Goal: Task Accomplishment & Management: Manage account settings

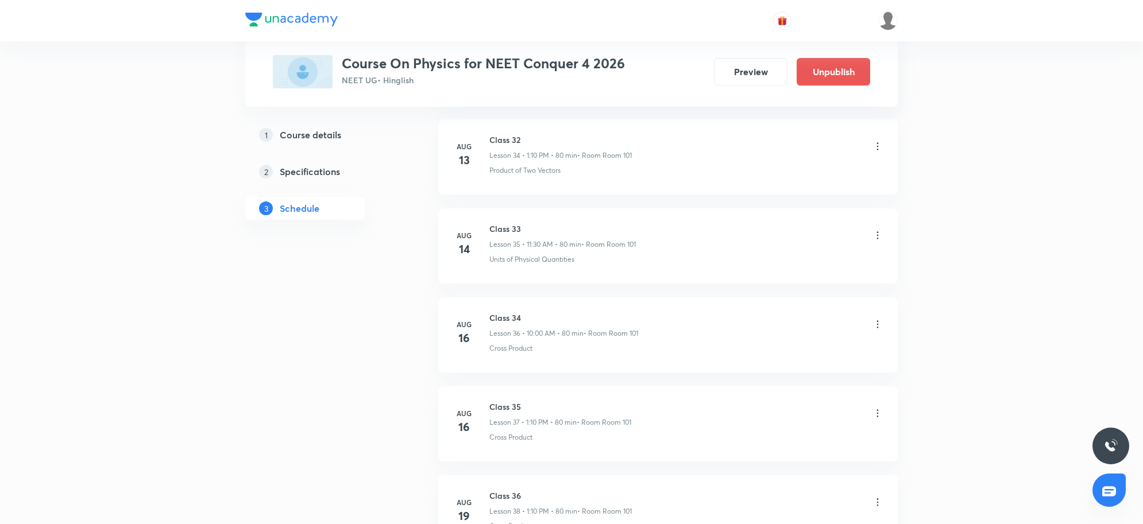
scroll to position [4947, 0]
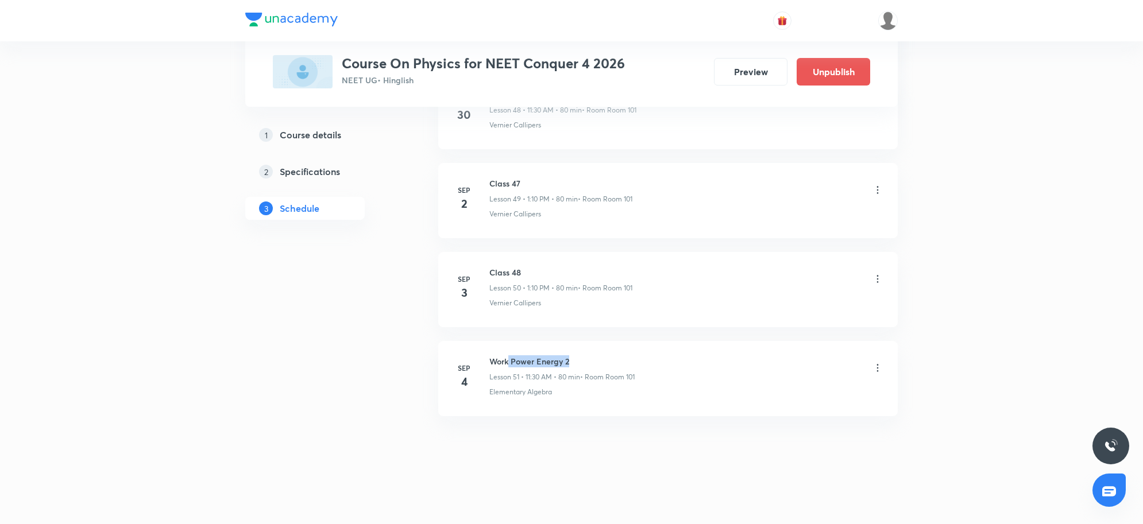
drag, startPoint x: 509, startPoint y: 358, endPoint x: 606, endPoint y: 366, distance: 98.0
click at [606, 366] on h6 "Work Power Energy 2" at bounding box center [561, 361] width 145 height 12
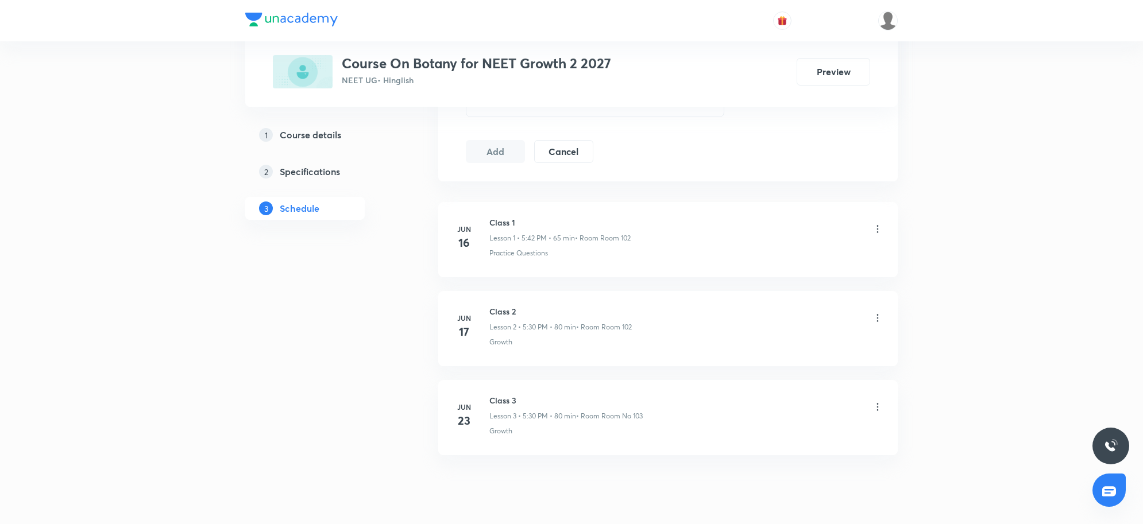
scroll to position [664, 0]
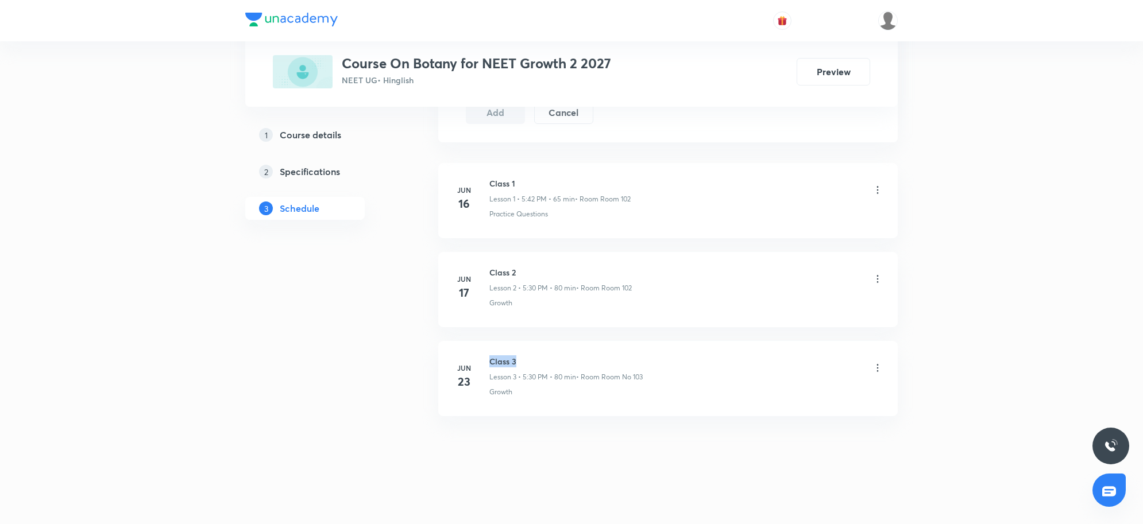
drag, startPoint x: 491, startPoint y: 359, endPoint x: 597, endPoint y: 358, distance: 106.2
click at [597, 358] on h6 "Class 3" at bounding box center [565, 361] width 153 height 12
copy h6 "Class 3"
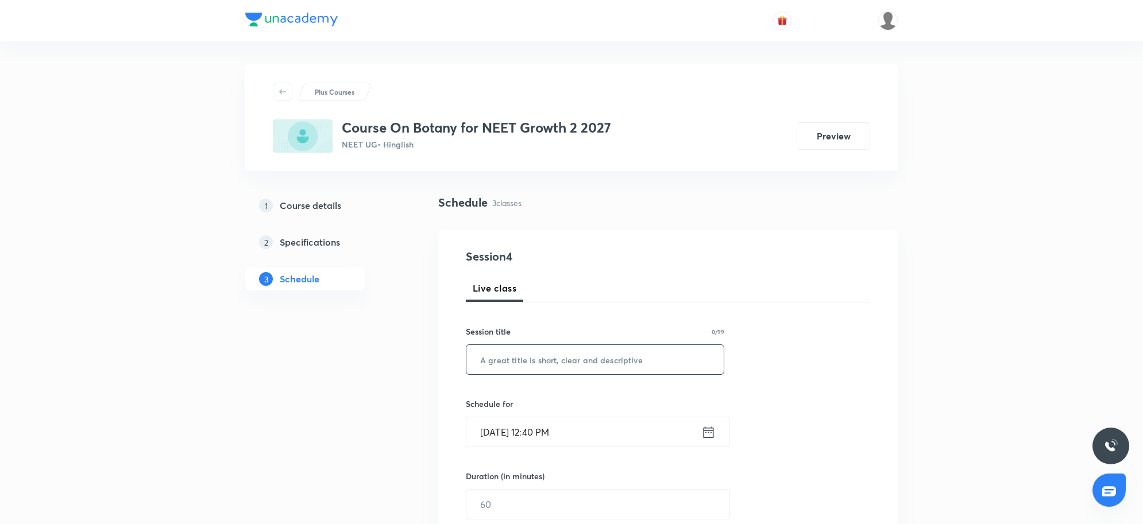
click at [514, 363] on input "text" at bounding box center [594, 359] width 257 height 29
paste input "Class 3"
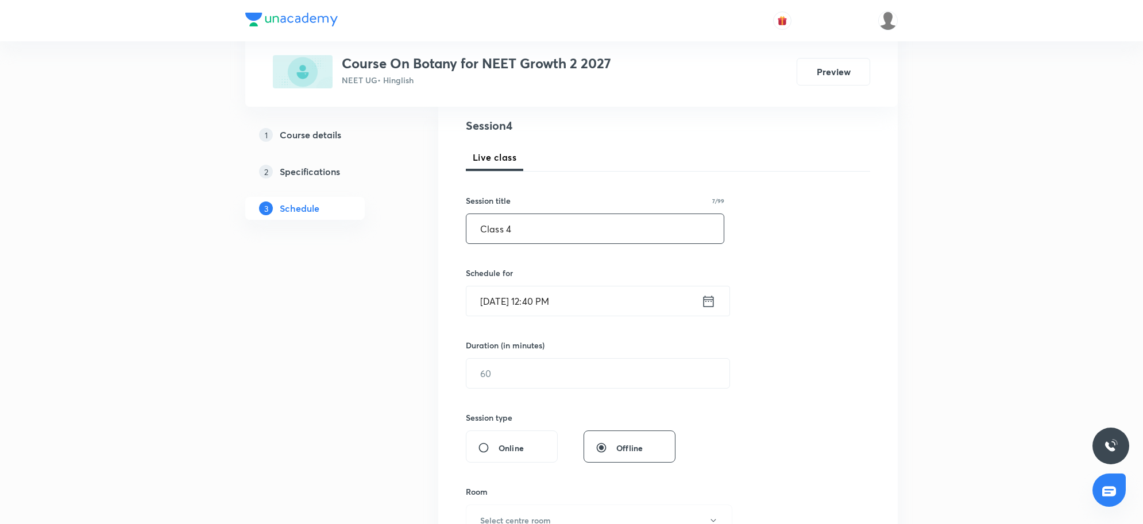
scroll to position [144, 0]
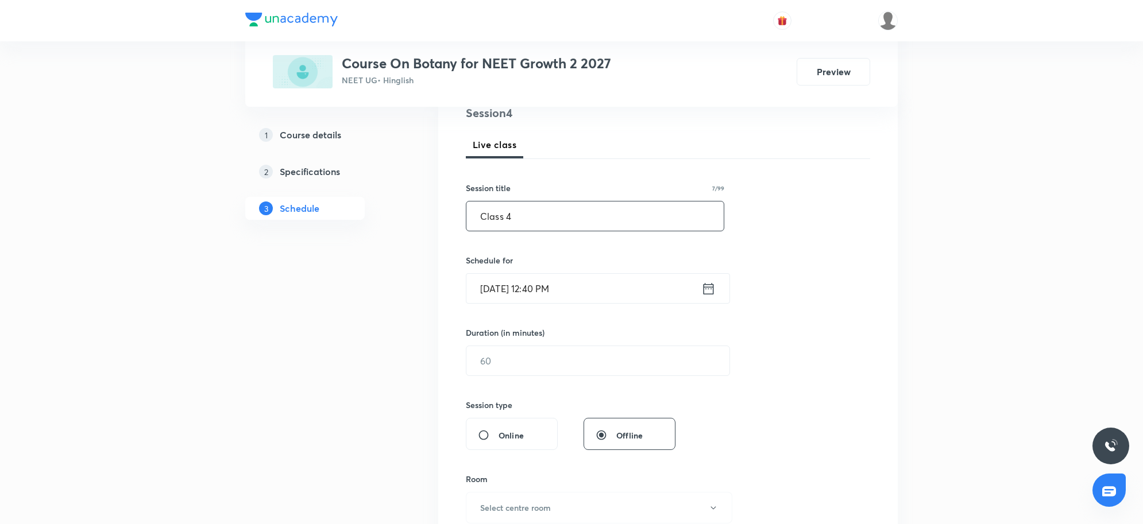
type input "Class 4"
click at [580, 295] on input "Sep 4, 2025, 12:40 PM" at bounding box center [583, 288] width 235 height 29
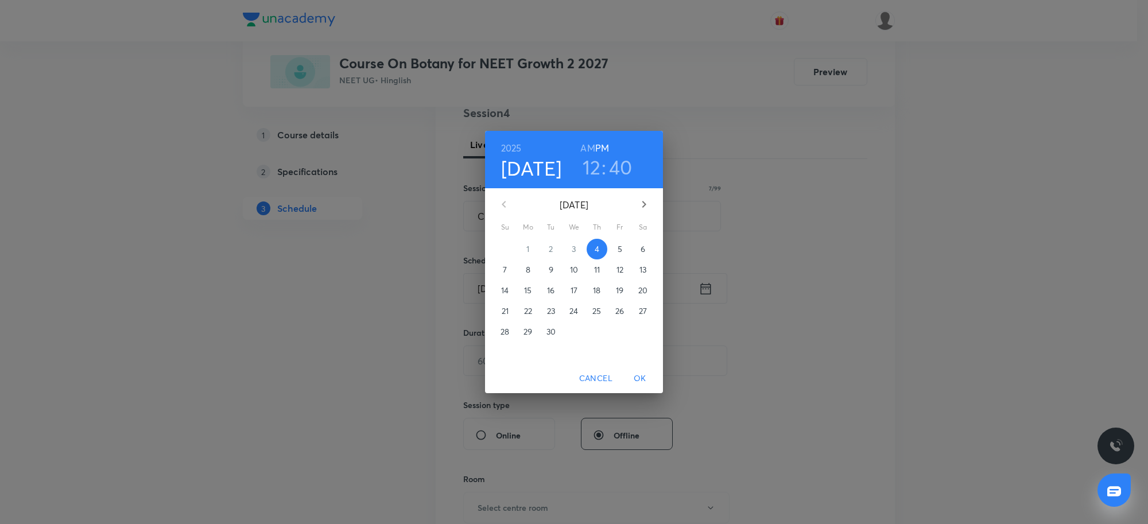
click at [594, 174] on h3 "12" at bounding box center [592, 167] width 18 height 24
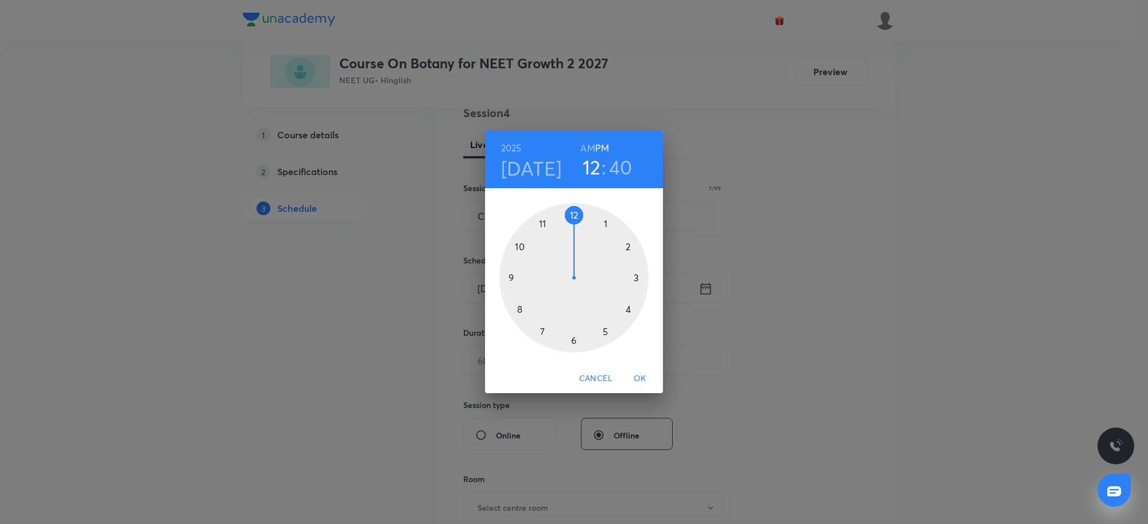
click at [630, 309] on div at bounding box center [574, 277] width 149 height 149
click at [573, 214] on div at bounding box center [574, 277] width 149 height 149
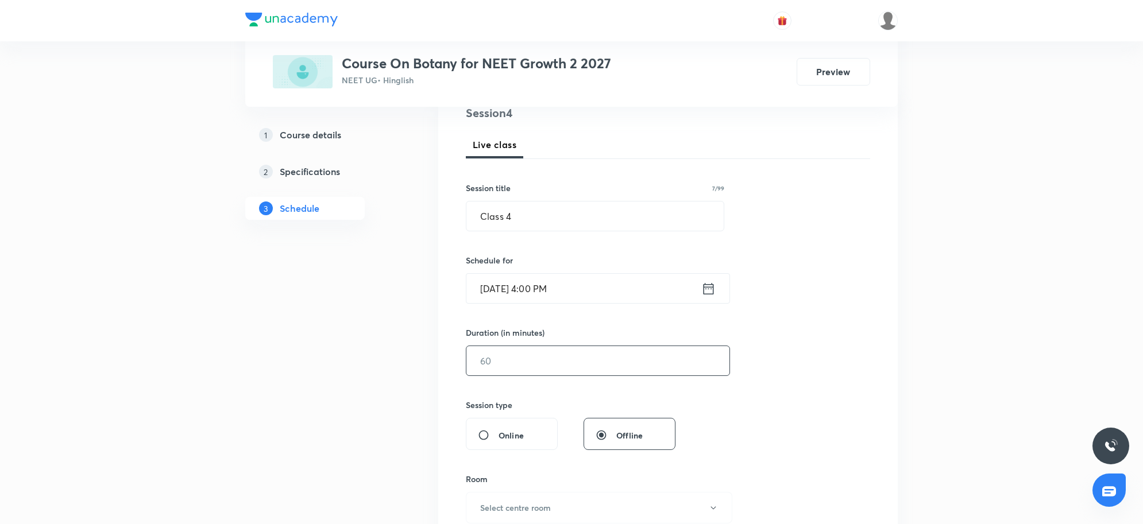
click at [562, 353] on input "text" at bounding box center [597, 360] width 263 height 29
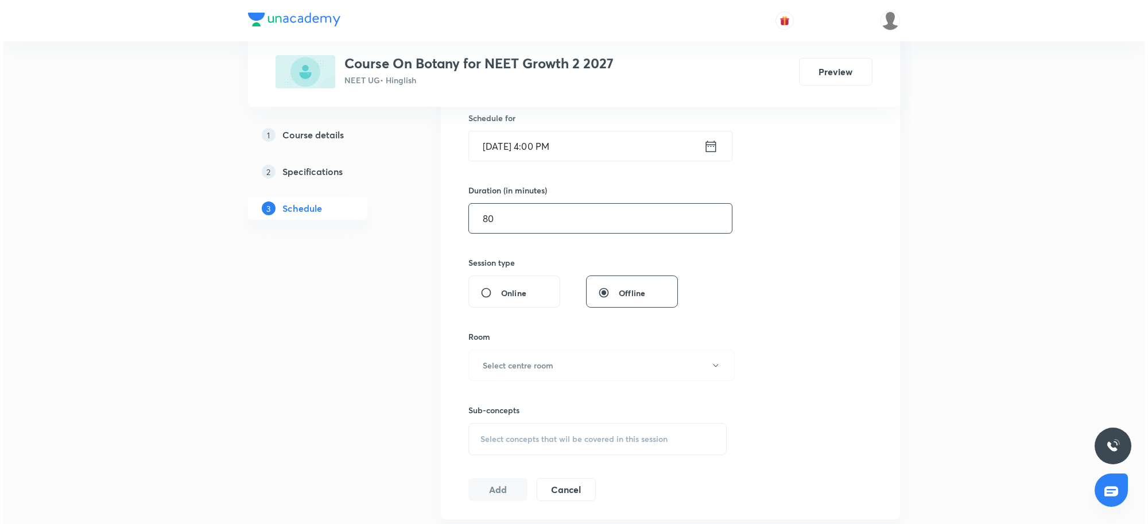
scroll to position [287, 0]
type input "80"
click at [500, 375] on button "Select centre room" at bounding box center [599, 365] width 266 height 32
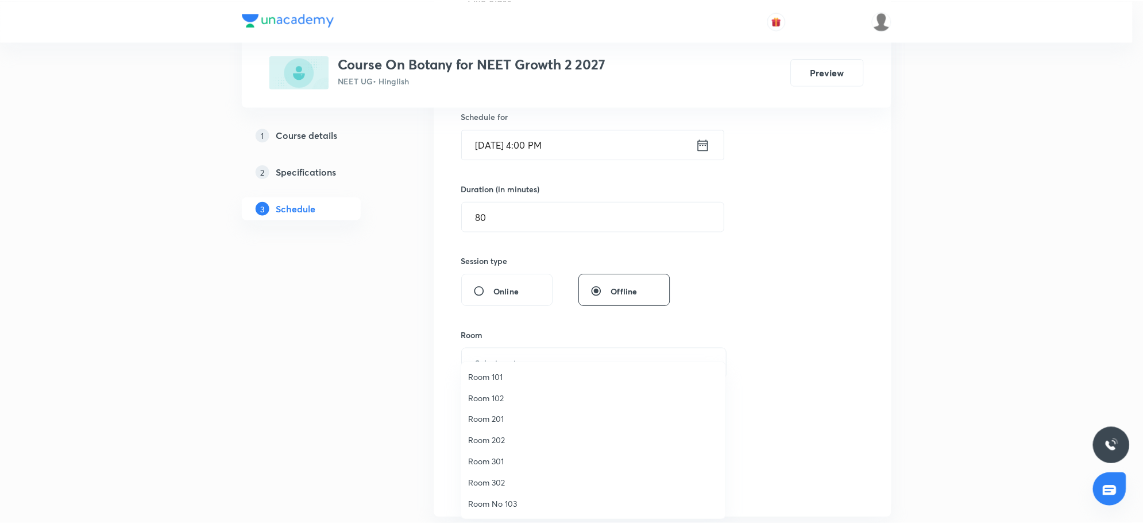
scroll to position [0, 0]
click at [504, 465] on span "Room 301" at bounding box center [595, 463] width 251 height 12
click at [892, 353] on div "Session 4 Live class Session title 7/99 Class 4 ​ Schedule for Sep 4, 2025, 4:0…" at bounding box center [667, 231] width 459 height 576
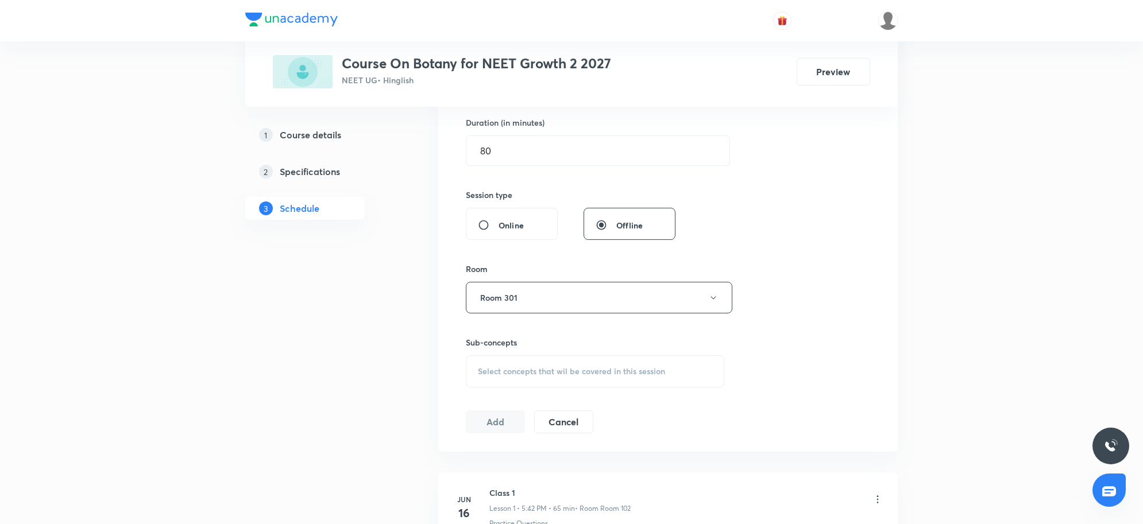
scroll to position [431, 0]
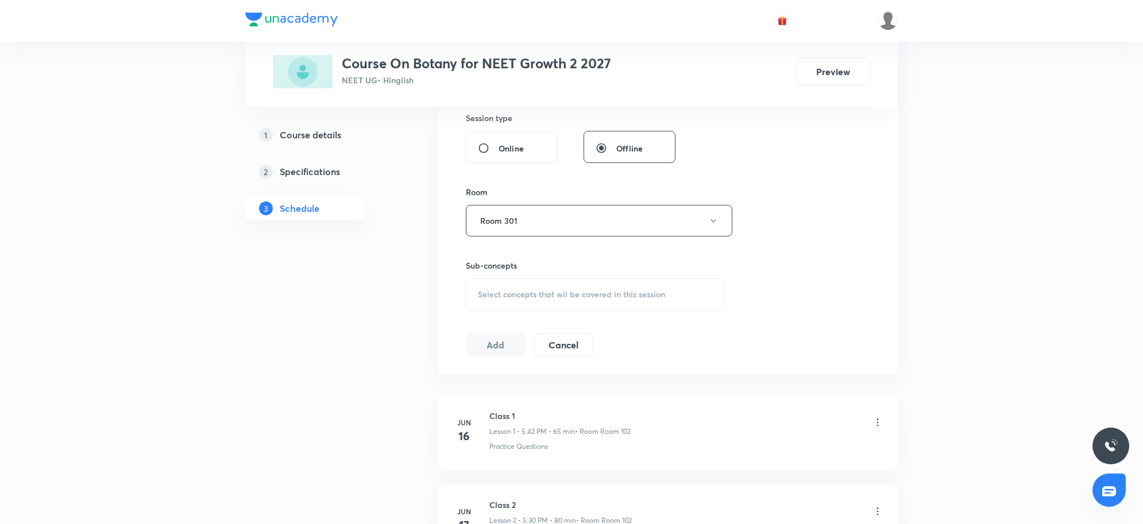
click at [598, 266] on h6 "Sub-concepts" at bounding box center [595, 266] width 258 height 12
click at [602, 288] on div "Select concepts that wil be covered in this session" at bounding box center [595, 294] width 258 height 32
click at [609, 304] on div "Select concepts that wil be covered in this session" at bounding box center [595, 294] width 258 height 32
click at [609, 311] on div "Select concepts that wil be covered in this session" at bounding box center [595, 294] width 258 height 32
click at [603, 302] on div "Select concepts that wil be covered in this session" at bounding box center [595, 294] width 258 height 32
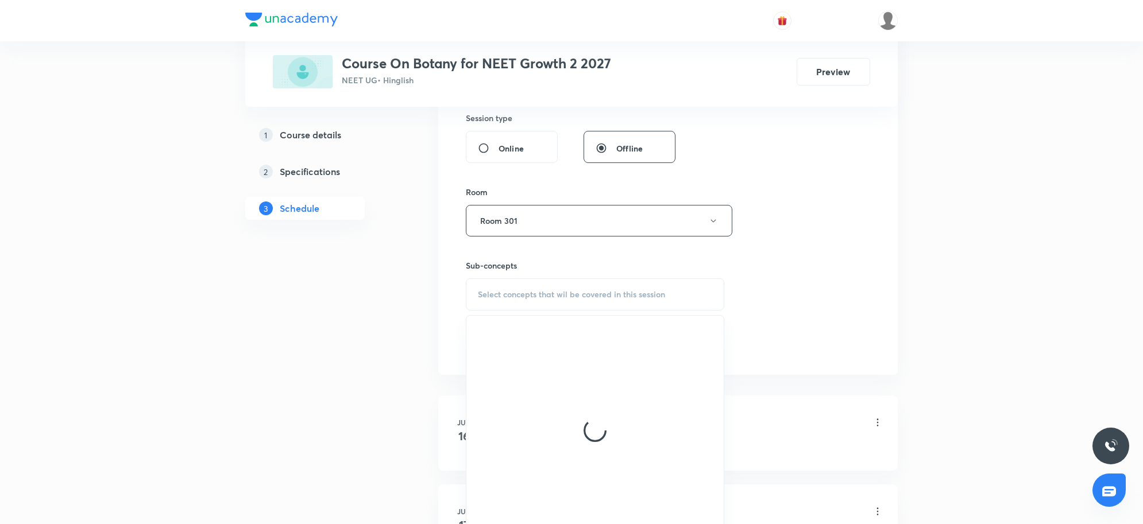
click at [561, 290] on span "Select concepts that wil be covered in this session" at bounding box center [571, 294] width 187 height 9
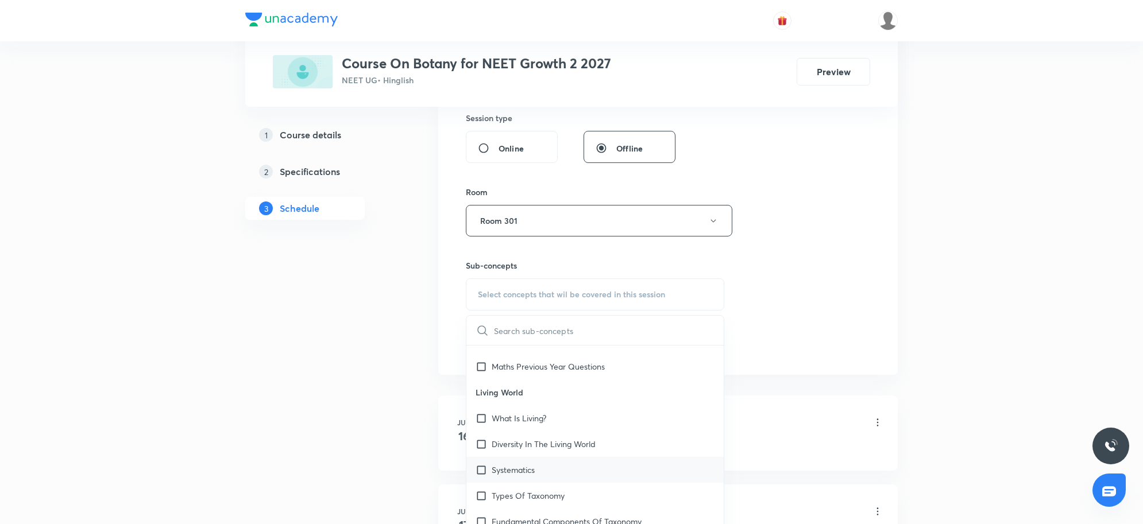
scroll to position [144, 0]
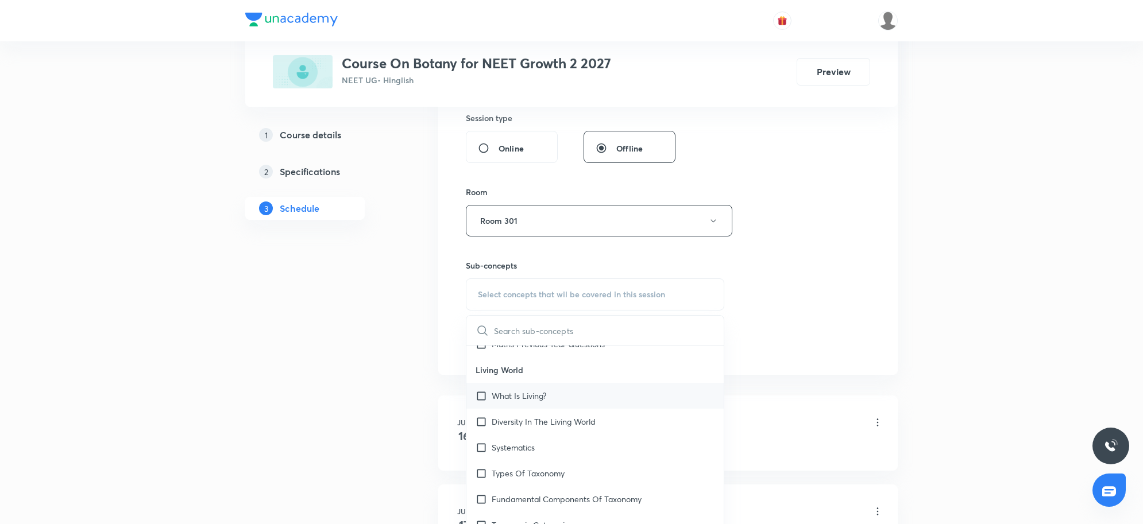
click at [535, 401] on p "What Is Living?" at bounding box center [518, 396] width 55 height 12
checkbox input "true"
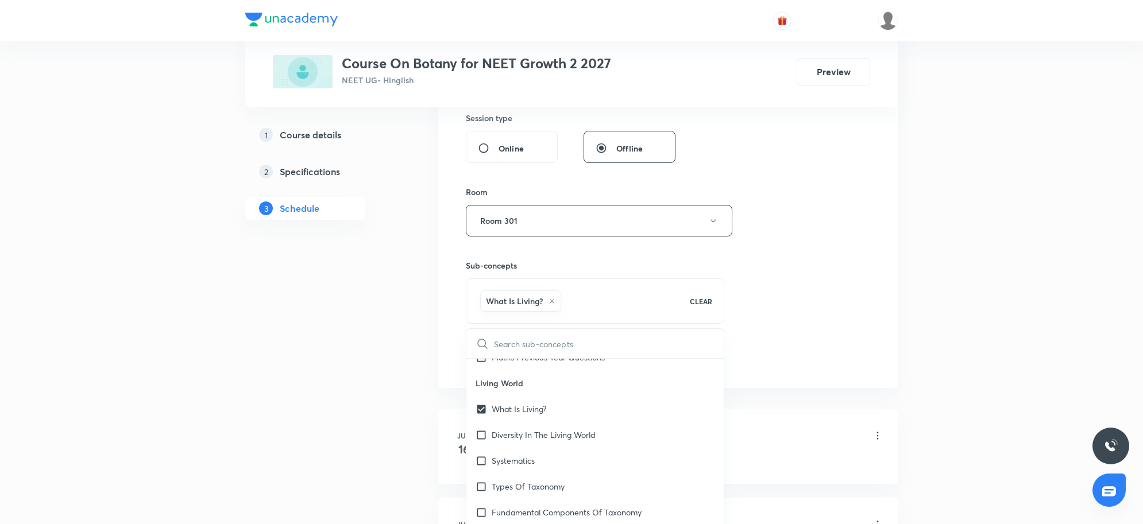
click at [967, 339] on div "Plus Courses Course On Botany for NEET Growth 2 2027 NEET UG • Hinglish Preview…" at bounding box center [571, 169] width 1143 height 1201
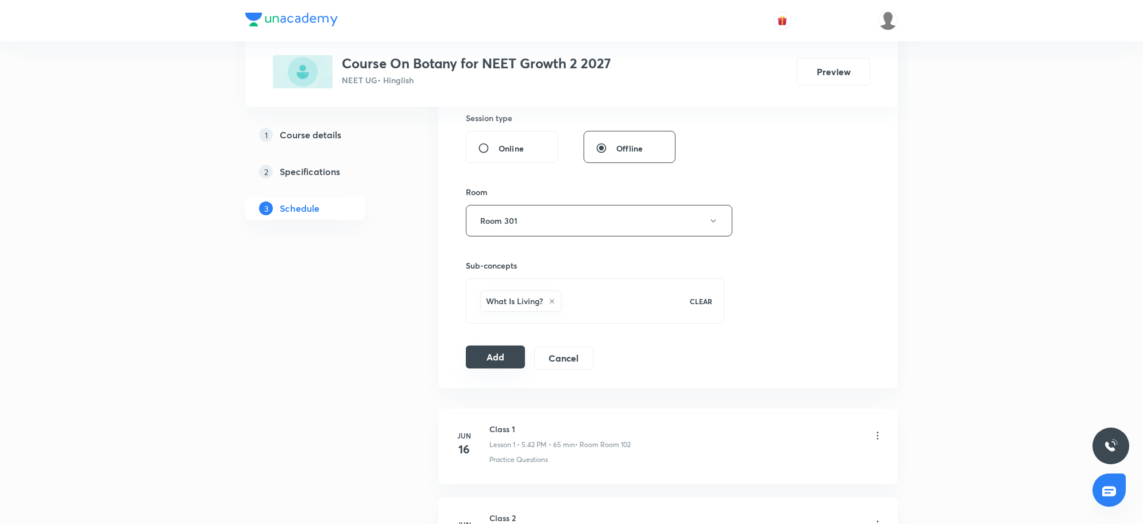
drag, startPoint x: 493, startPoint y: 347, endPoint x: 493, endPoint y: 361, distance: 13.2
click at [493, 349] on div "Session 4 Live class Session title 7/99 Class 4 ​ Schedule for Sep 4, 2025, 4:0…" at bounding box center [668, 93] width 404 height 552
click at [503, 354] on button "Add" at bounding box center [495, 357] width 59 height 23
click at [493, 366] on button "Add" at bounding box center [495, 358] width 59 height 23
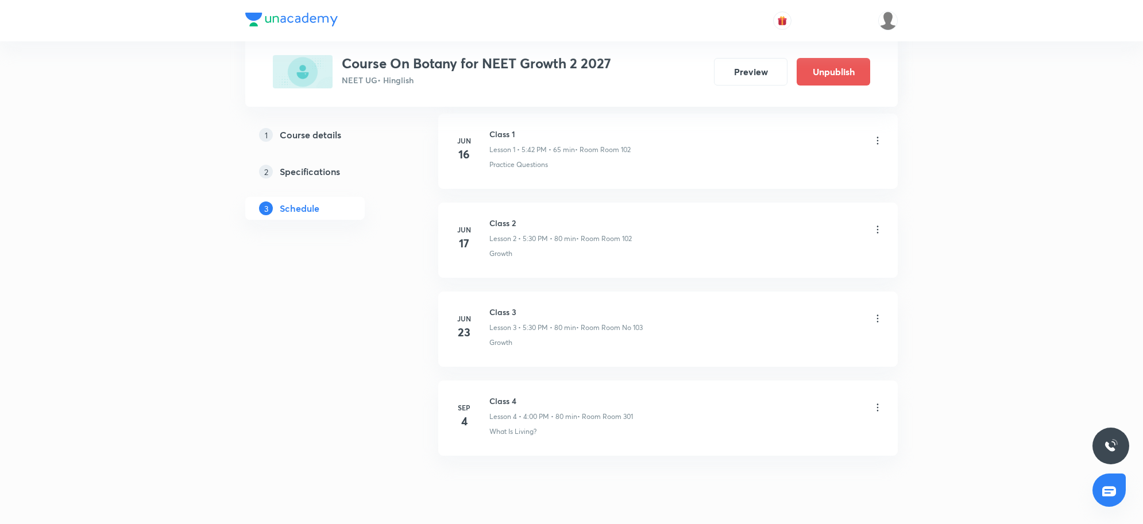
scroll to position [224, 0]
click at [874, 366] on icon at bounding box center [877, 367] width 11 height 11
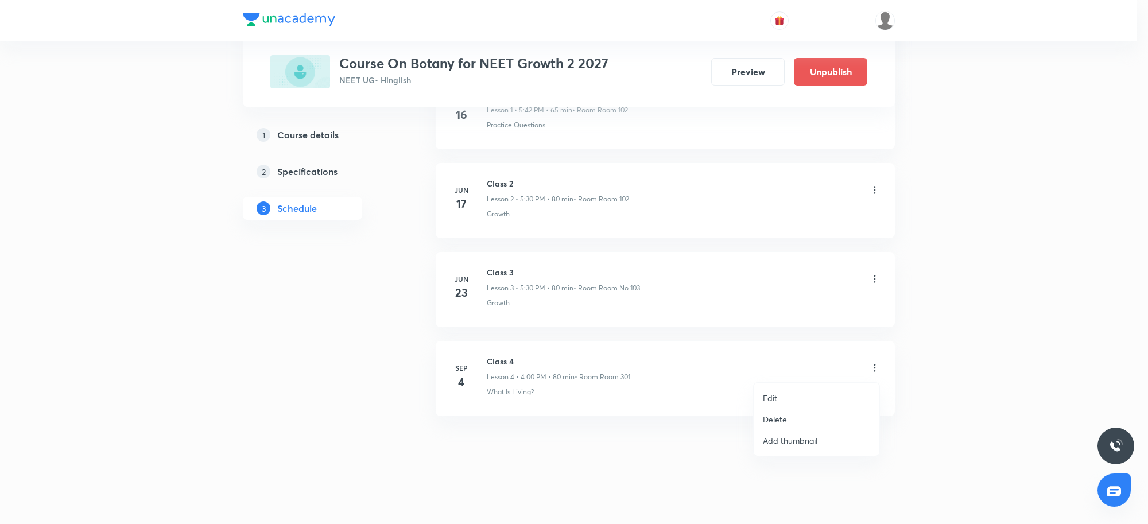
click at [781, 420] on p "Delete" at bounding box center [775, 419] width 24 height 12
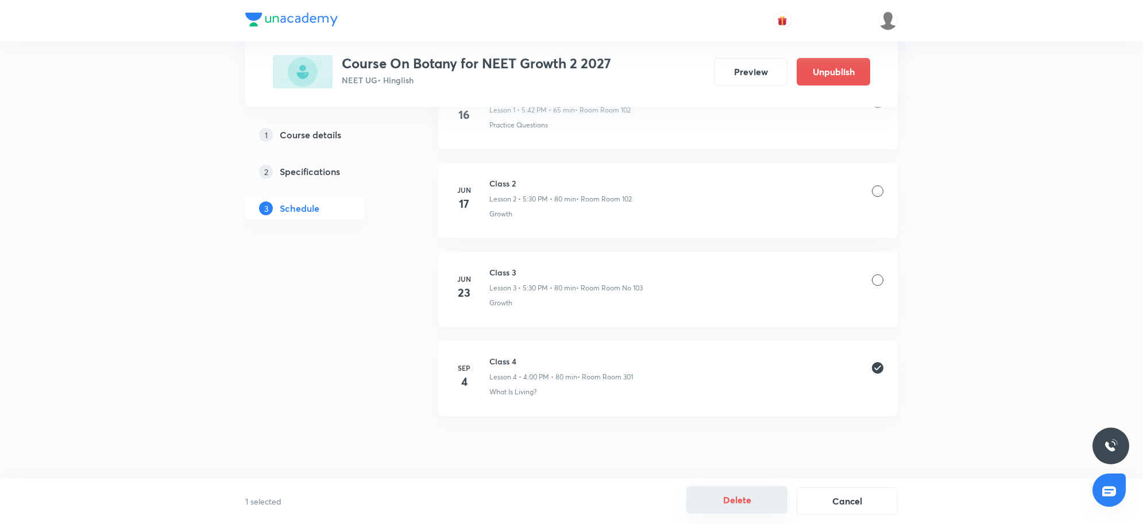
click at [739, 493] on button "Delete" at bounding box center [736, 500] width 101 height 28
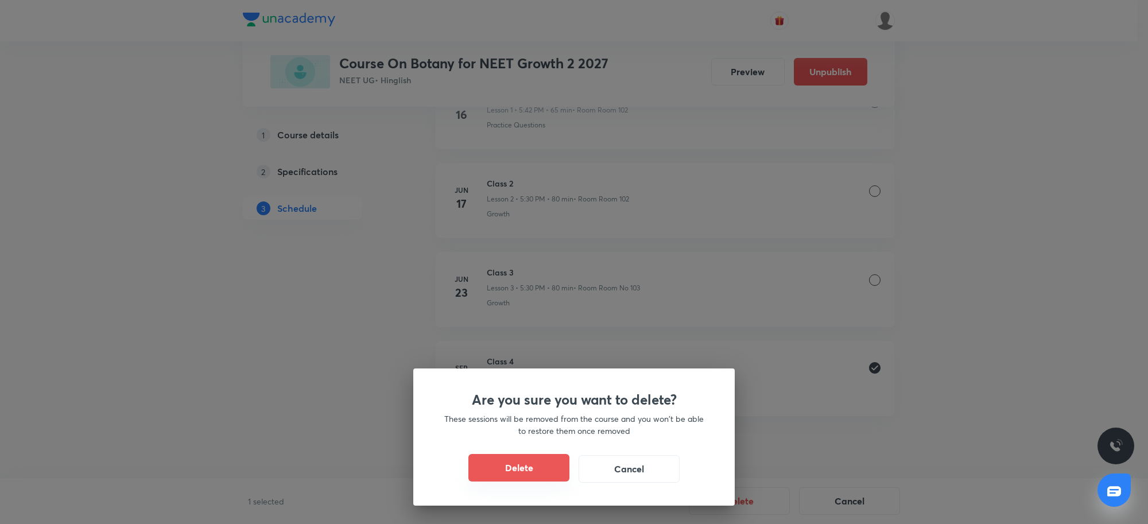
click at [547, 465] on button "Delete" at bounding box center [519, 468] width 101 height 28
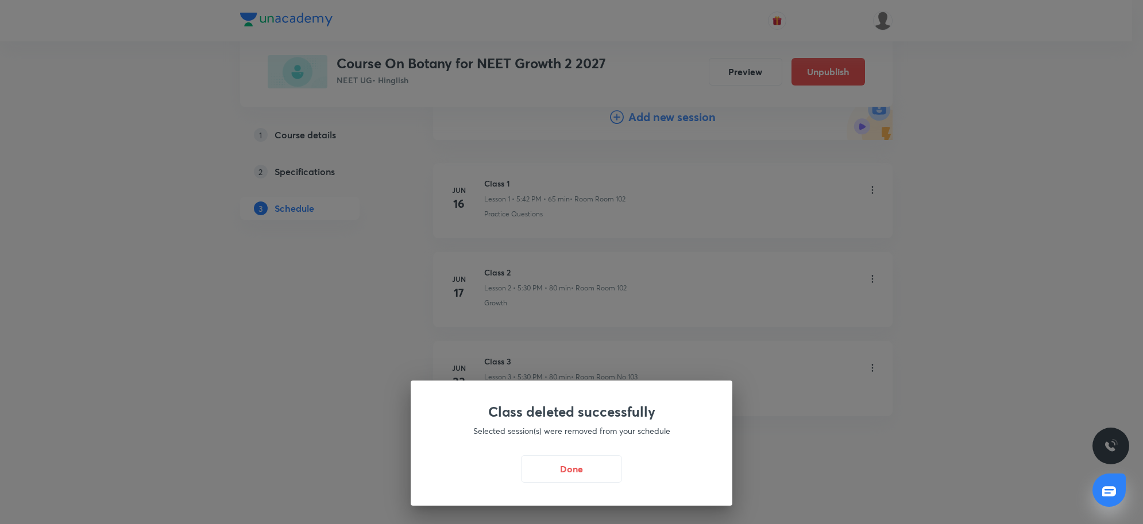
scroll to position [135, 0]
click at [594, 471] on button "Done" at bounding box center [574, 468] width 101 height 28
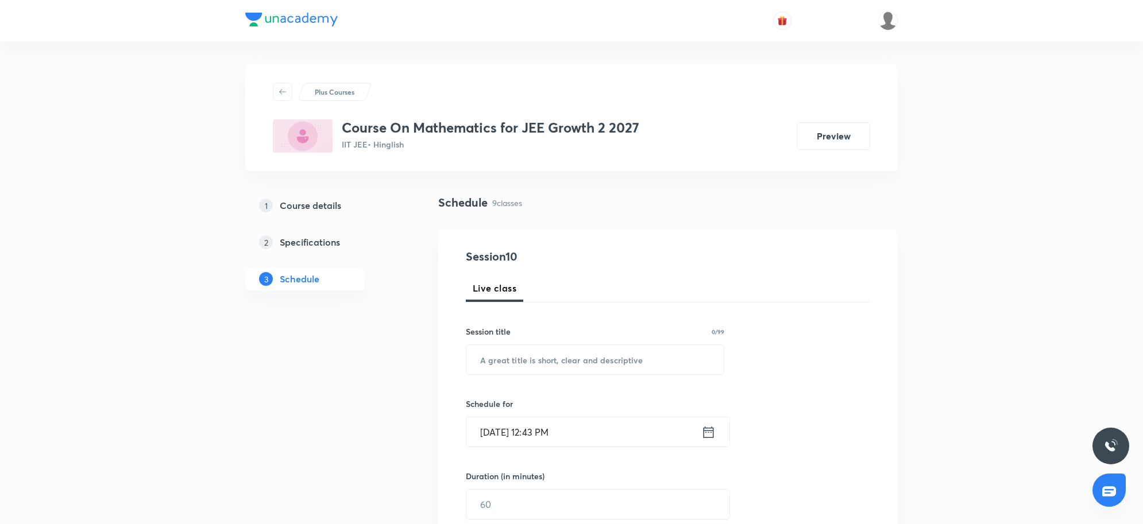
scroll to position [1200, 0]
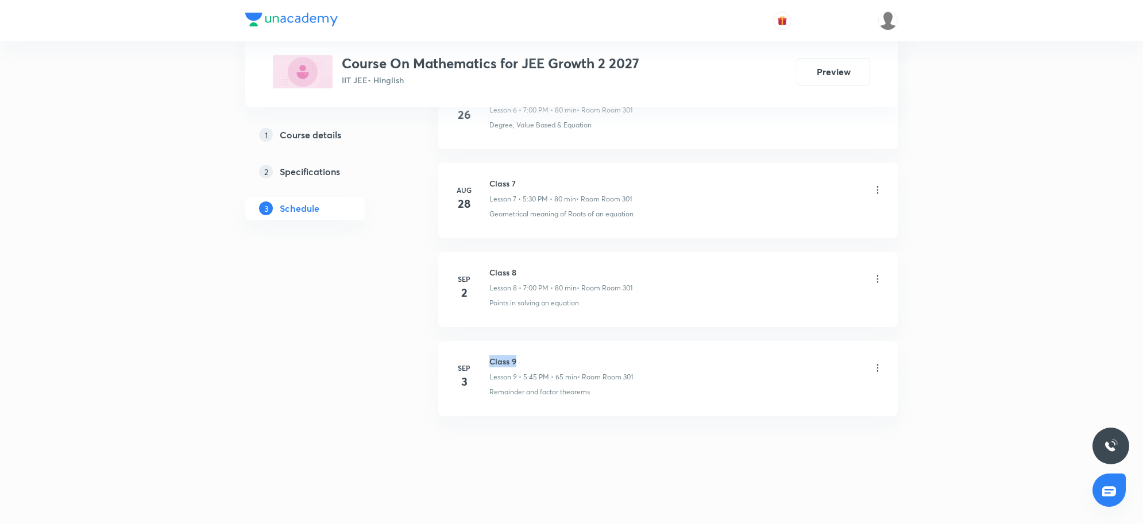
drag, startPoint x: 491, startPoint y: 357, endPoint x: 533, endPoint y: 357, distance: 41.3
click at [533, 357] on h6 "Class 9" at bounding box center [561, 361] width 144 height 12
copy h6 "Class 9"
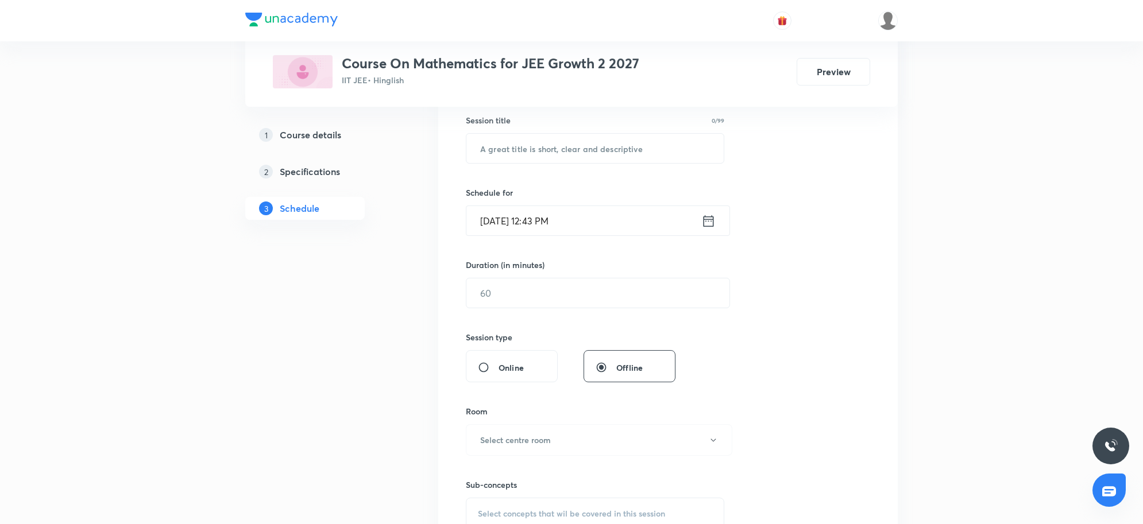
scroll to position [11, 0]
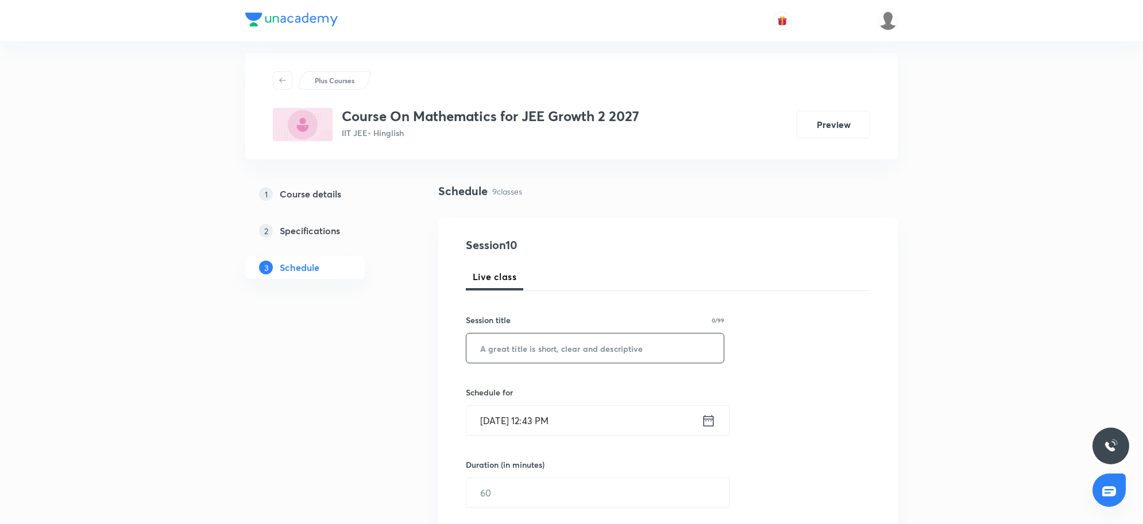
click at [526, 351] on input "text" at bounding box center [594, 348] width 257 height 29
paste input "Class 9"
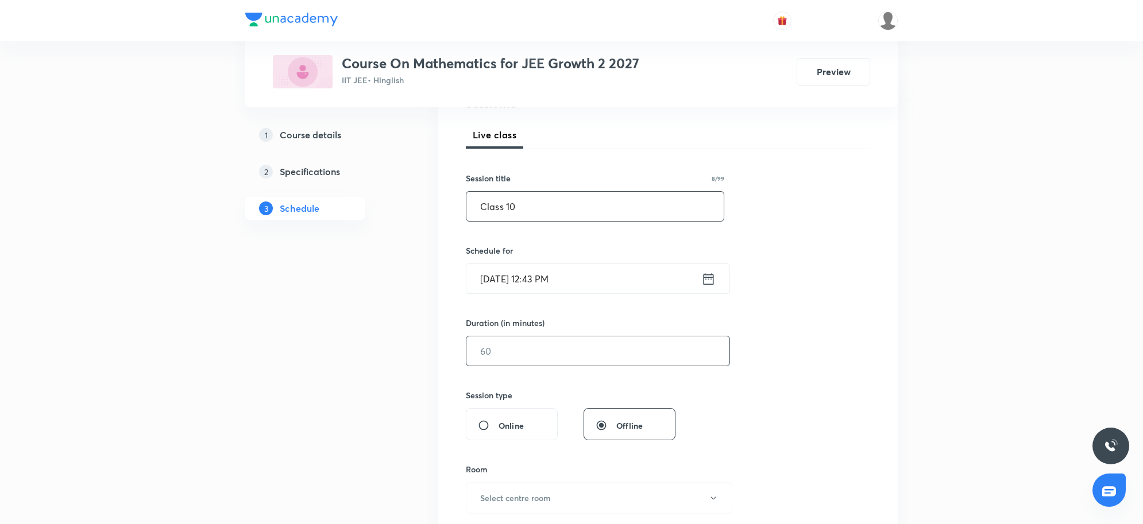
scroll to position [155, 0]
type input "Class 10"
click at [609, 282] on input "Sep 4, 2025, 12:43 PM" at bounding box center [583, 276] width 235 height 29
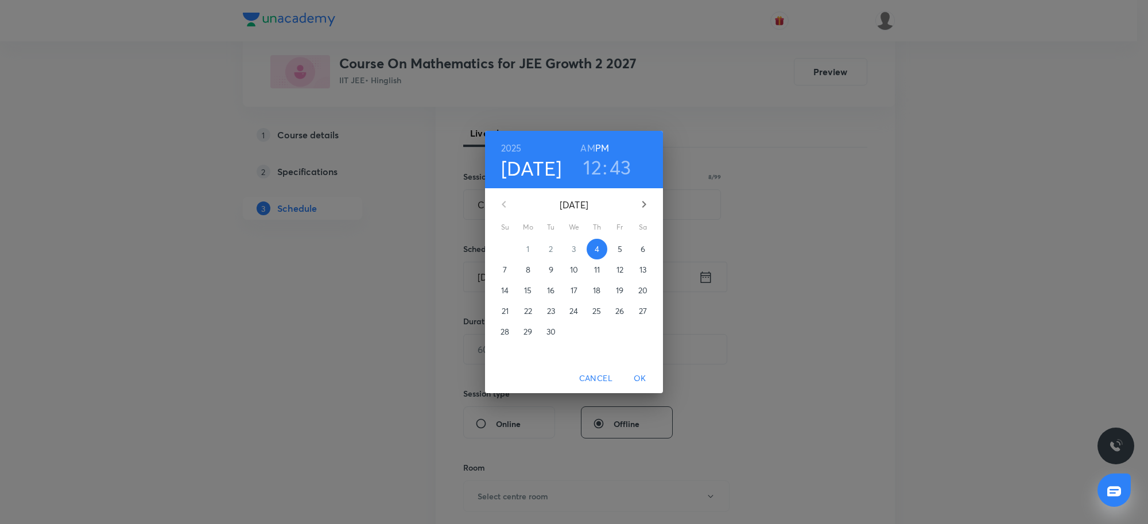
click at [591, 168] on h3 "12" at bounding box center [592, 167] width 18 height 24
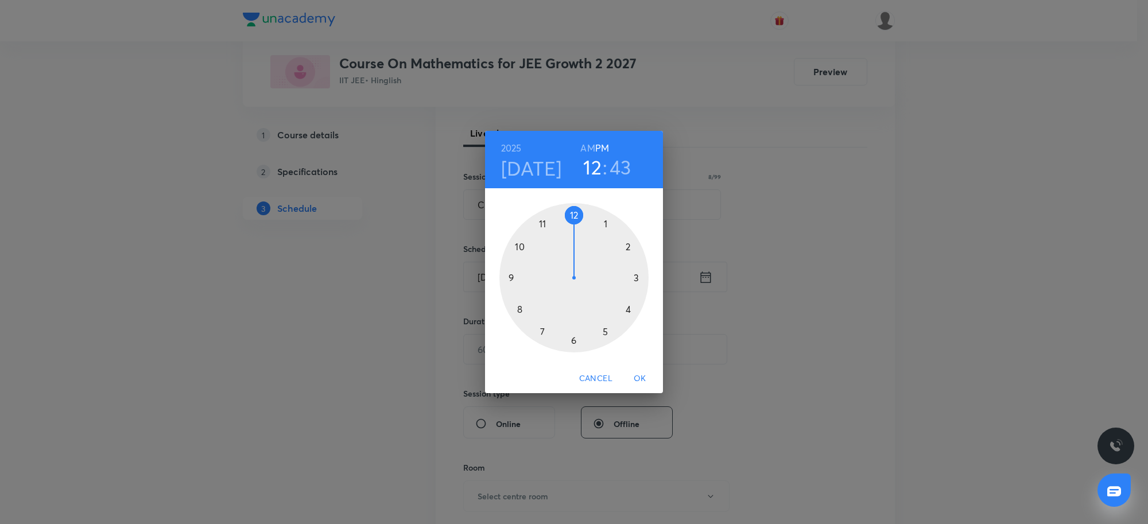
click at [632, 307] on div at bounding box center [574, 277] width 149 height 149
click at [574, 213] on div at bounding box center [574, 277] width 149 height 149
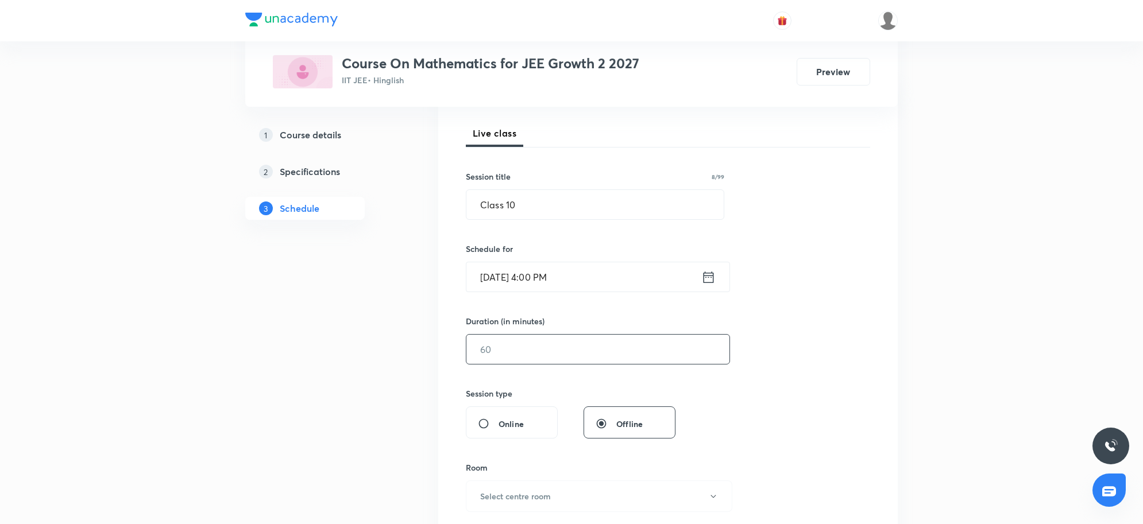
scroll to position [227, 0]
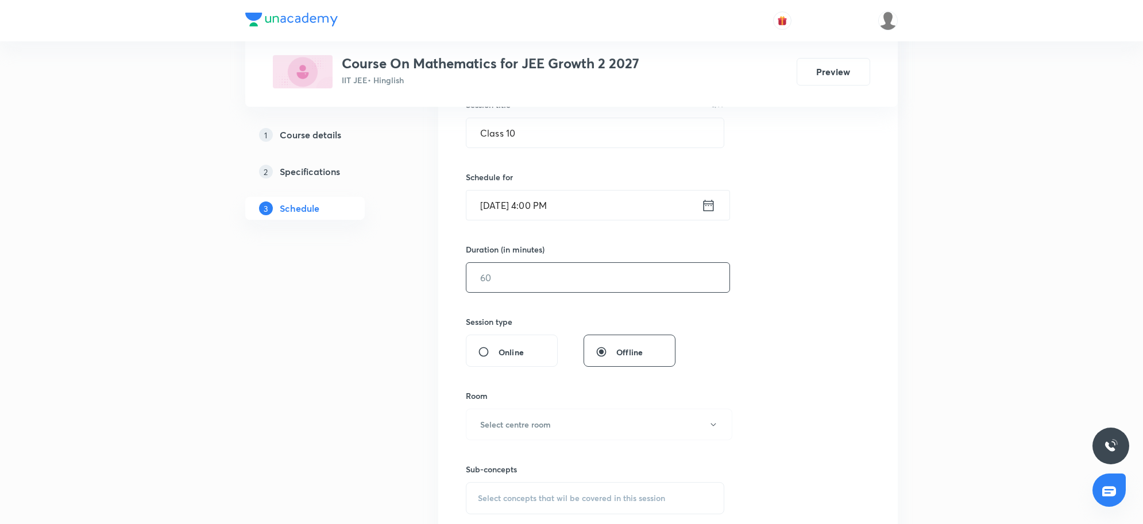
click at [589, 290] on input "text" at bounding box center [597, 277] width 263 height 29
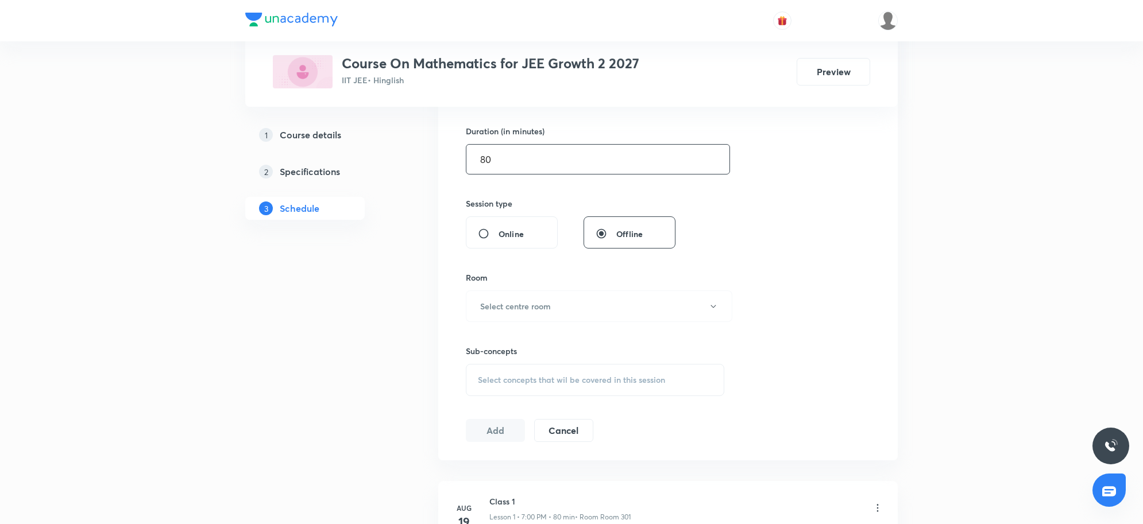
scroll to position [370, 0]
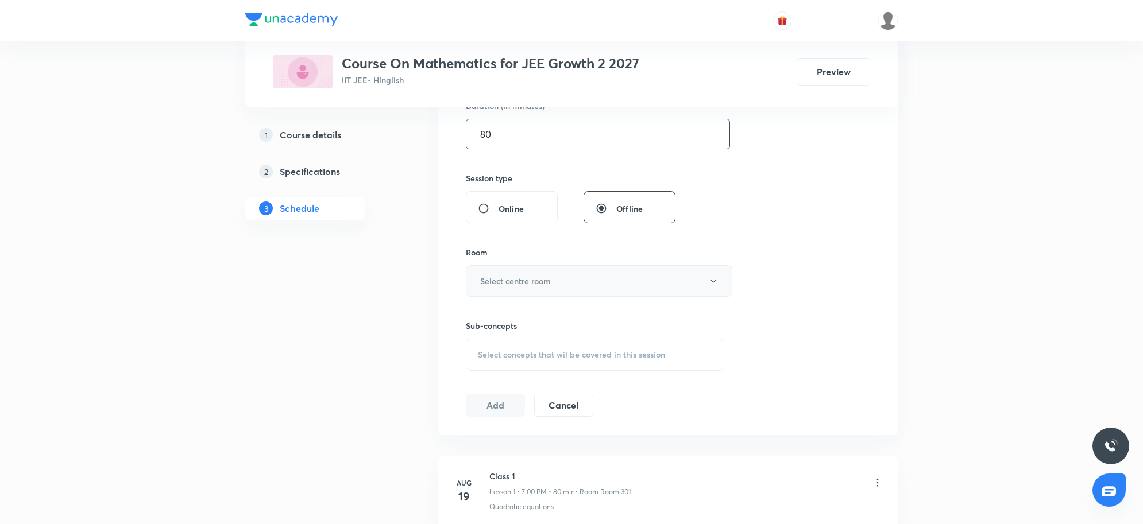
type input "80"
click at [587, 290] on button "Select centre room" at bounding box center [599, 281] width 266 height 32
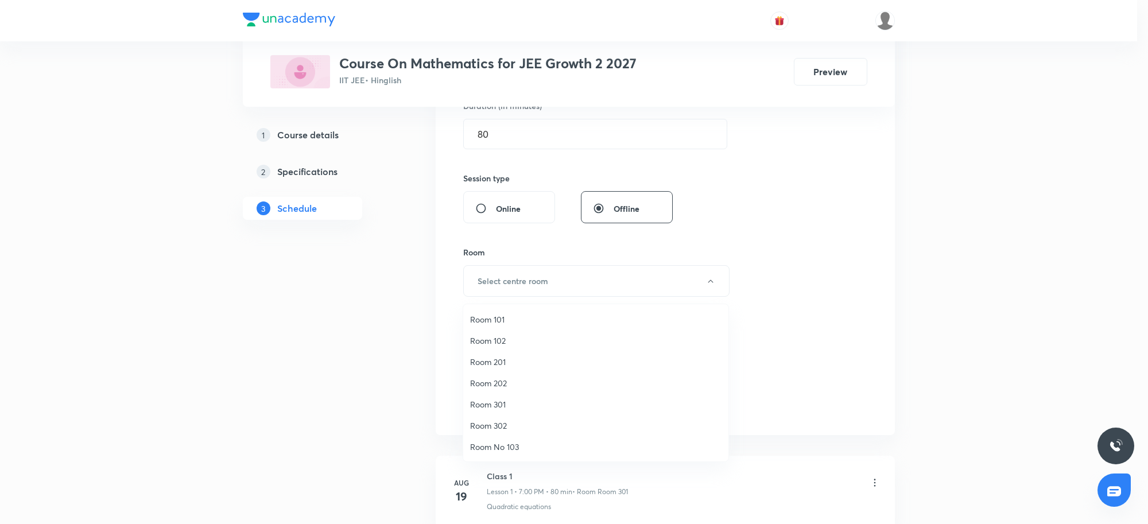
click at [501, 403] on span "Room 301" at bounding box center [595, 404] width 251 height 12
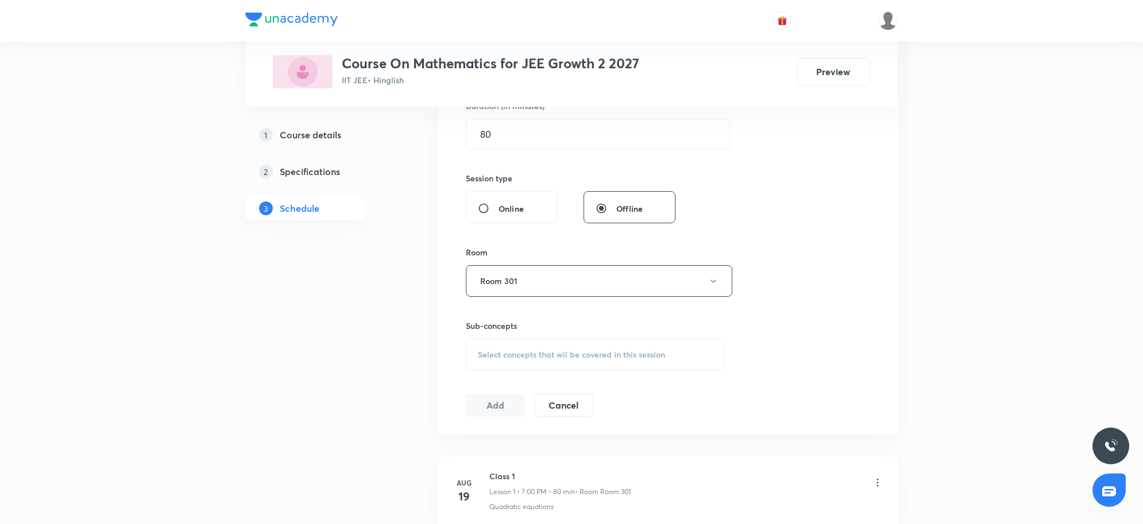
click at [812, 353] on div "Session 10 Live class Session title 8/99 Class 10 ​ Schedule for Sep 4, 2025, 4…" at bounding box center [668, 147] width 404 height 539
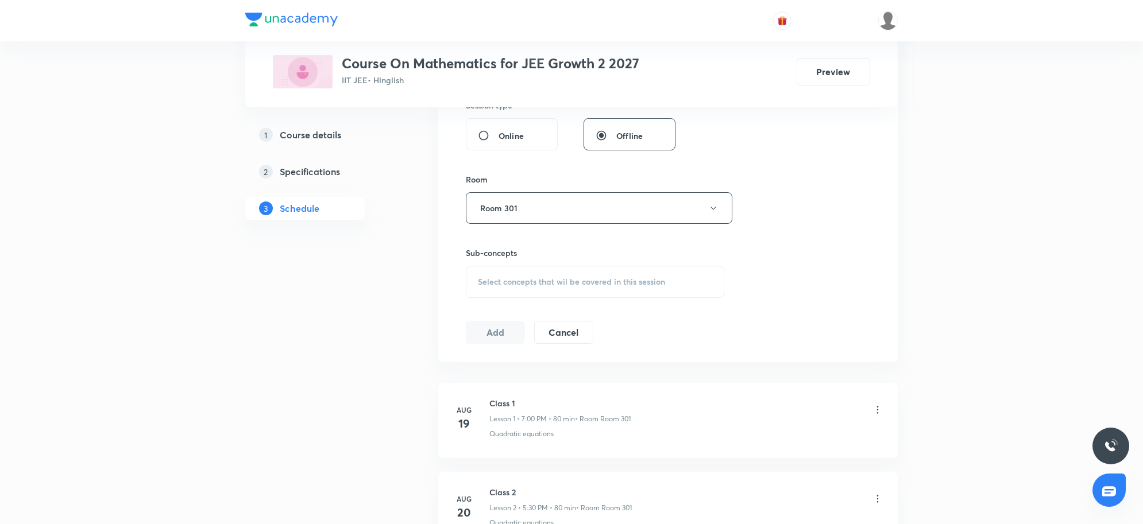
scroll to position [514, 0]
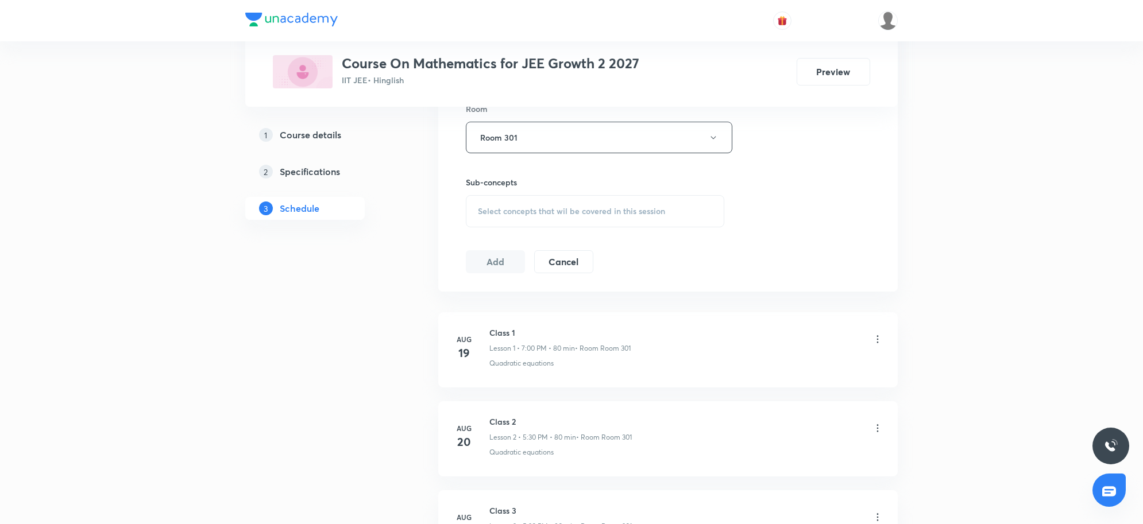
click at [541, 207] on span "Select concepts that wil be covered in this session" at bounding box center [571, 211] width 187 height 9
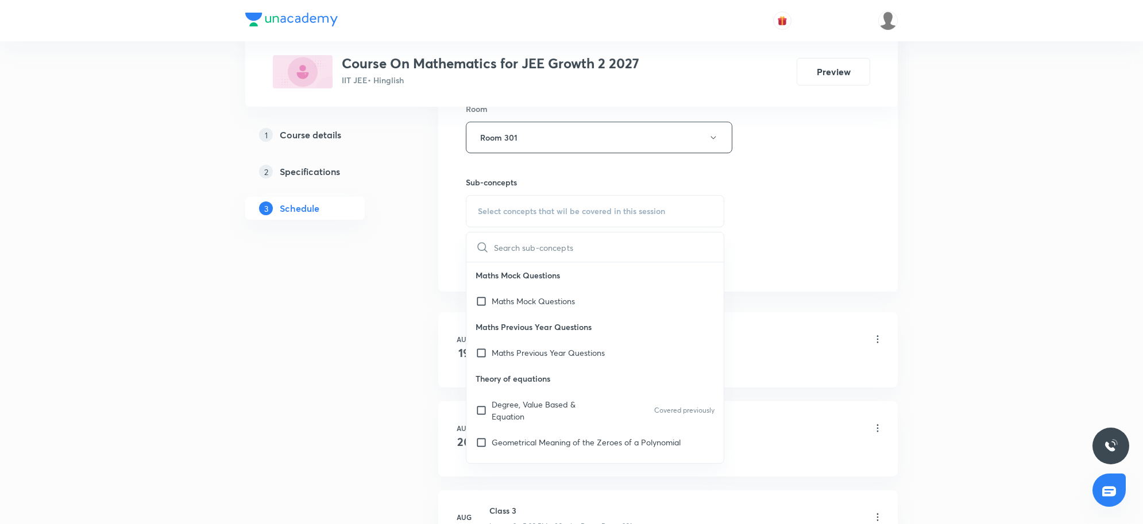
scroll to position [359, 0]
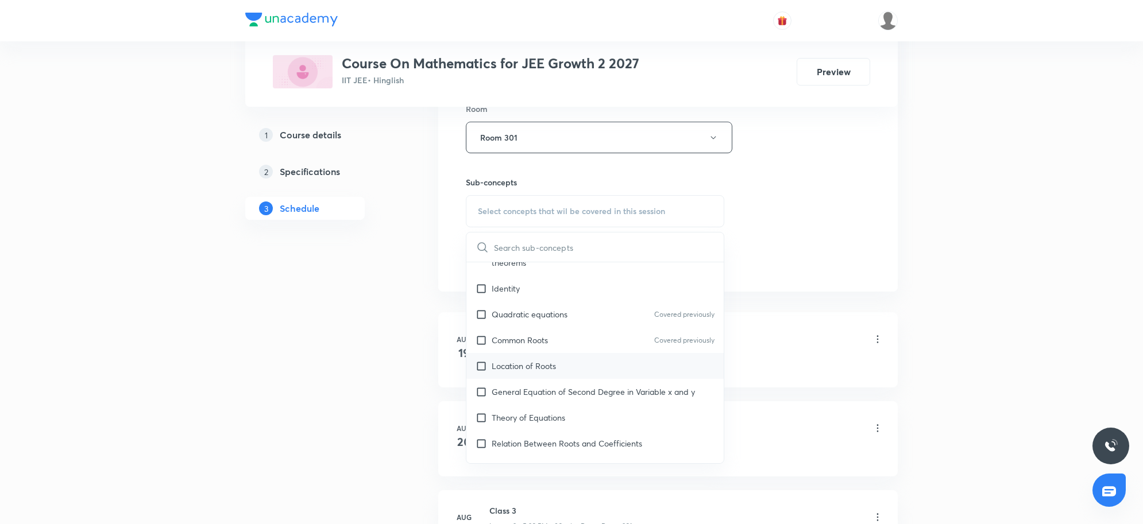
click at [541, 366] on p "Location of Roots" at bounding box center [523, 366] width 64 height 12
checkbox input "true"
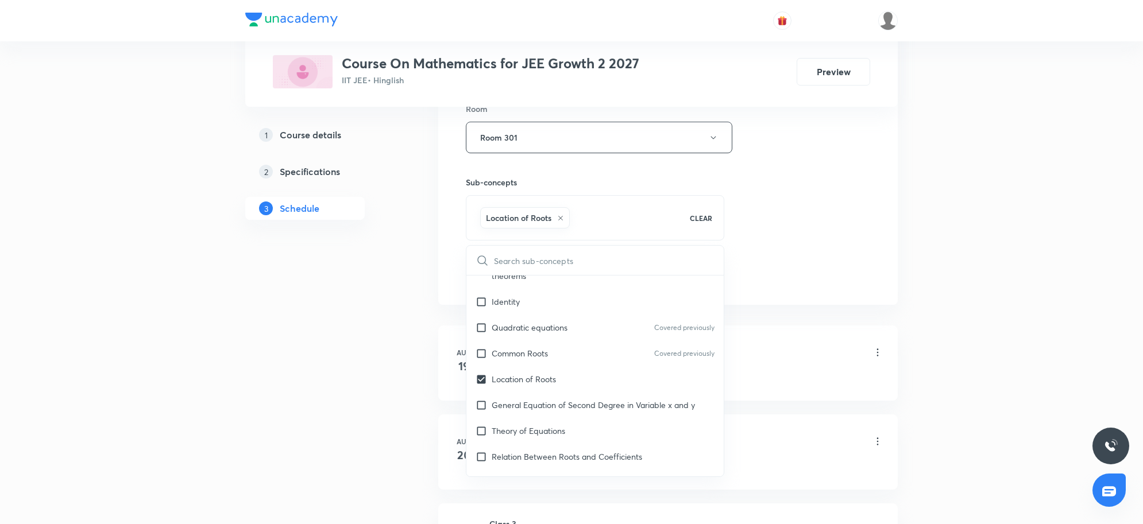
click at [885, 315] on div "Schedule 9 classes Session 10 Live class Session title 8/99 Class 10 ​ Schedule…" at bounding box center [667, 440] width 459 height 1520
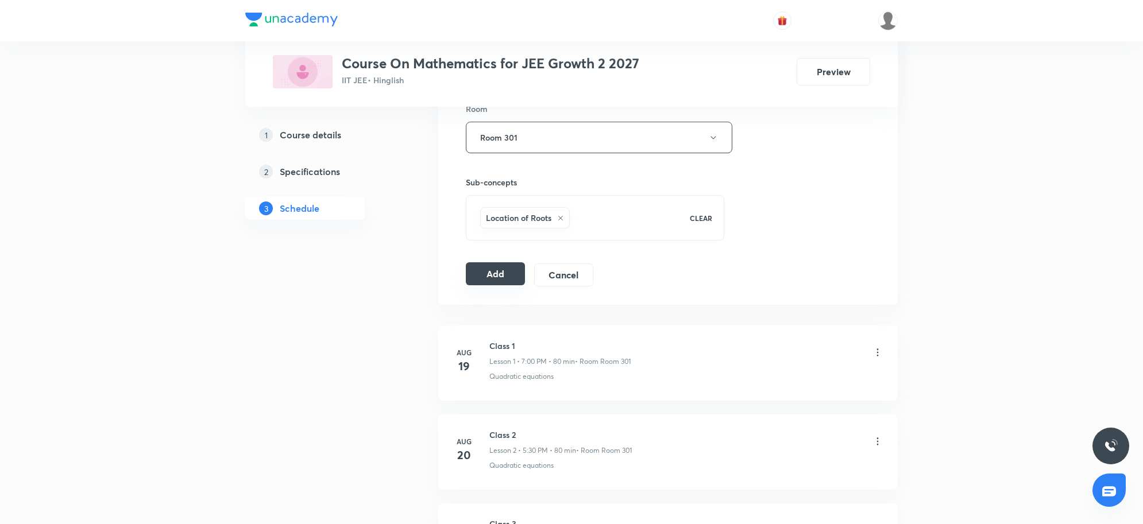
click at [500, 284] on button "Add" at bounding box center [495, 273] width 59 height 23
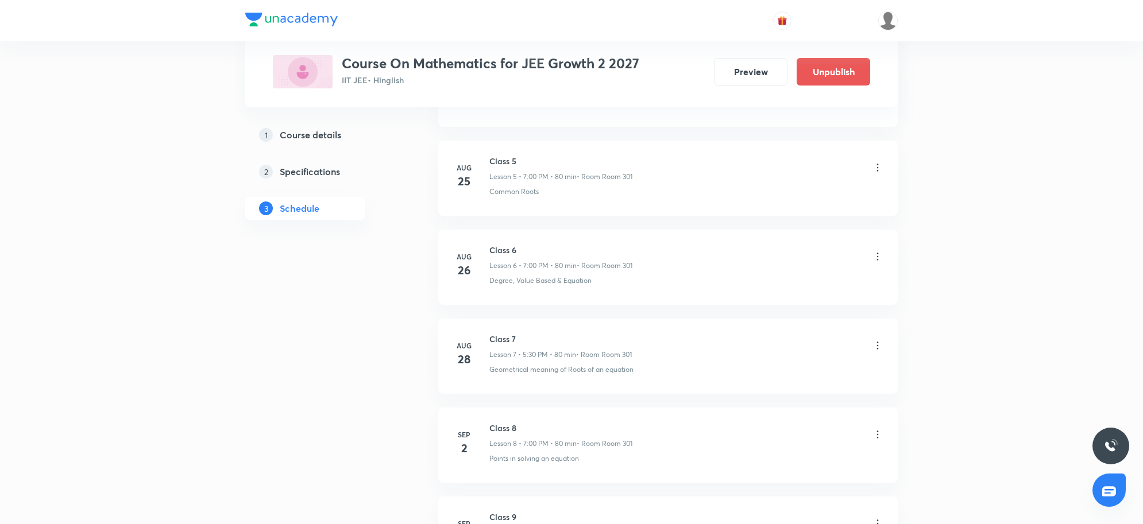
scroll to position [761, 0]
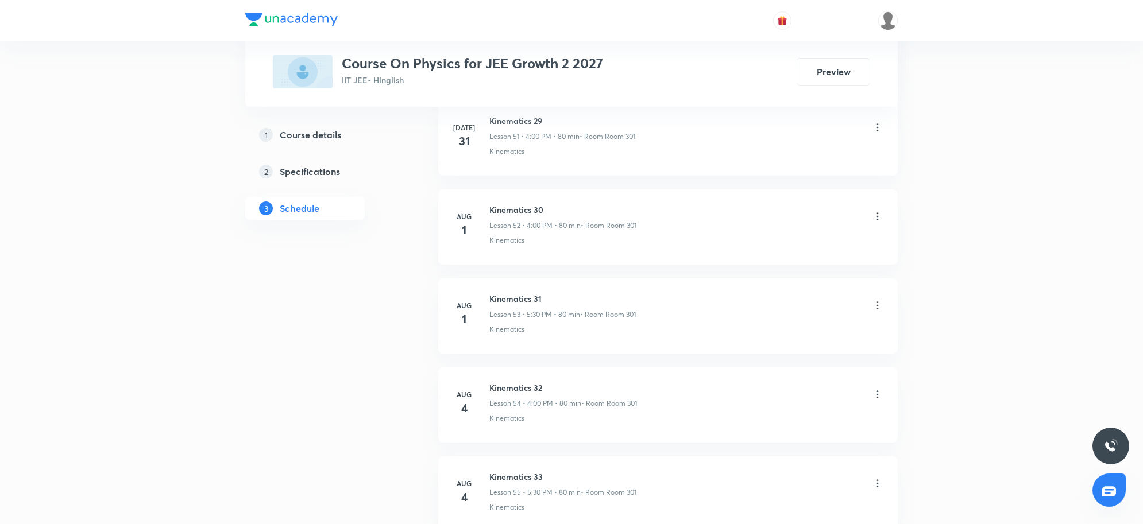
scroll to position [6985, 0]
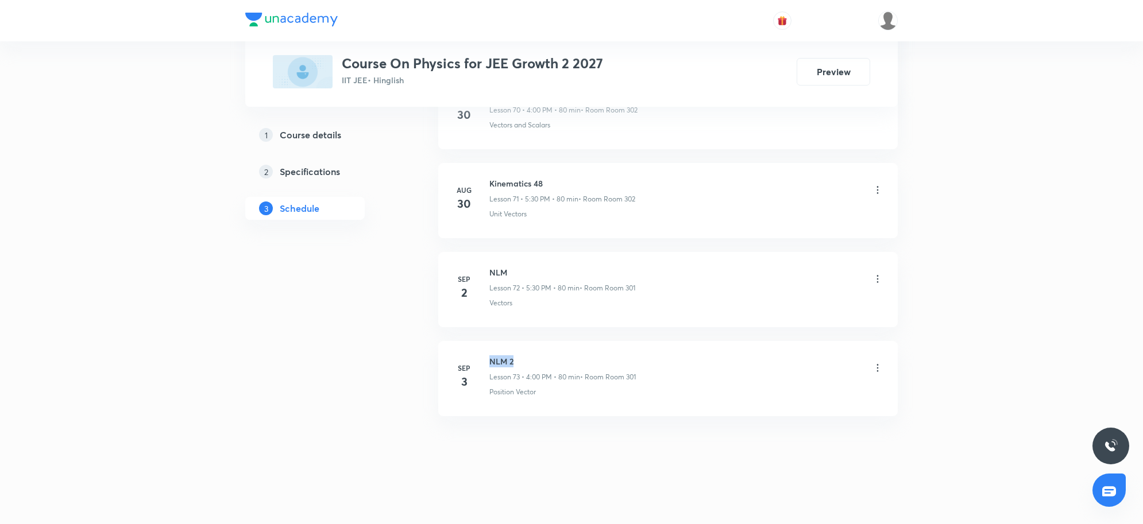
drag, startPoint x: 491, startPoint y: 357, endPoint x: 572, endPoint y: 360, distance: 81.0
click at [572, 360] on h6 "NLM 2" at bounding box center [562, 361] width 146 height 12
copy h6 "NLM 2"
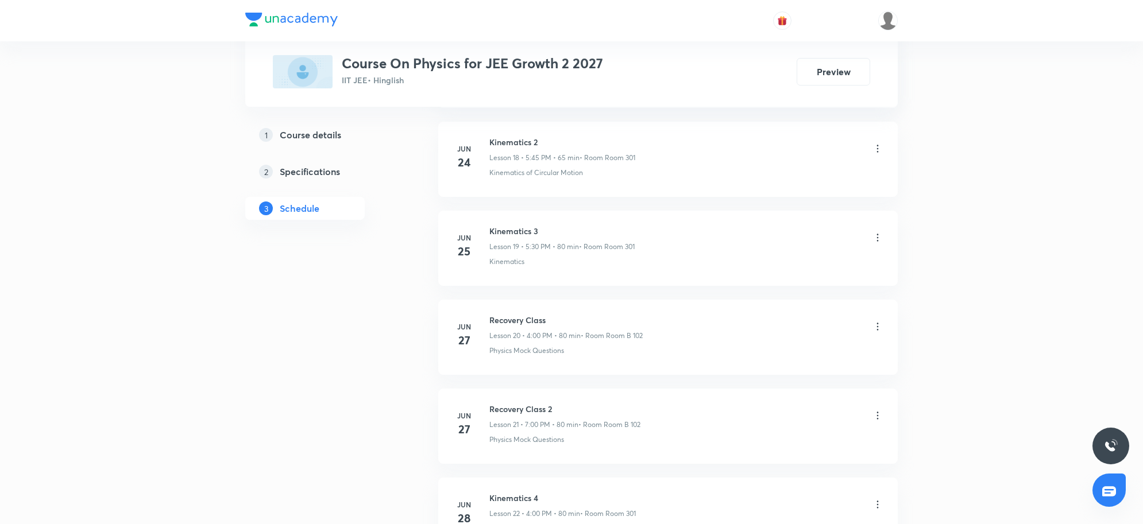
scroll to position [0, 0]
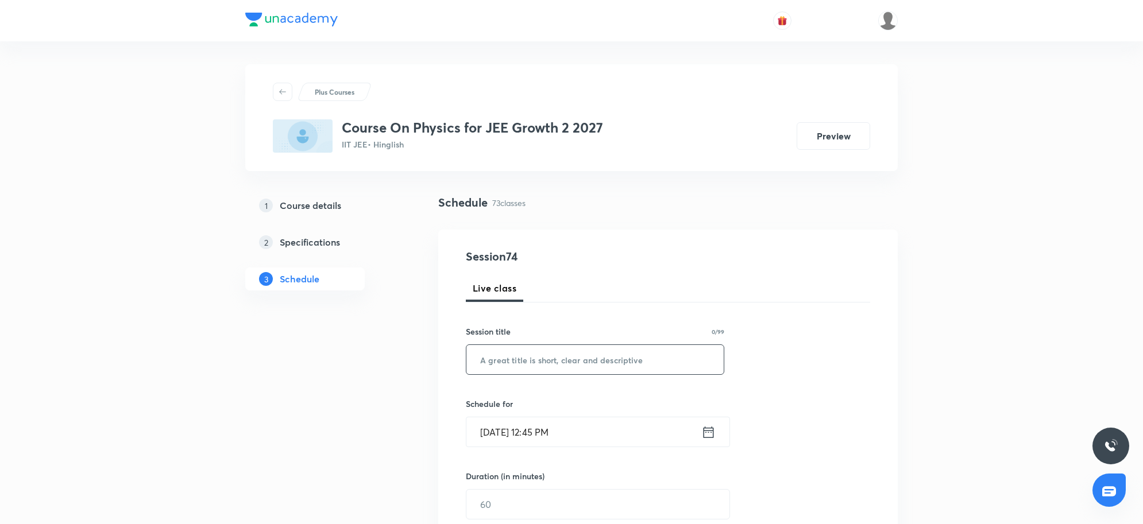
click at [513, 360] on input "text" at bounding box center [594, 359] width 257 height 29
paste input "NLM 2"
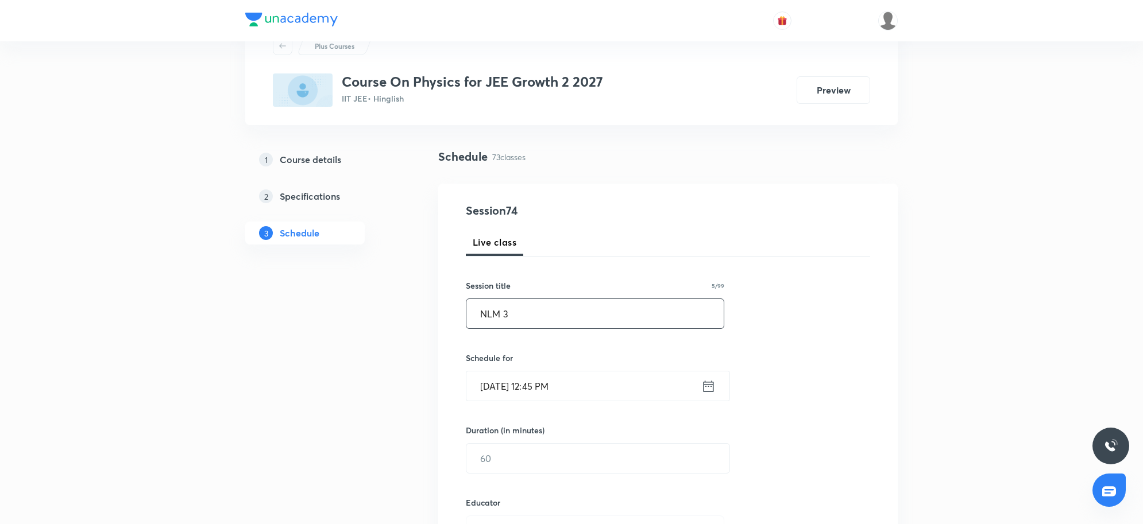
scroll to position [72, 0]
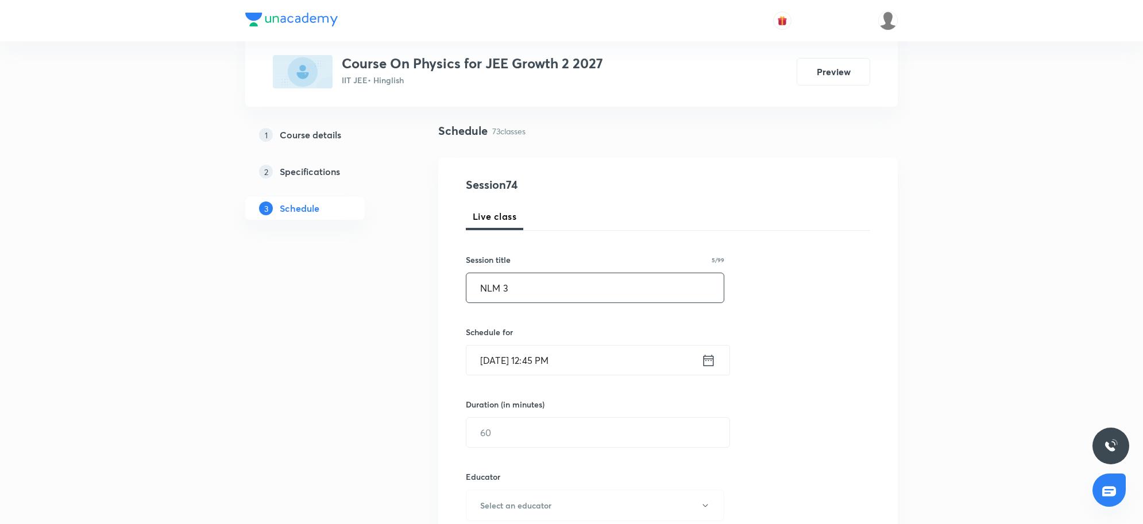
type input "NLM 3"
click at [626, 358] on input "Sep 4, 2025, 12:45 PM" at bounding box center [583, 360] width 235 height 29
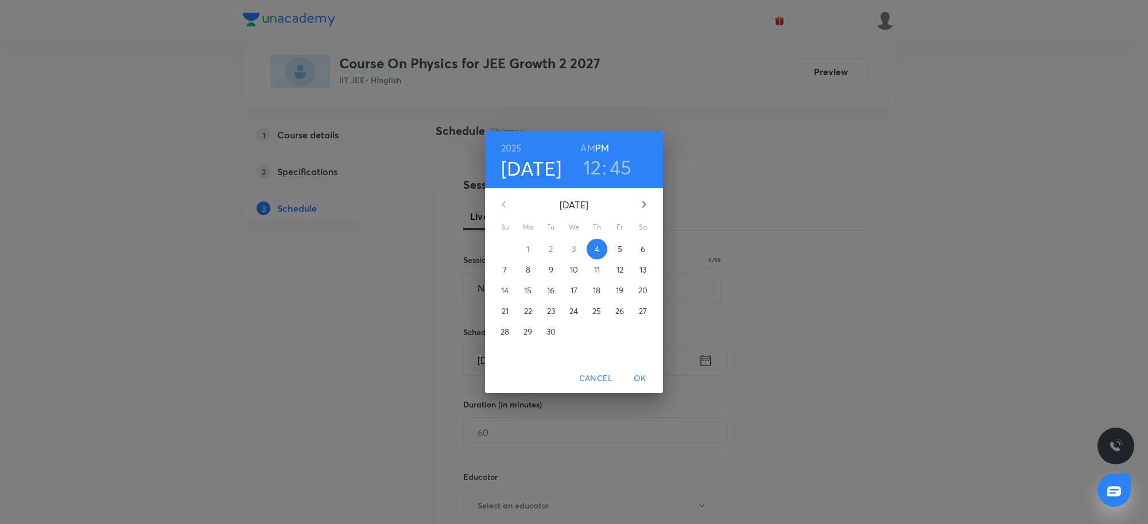
click at [587, 162] on h3 "12" at bounding box center [592, 167] width 18 height 24
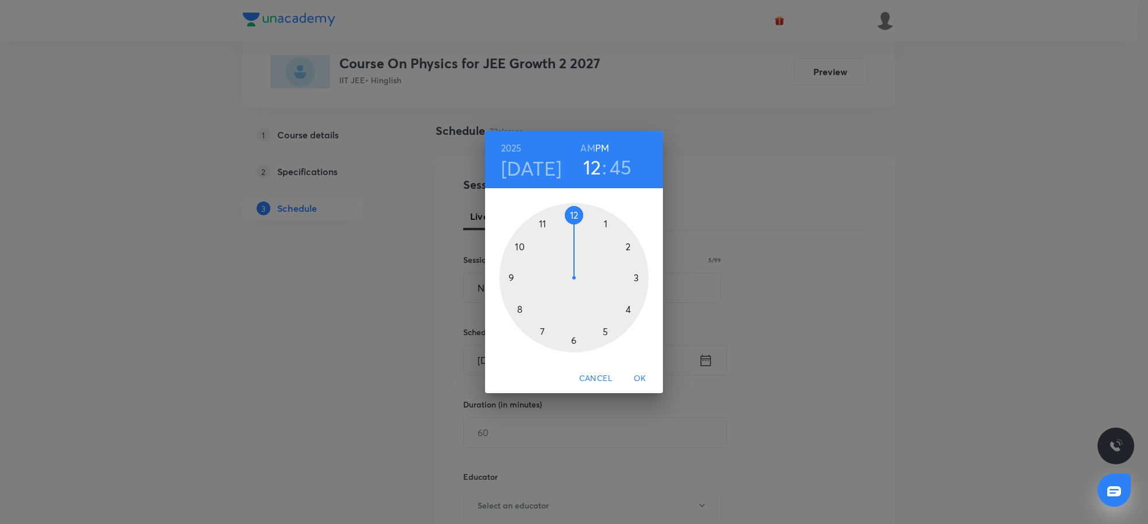
click at [604, 330] on div at bounding box center [574, 277] width 149 height 149
click at [573, 339] on div at bounding box center [574, 277] width 149 height 149
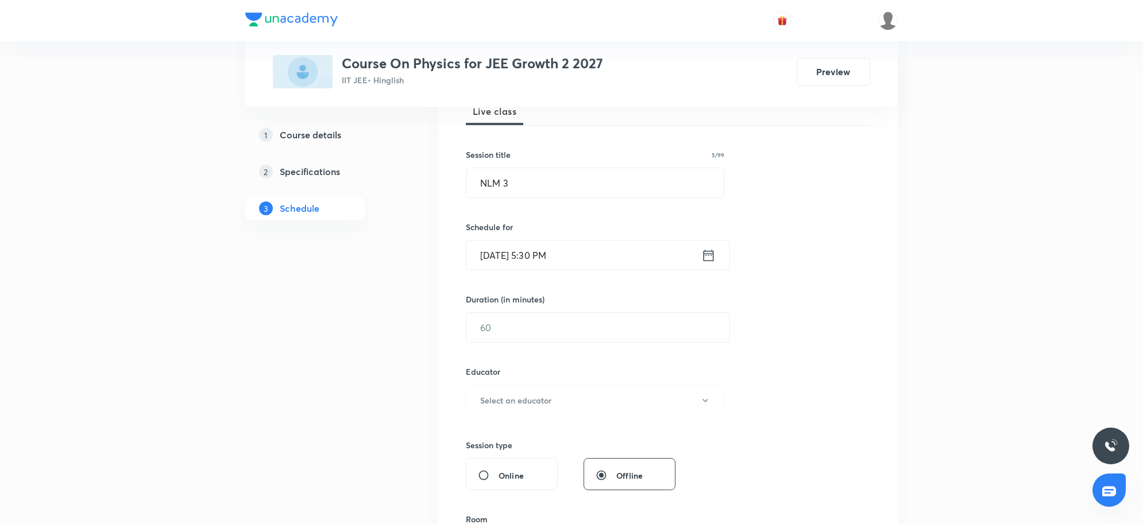
scroll to position [215, 0]
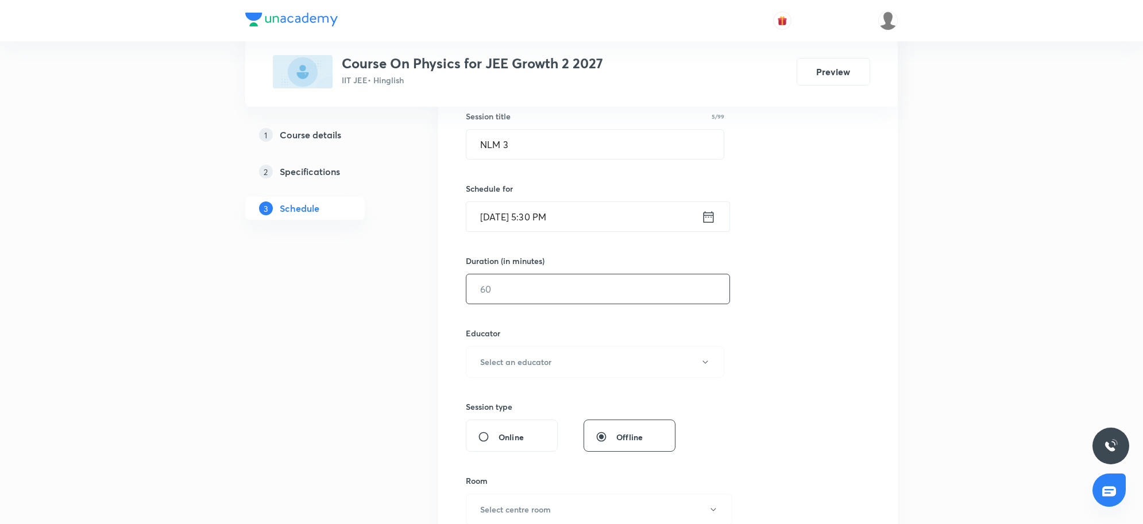
click at [555, 301] on input "text" at bounding box center [597, 288] width 263 height 29
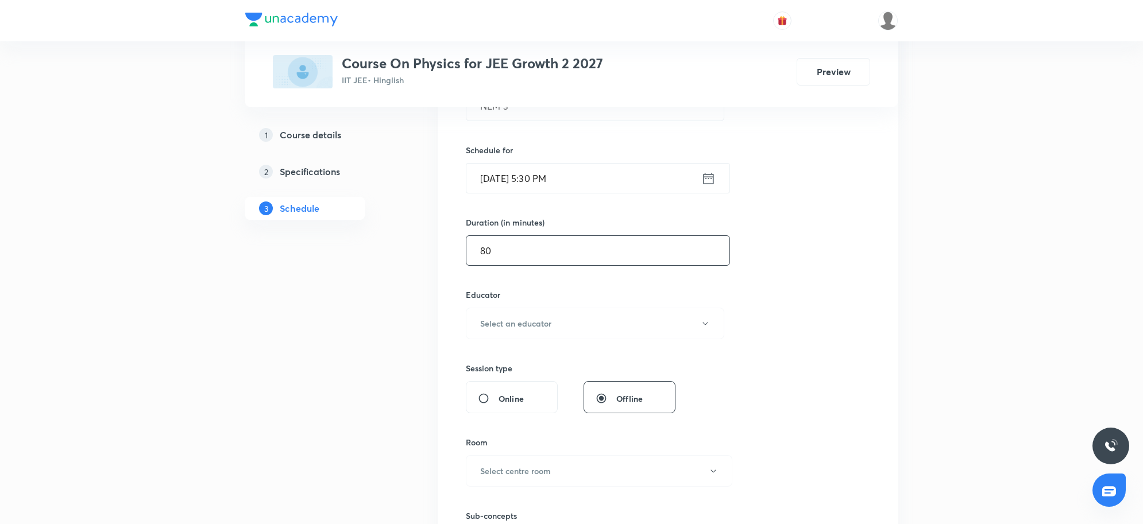
scroll to position [287, 0]
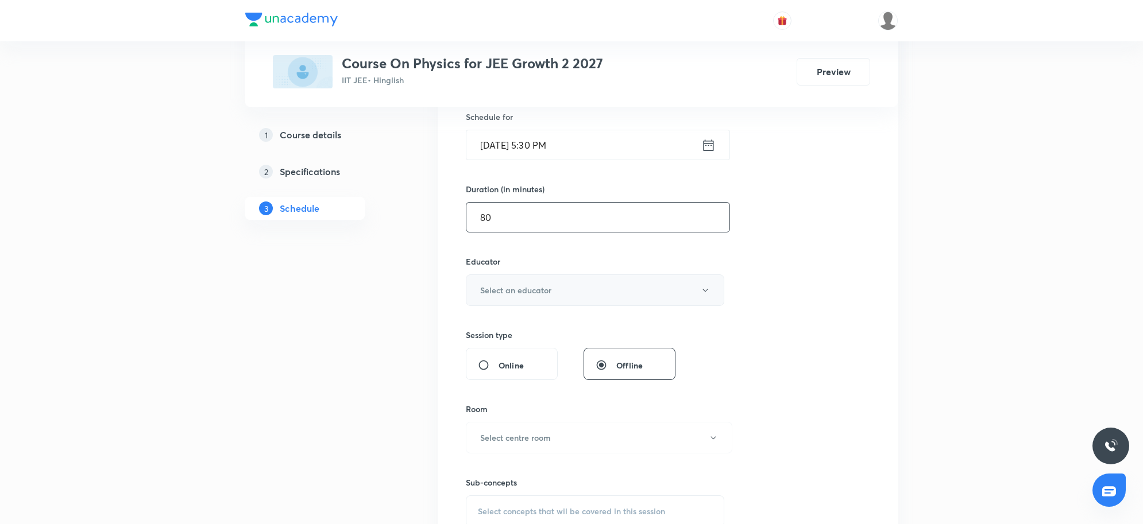
type input "80"
click at [551, 287] on button "Select an educator" at bounding box center [595, 290] width 258 height 32
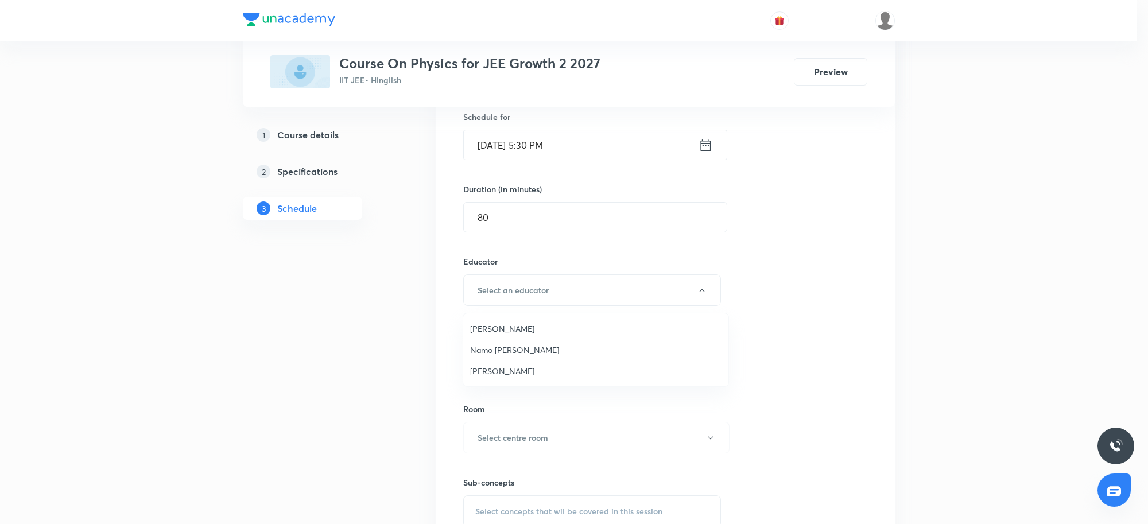
click at [497, 330] on span "[PERSON_NAME]" at bounding box center [595, 329] width 251 height 12
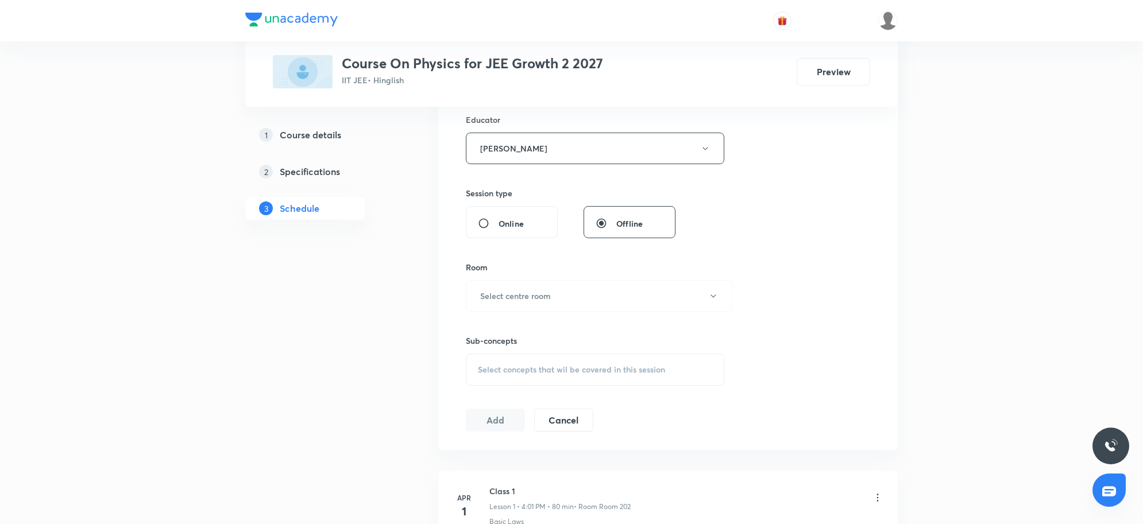
scroll to position [431, 0]
click at [557, 304] on button "Select centre room" at bounding box center [599, 294] width 266 height 32
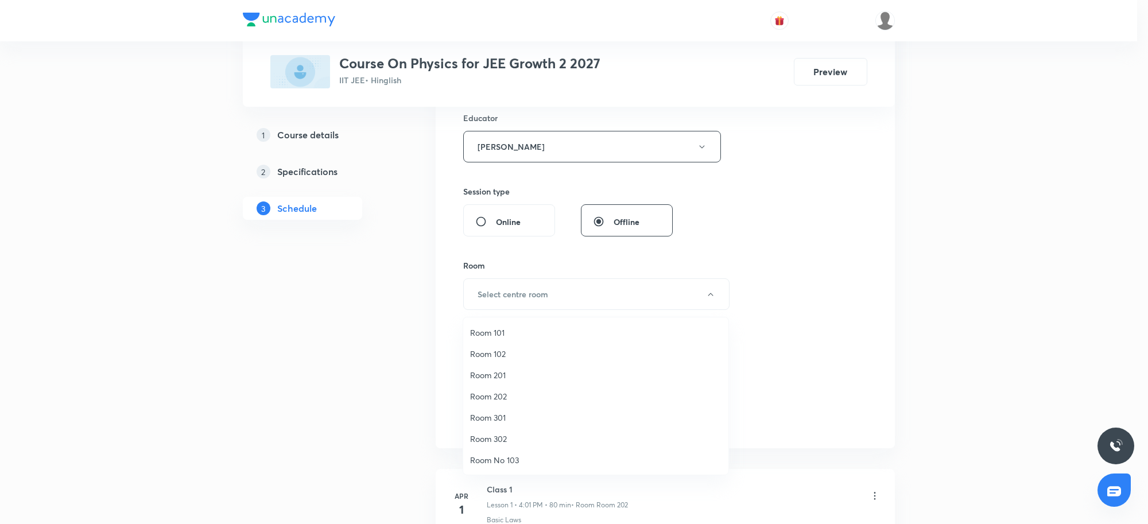
click at [495, 421] on span "Room 301" at bounding box center [595, 418] width 251 height 12
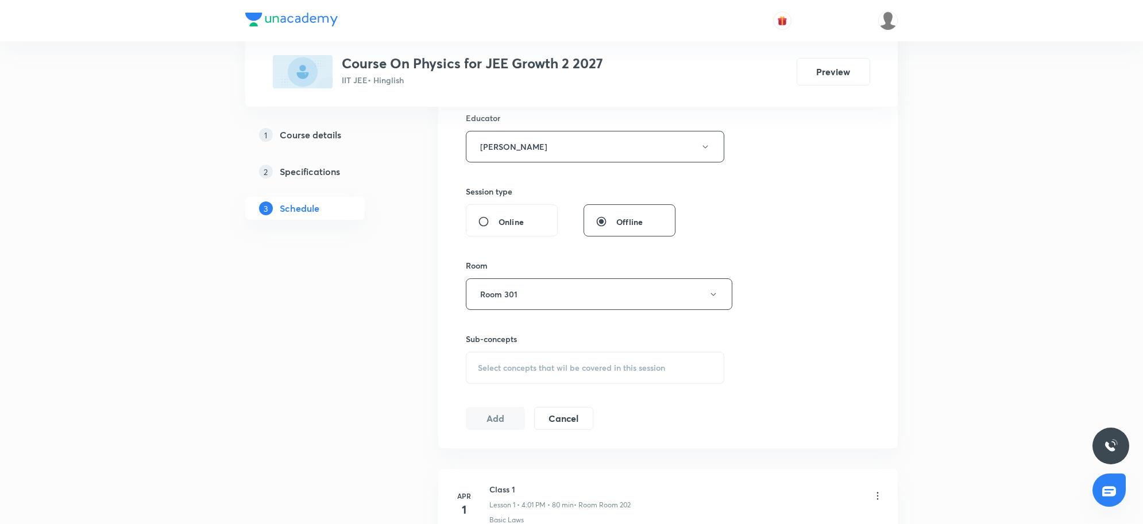
click at [609, 365] on span "Select concepts that wil be covered in this session" at bounding box center [571, 367] width 187 height 9
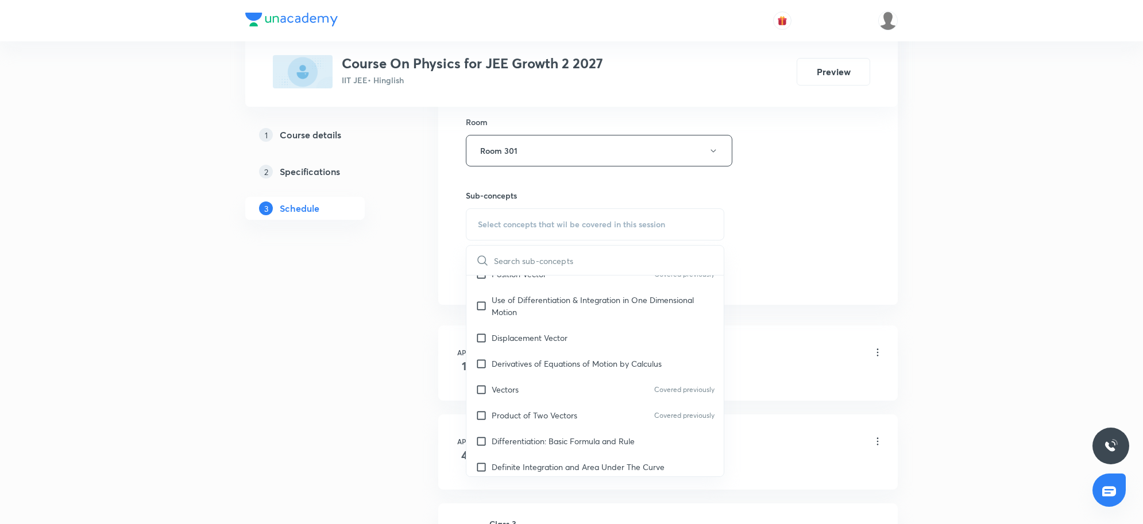
scroll to position [502, 0]
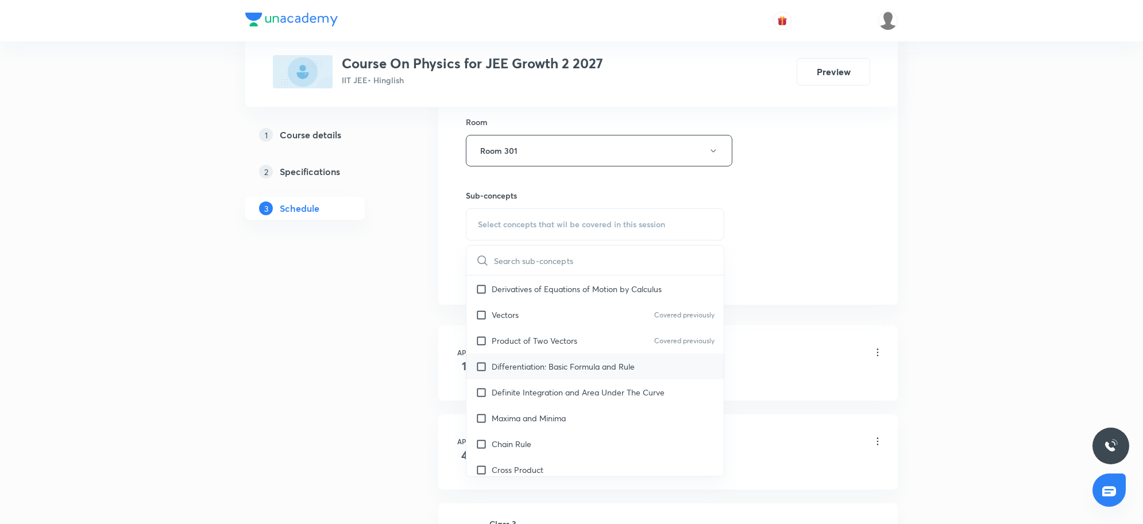
click at [586, 373] on p "Differentiation: Basic Formula and Rule" at bounding box center [562, 367] width 143 height 12
checkbox input "true"
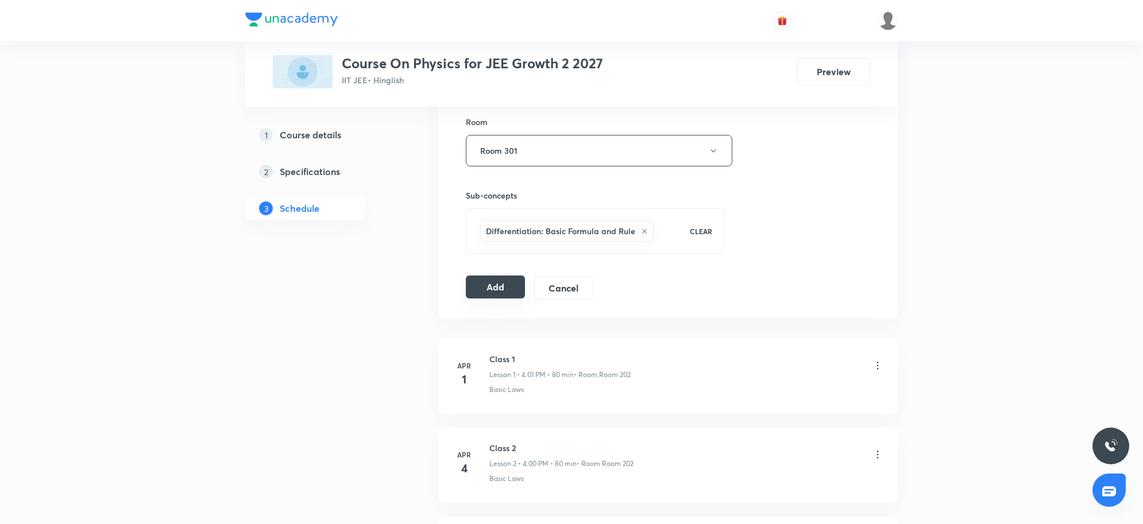
click at [510, 291] on button "Add" at bounding box center [495, 287] width 59 height 23
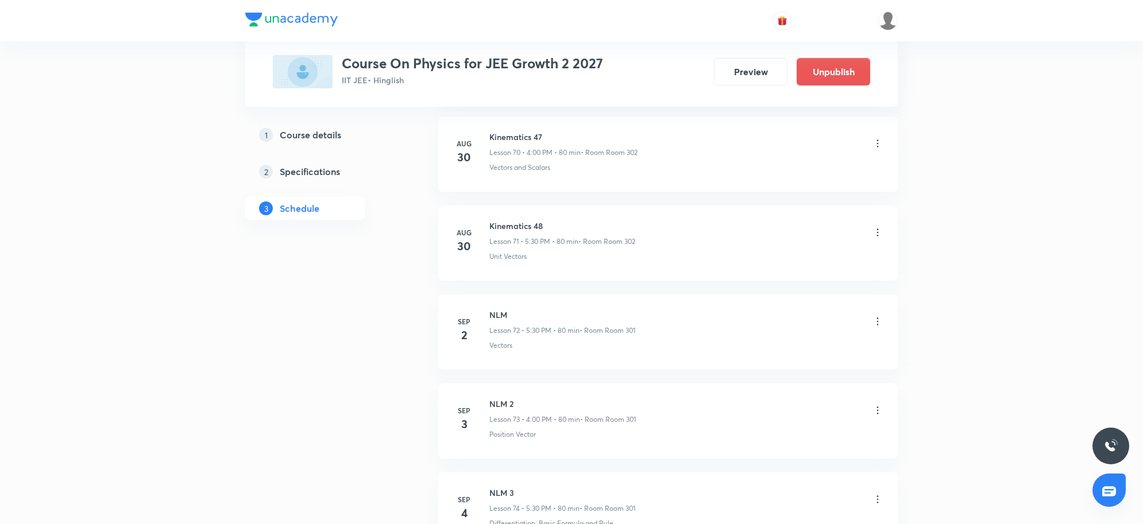
scroll to position [6472, 0]
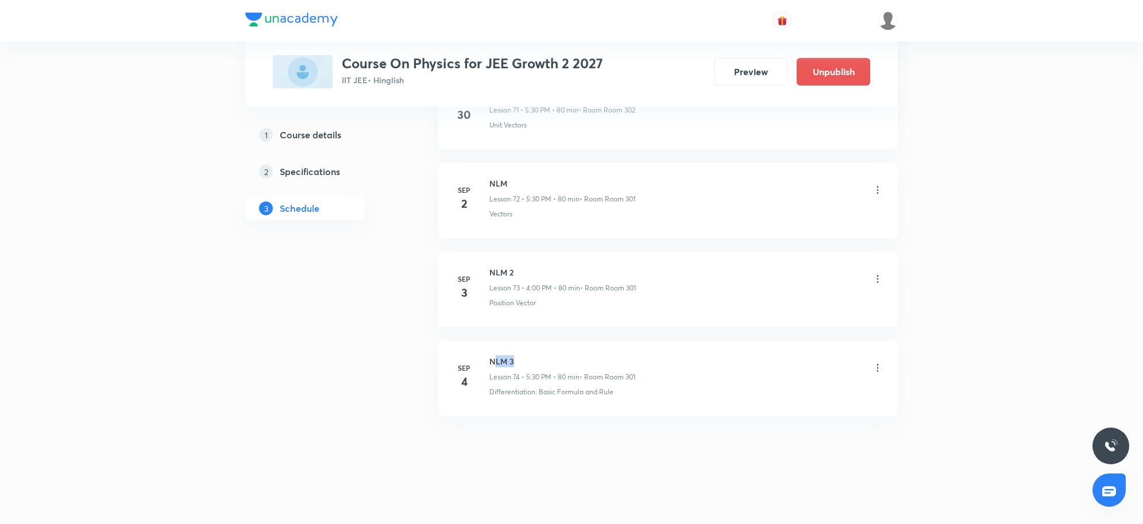
drag, startPoint x: 493, startPoint y: 362, endPoint x: 563, endPoint y: 366, distance: 70.7
click at [550, 365] on h6 "NLM 3" at bounding box center [562, 361] width 146 height 12
click at [719, 389] on div "Differentiation: Basic Formula and Rule" at bounding box center [686, 392] width 394 height 10
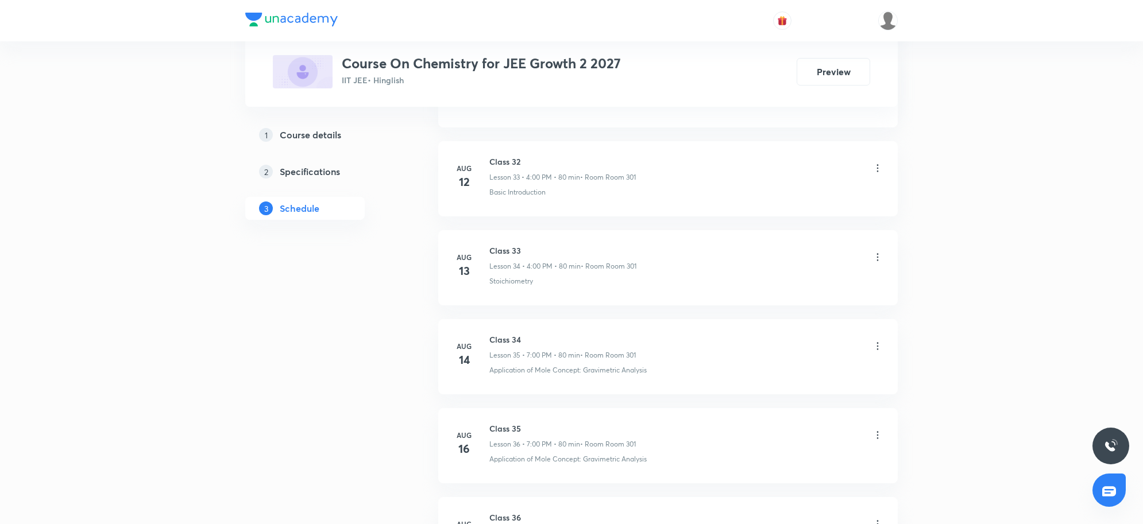
scroll to position [4502, 0]
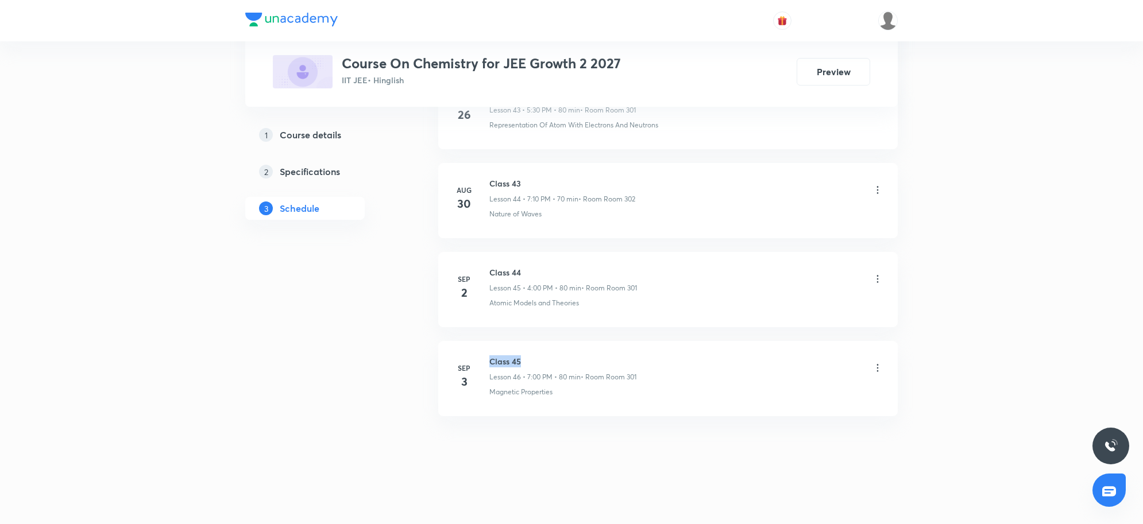
drag, startPoint x: 491, startPoint y: 355, endPoint x: 614, endPoint y: 357, distance: 122.9
click at [614, 357] on h6 "Class 45" at bounding box center [562, 361] width 147 height 12
copy h6 "Class 45"
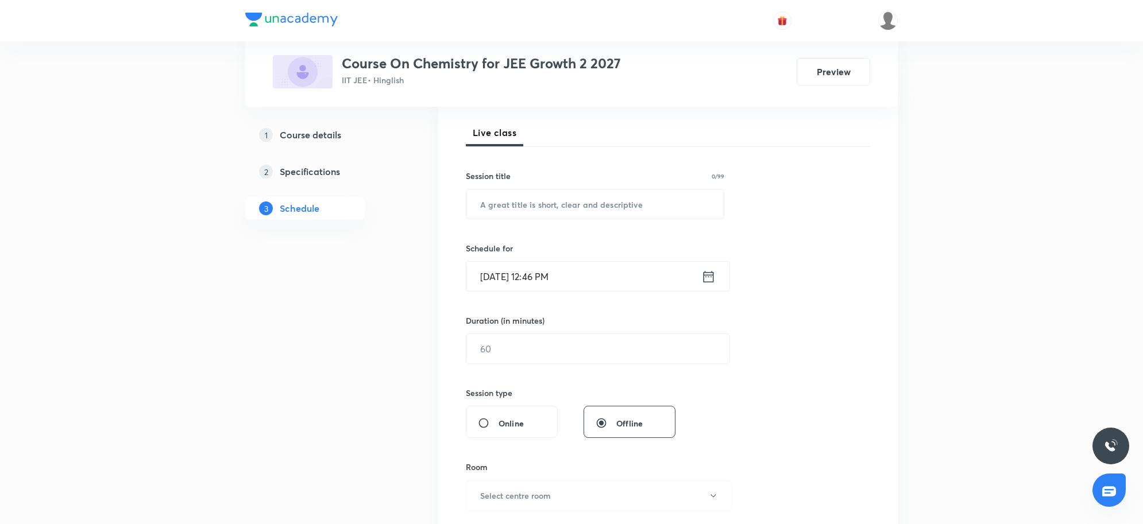
scroll to position [72, 0]
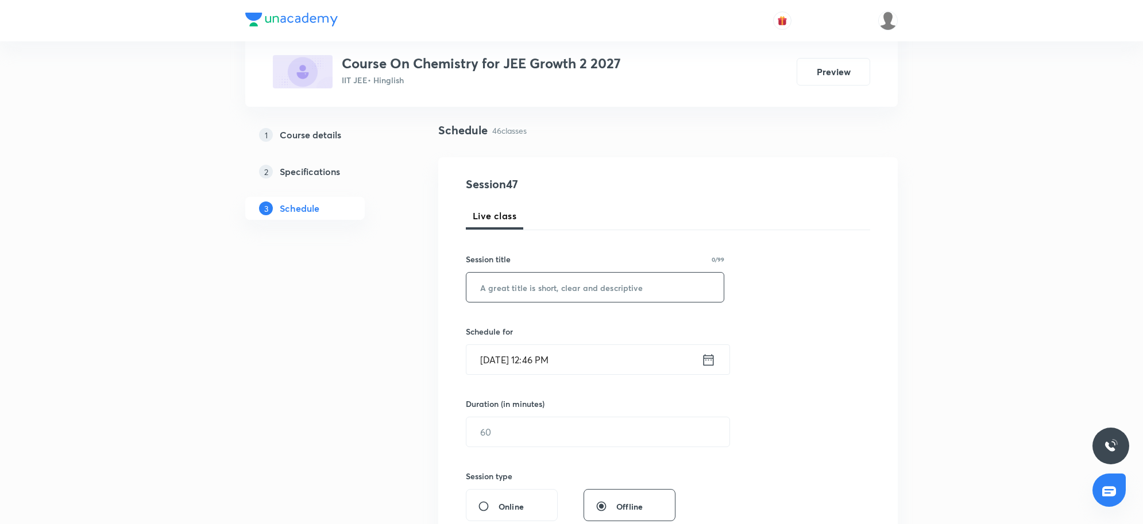
click at [543, 283] on input "text" at bounding box center [594, 287] width 257 height 29
paste input "Class 45"
type input "Class 46"
click at [603, 354] on input "Sep 4, 2025, 12:46 PM" at bounding box center [583, 359] width 235 height 29
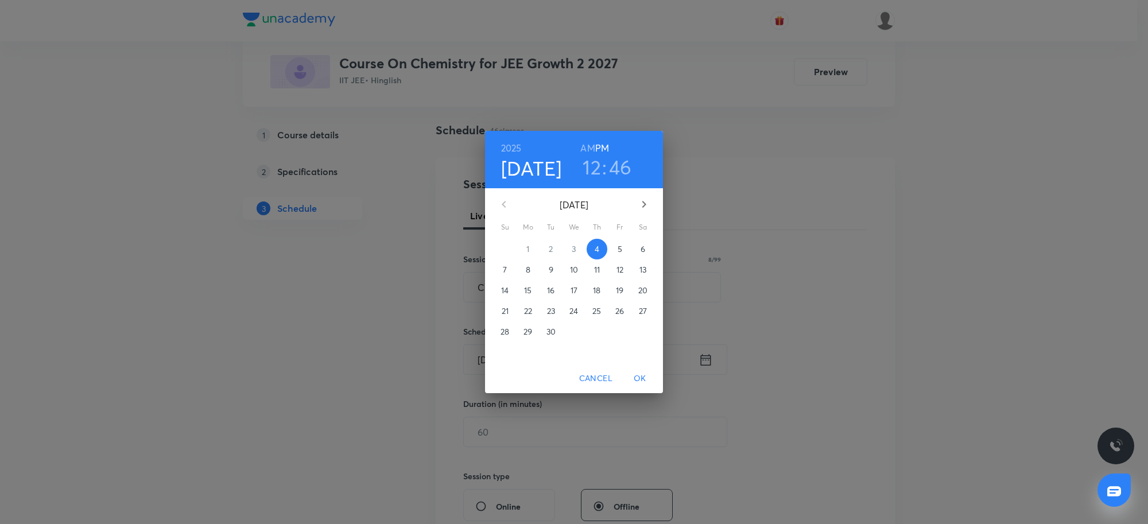
click at [593, 167] on h3 "12" at bounding box center [592, 167] width 18 height 24
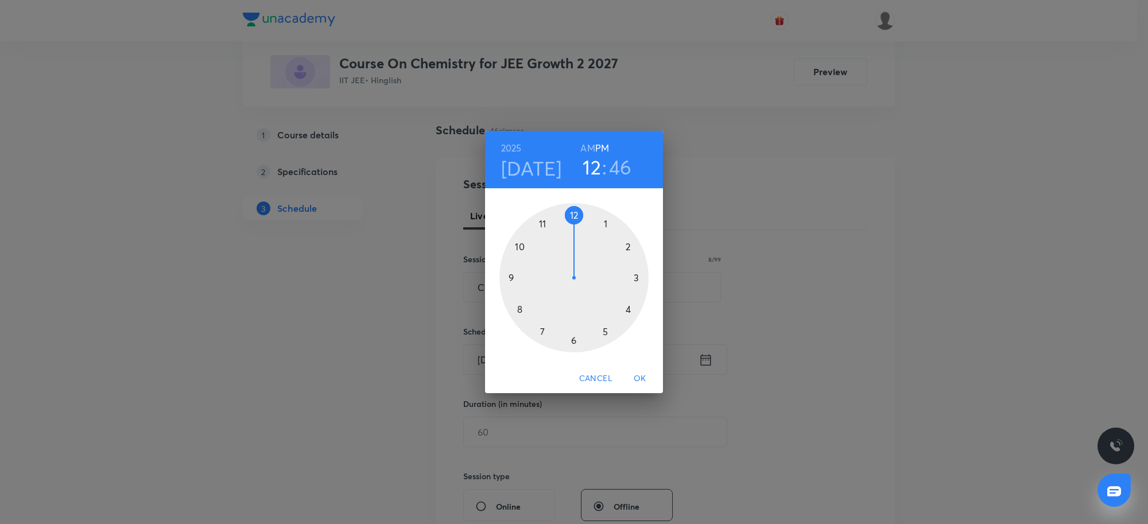
click at [541, 329] on div at bounding box center [574, 277] width 149 height 149
click at [574, 216] on div at bounding box center [574, 277] width 149 height 149
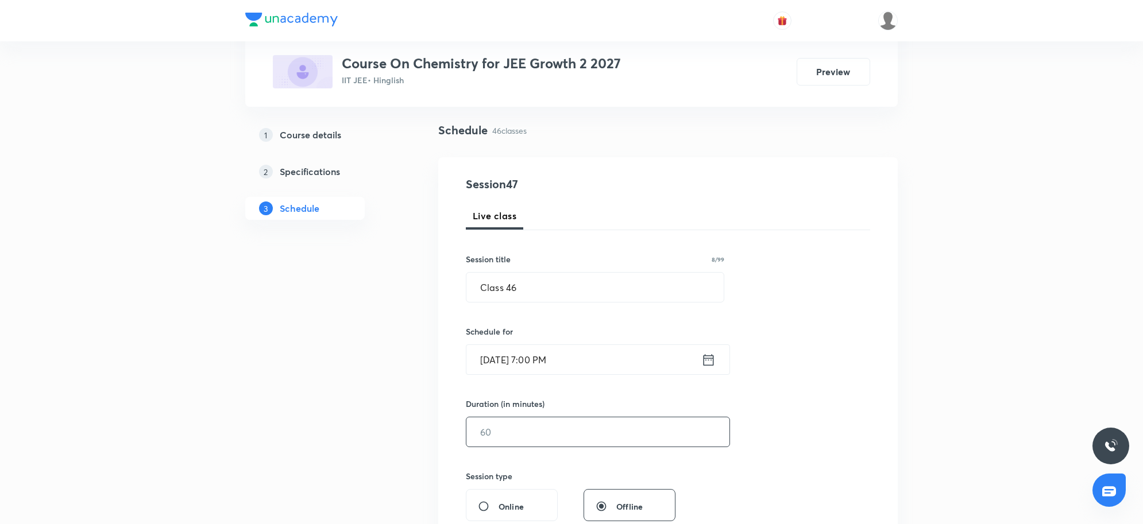
click at [537, 436] on input "text" at bounding box center [597, 431] width 263 height 29
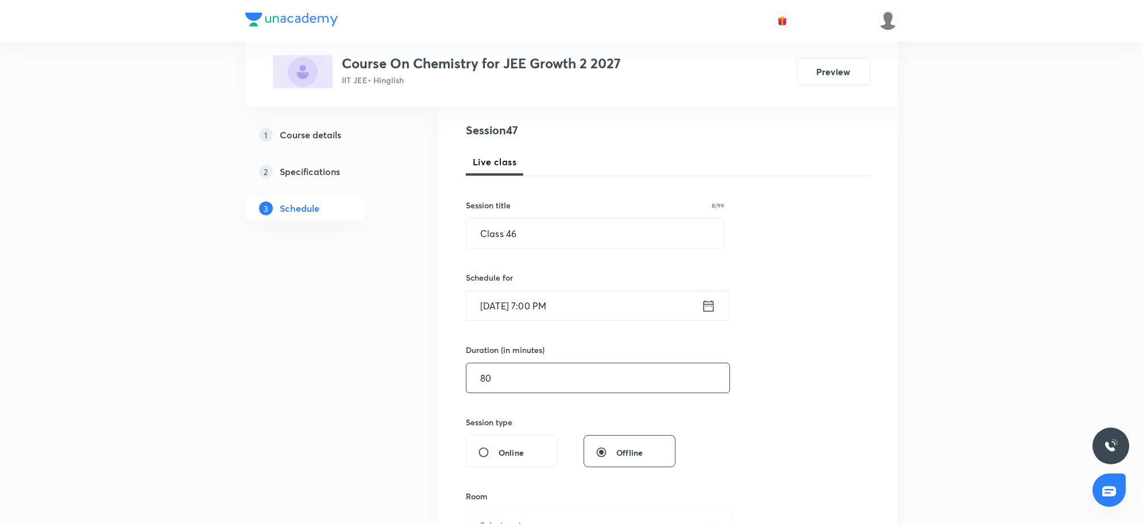
scroll to position [216, 0]
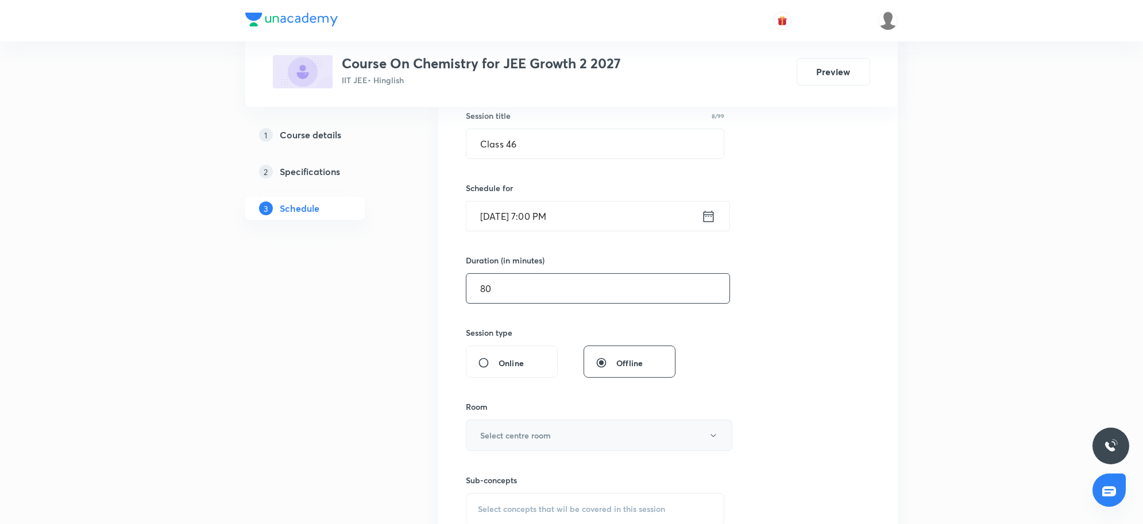
type input "80"
click at [563, 440] on button "Select centre room" at bounding box center [599, 436] width 266 height 32
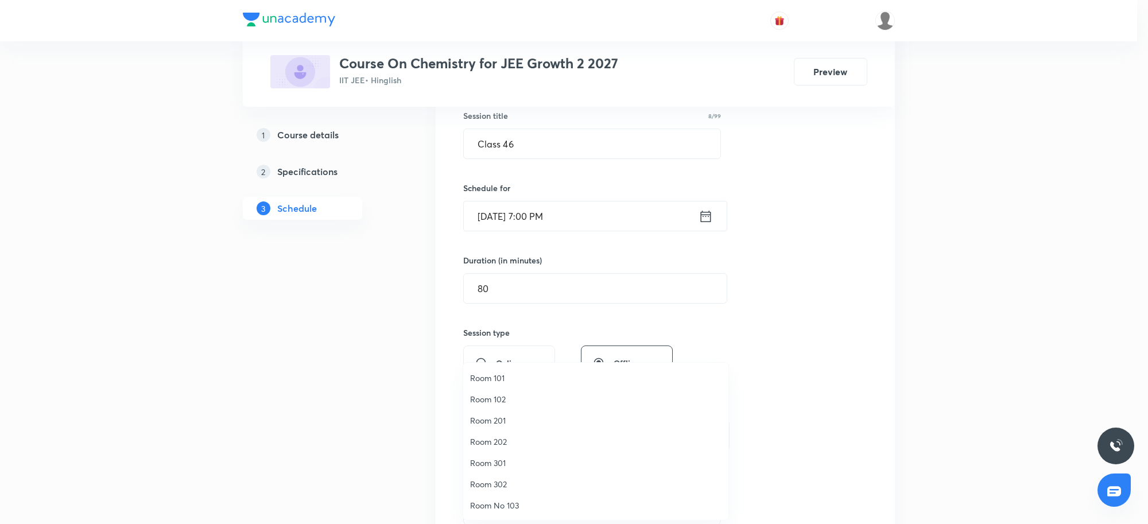
click at [504, 462] on span "Room 301" at bounding box center [595, 463] width 251 height 12
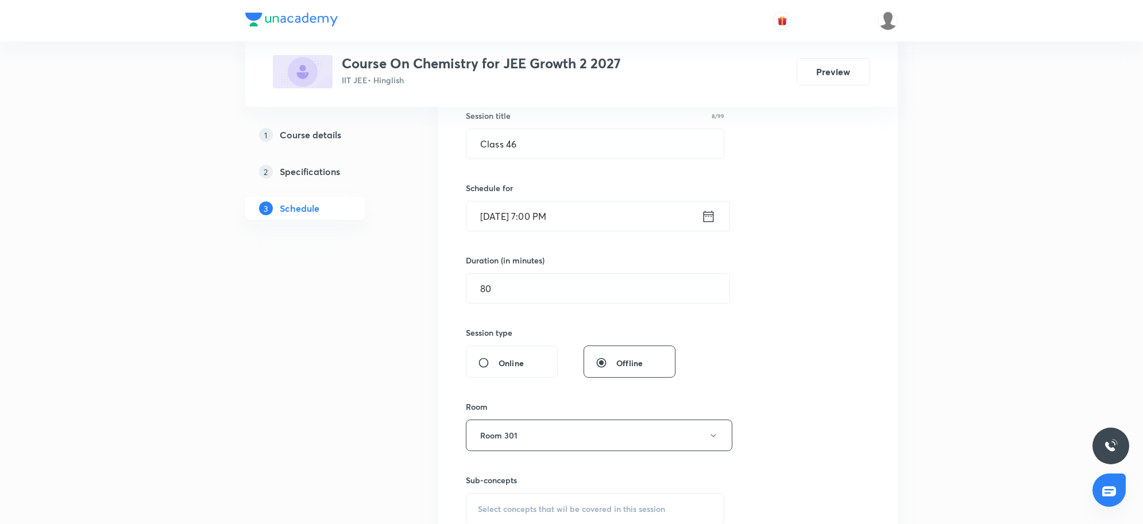
click at [876, 365] on div "Session 47 Live class Session title 8/99 Class 46 ​ Schedule for Sep 4, 2025, 7…" at bounding box center [667, 302] width 459 height 576
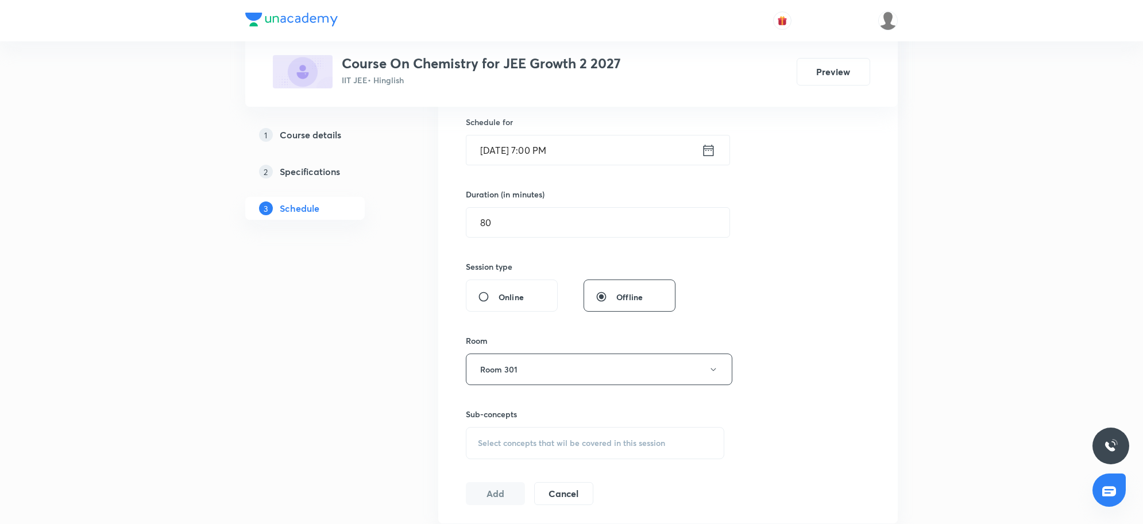
scroll to position [359, 0]
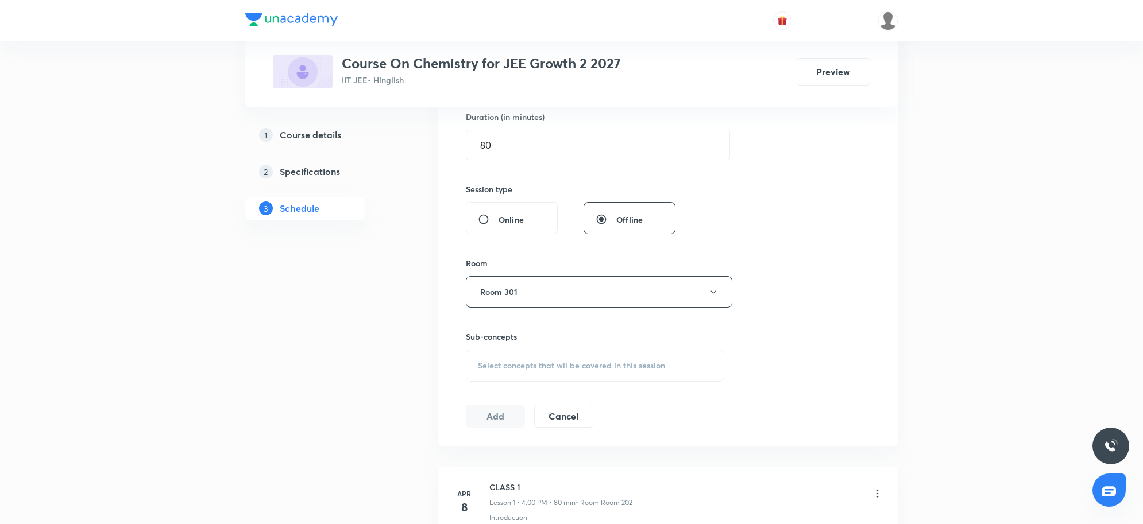
click at [570, 351] on div "Select concepts that wil be covered in this session" at bounding box center [595, 366] width 258 height 32
click at [575, 369] on span "Select concepts that wil be covered in this session" at bounding box center [571, 365] width 187 height 9
click at [548, 454] on p "Dual Nature Of Matter" at bounding box center [533, 460] width 84 height 12
checkbox input "true"
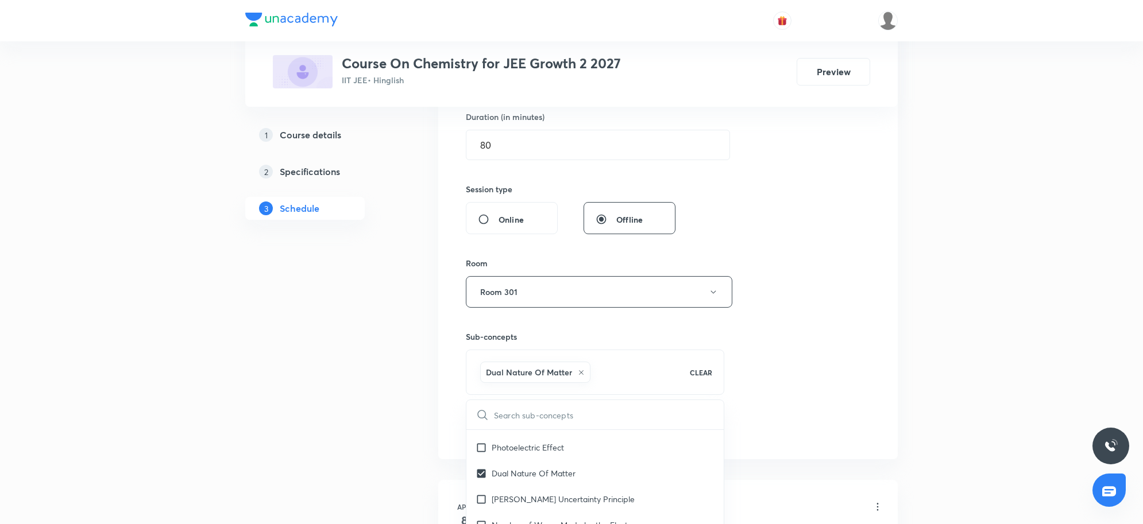
click at [835, 380] on div "Session 47 Live class Session title 8/99 Class 46 ​ Schedule for Sep 4, 2025, 7…" at bounding box center [668, 165] width 404 height 552
click at [501, 428] on button "Add" at bounding box center [495, 428] width 59 height 23
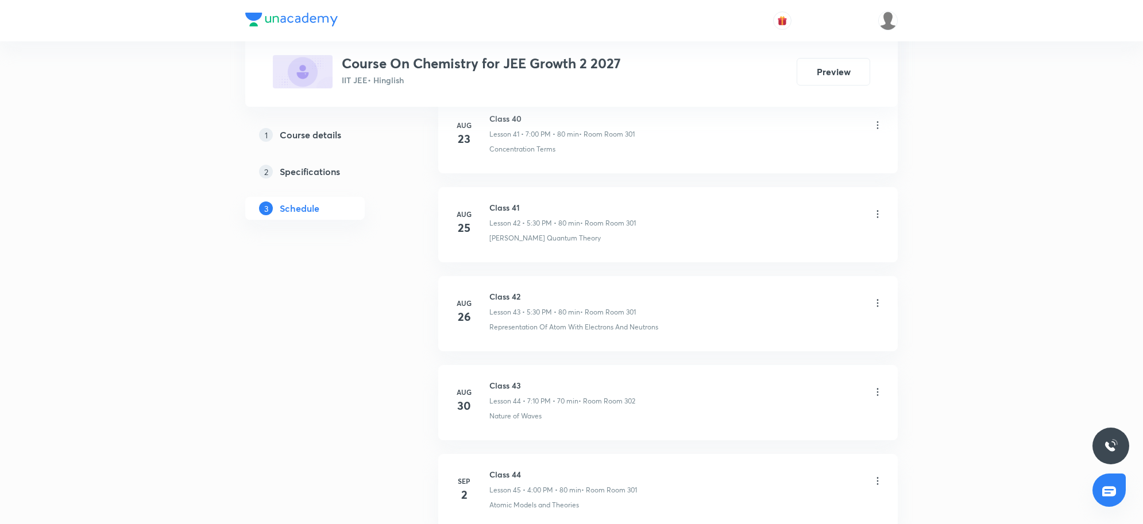
scroll to position [4516, 0]
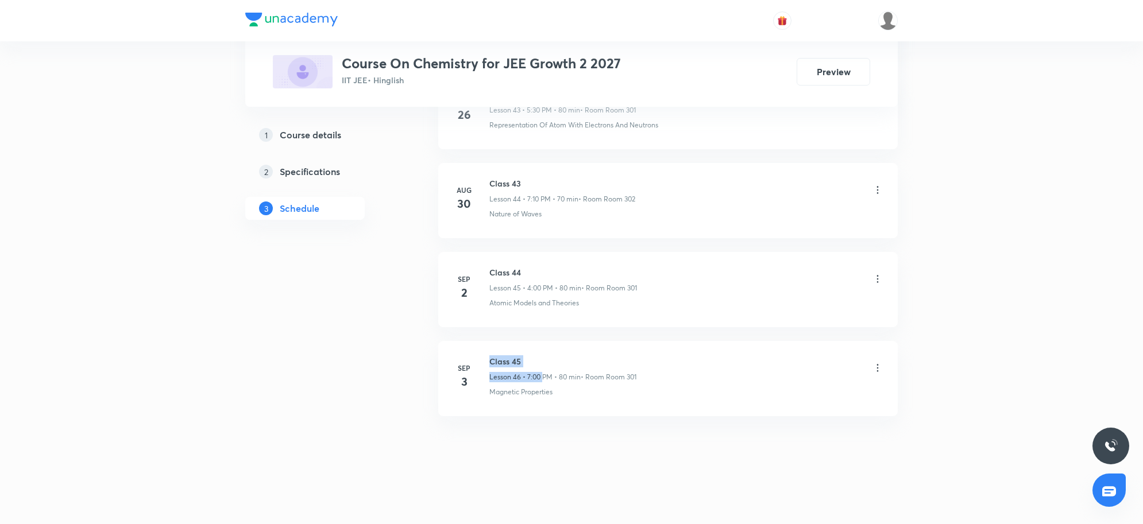
drag, startPoint x: 491, startPoint y: 362, endPoint x: 541, endPoint y: 368, distance: 50.3
click at [541, 368] on div "Class 45 Lesson 46 • 7:00 PM • 80 min • Room Room 301" at bounding box center [562, 368] width 147 height 27
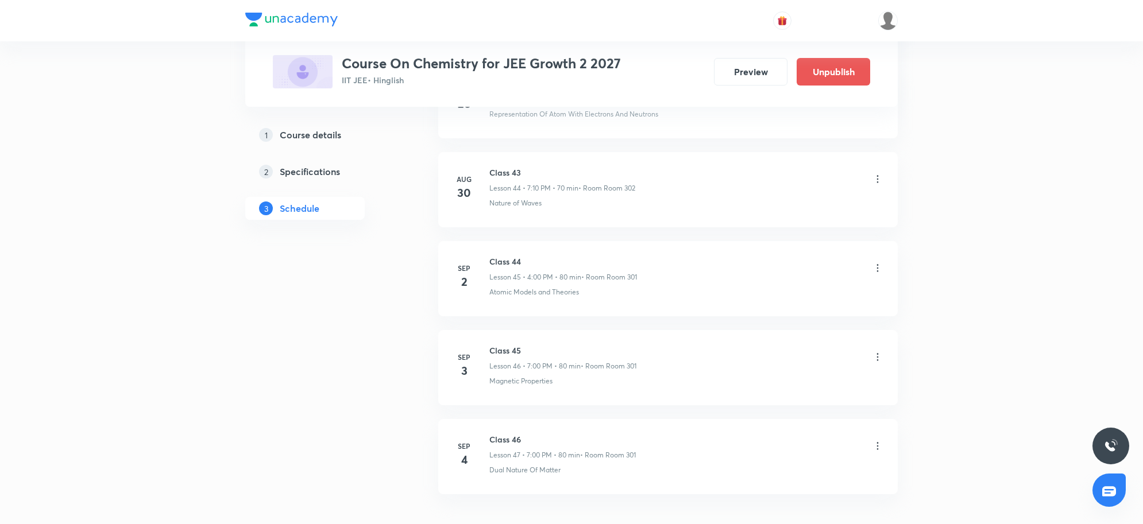
scroll to position [4062, 0]
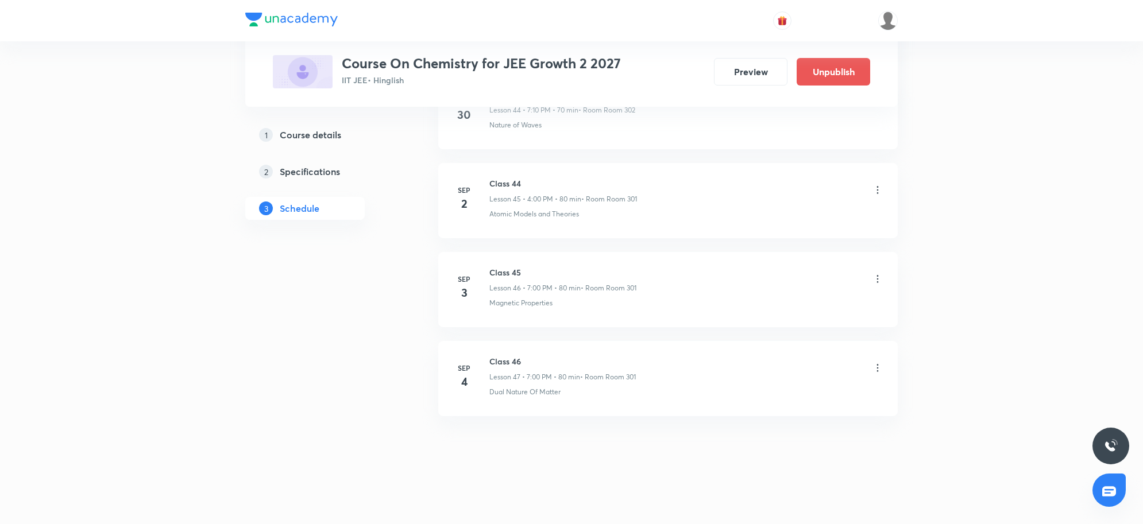
click at [563, 380] on p "Lesson 47 • 7:00 PM • 80 min" at bounding box center [534, 377] width 91 height 10
click at [704, 392] on div "Dual Nature Of Matter" at bounding box center [686, 392] width 394 height 10
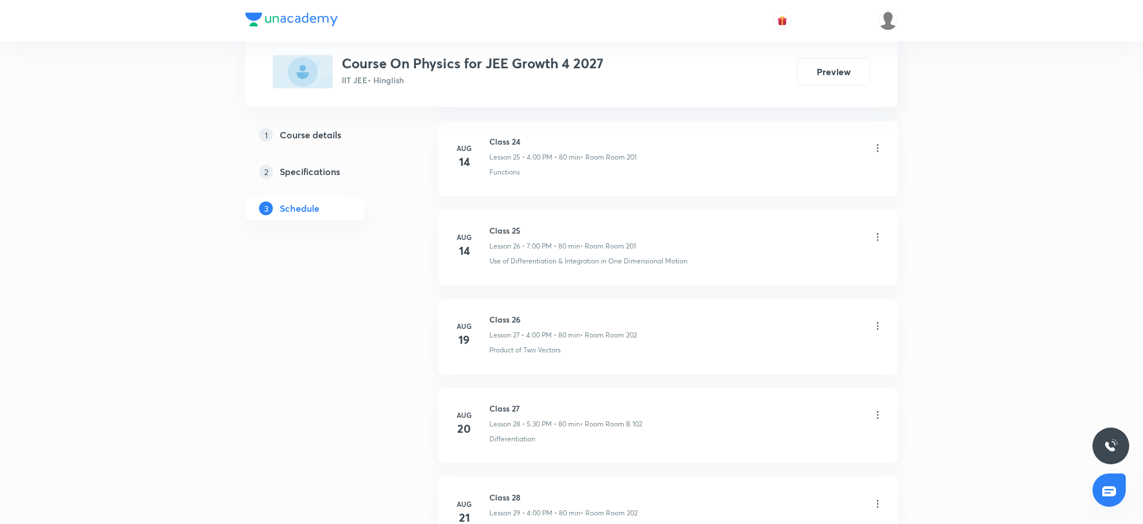
scroll to position [3772, 0]
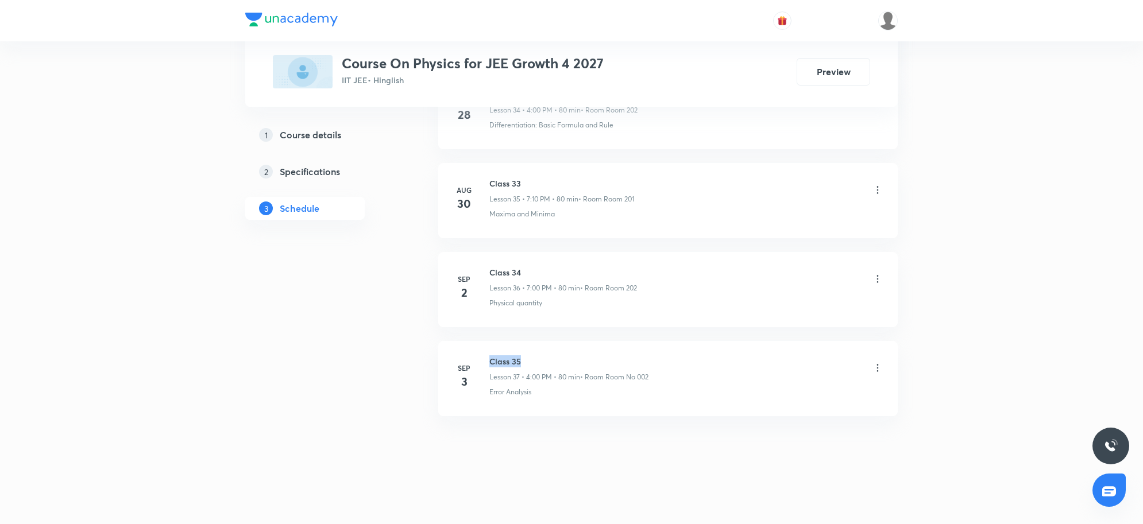
drag, startPoint x: 491, startPoint y: 355, endPoint x: 544, endPoint y: 358, distance: 52.9
click at [544, 358] on li "[DATE] Class 35 Lesson 37 • 4:00 PM • 80 min • Room Room No 002 Error Analysis" at bounding box center [667, 378] width 459 height 75
copy h6 "Class 35"
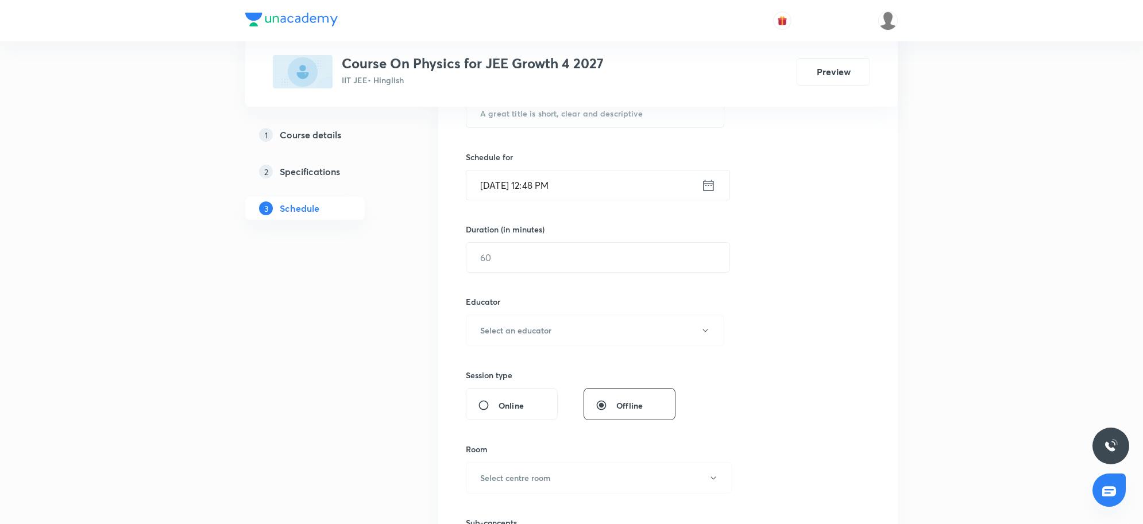
scroll to position [52, 0]
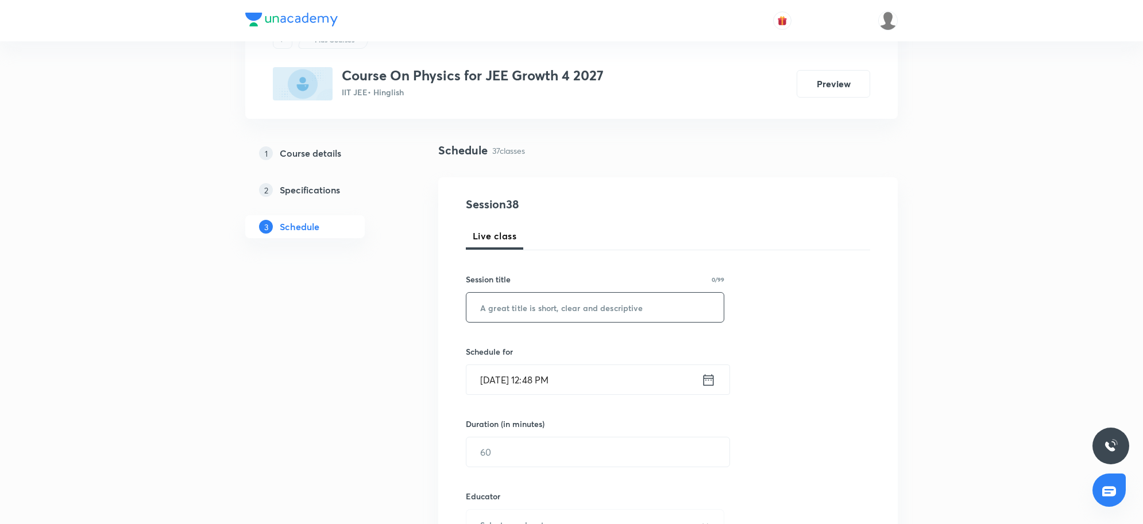
click at [517, 294] on input "text" at bounding box center [594, 307] width 257 height 29
paste input "Class 35"
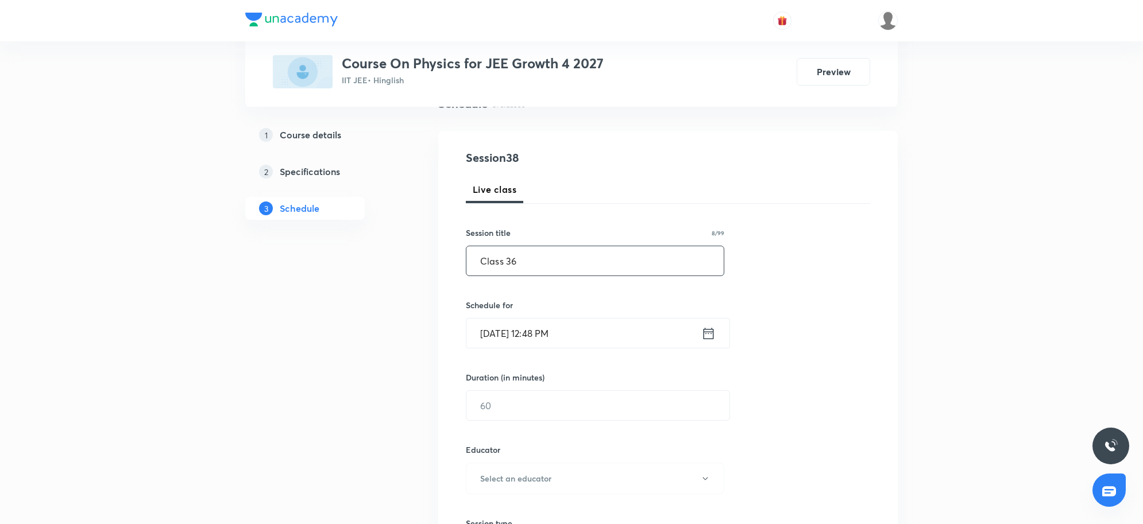
scroll to position [124, 0]
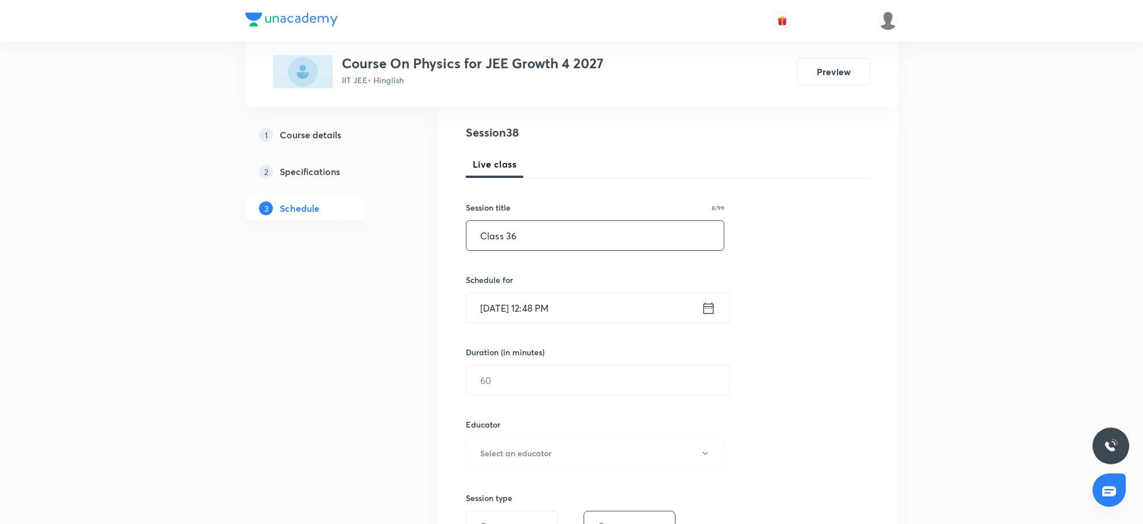
type input "Class 36"
click at [583, 319] on input "[DATE] 12:48 PM" at bounding box center [583, 307] width 235 height 29
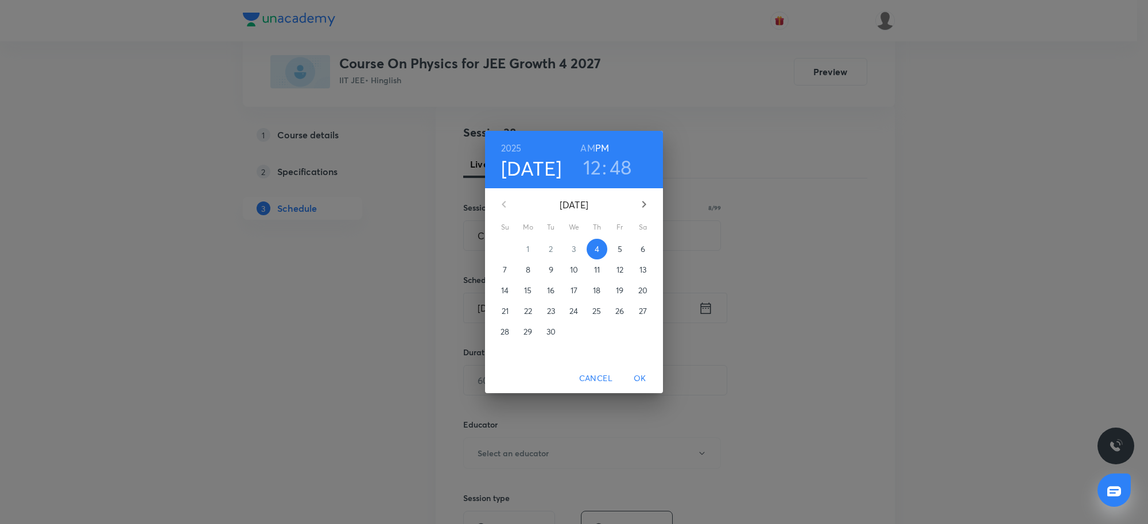
click at [597, 171] on h3 "12" at bounding box center [592, 167] width 18 height 24
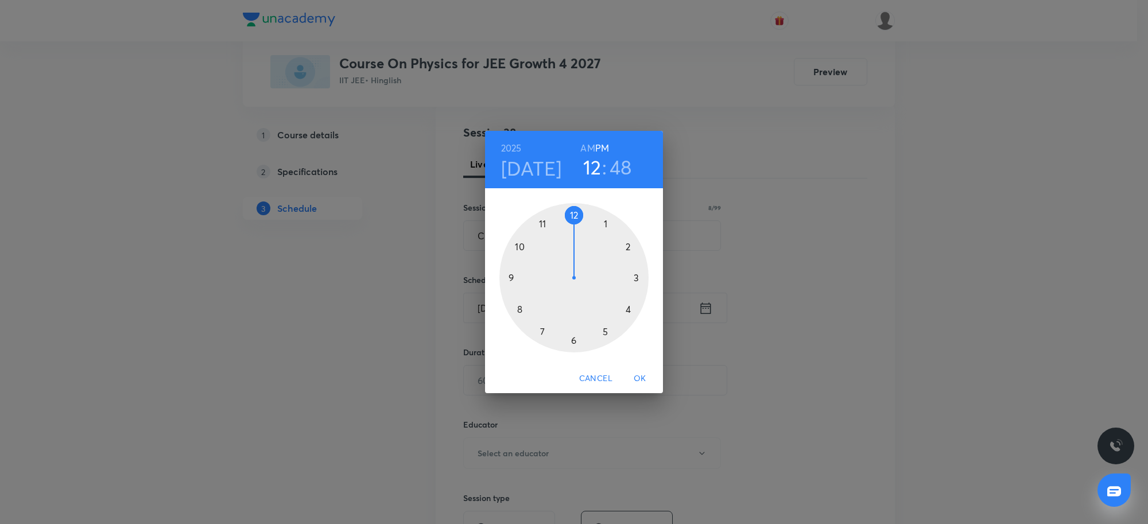
click at [629, 311] on div at bounding box center [574, 277] width 149 height 149
click at [572, 214] on div at bounding box center [574, 277] width 149 height 149
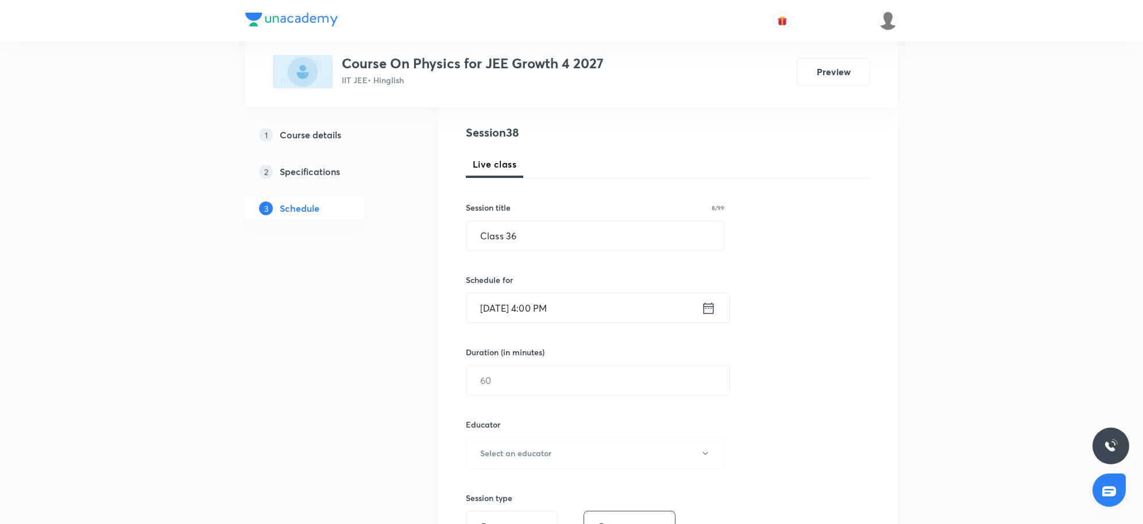
click at [571, 312] on input "[DATE] 4:00 PM" at bounding box center [583, 307] width 235 height 29
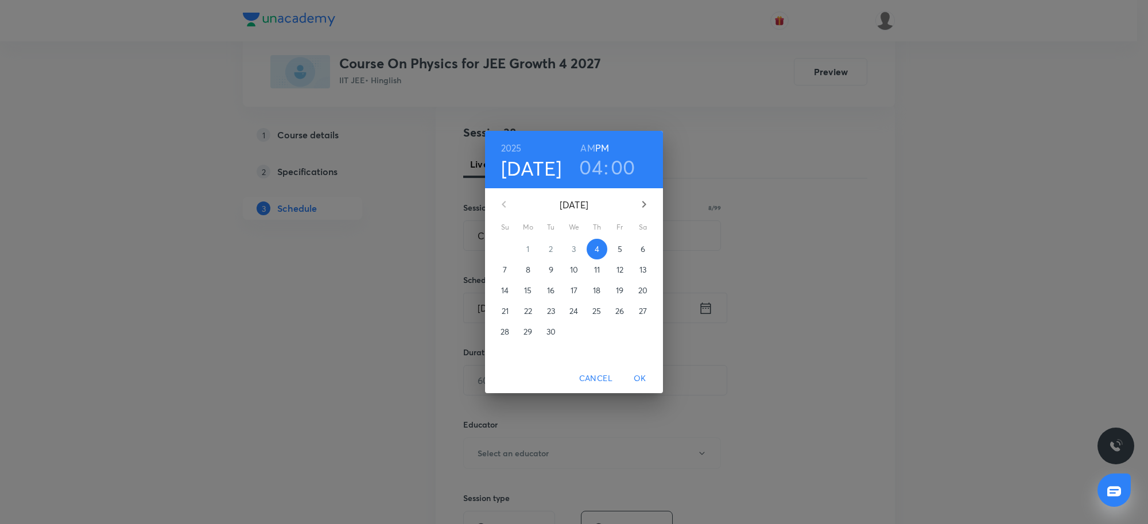
click at [587, 141] on h6 "AM" at bounding box center [587, 148] width 14 height 16
click at [639, 379] on span "OK" at bounding box center [640, 378] width 28 height 14
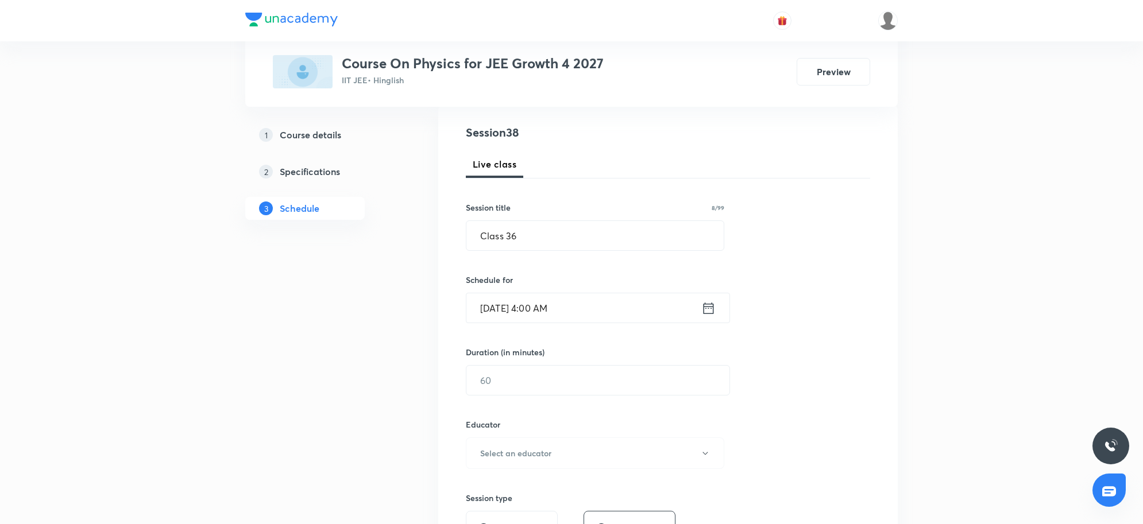
click at [589, 363] on div "Duration (in minutes) ​" at bounding box center [571, 370] width 210 height 49
click at [591, 389] on input "text" at bounding box center [597, 380] width 263 height 29
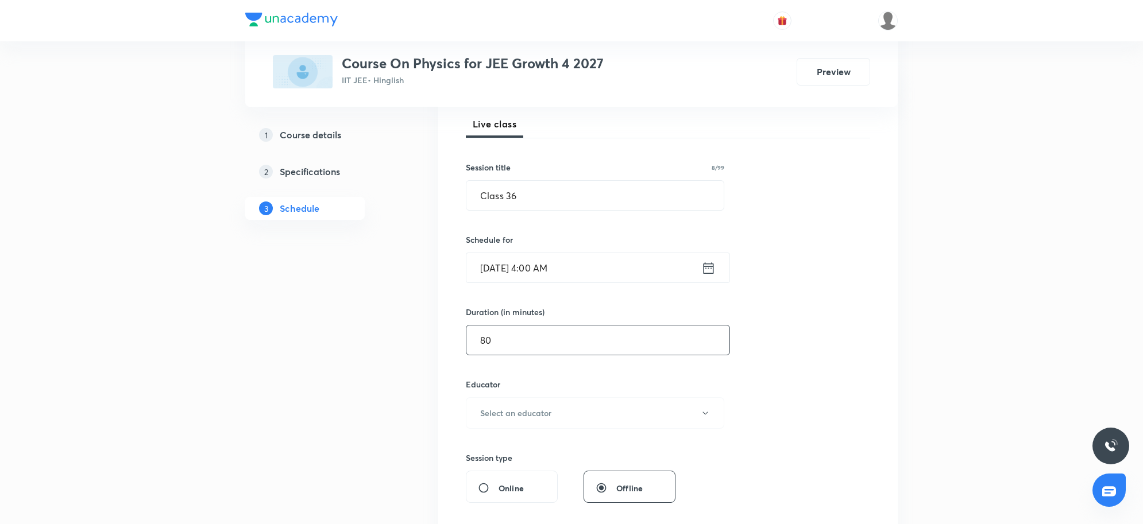
scroll to position [196, 0]
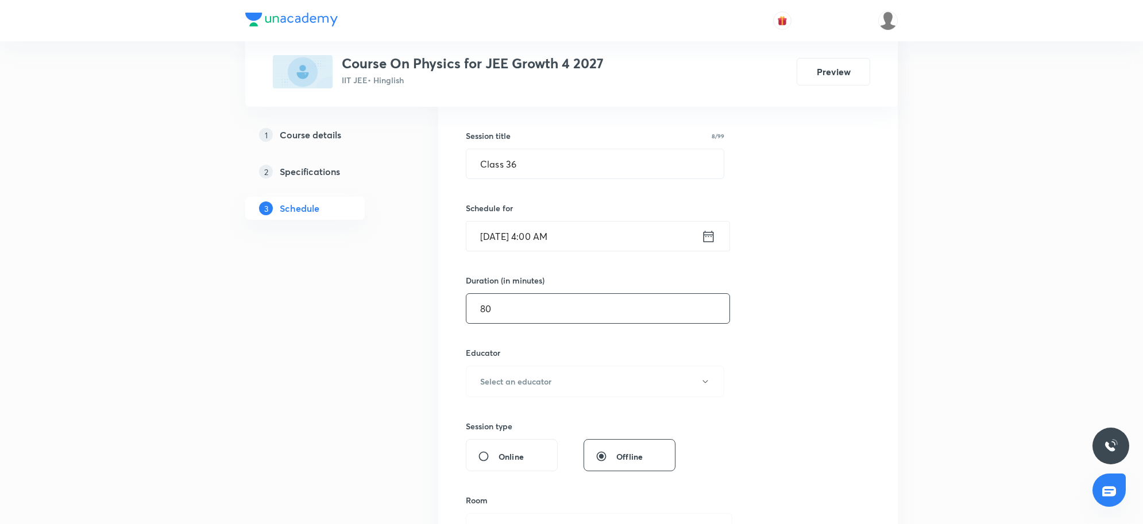
type input "80"
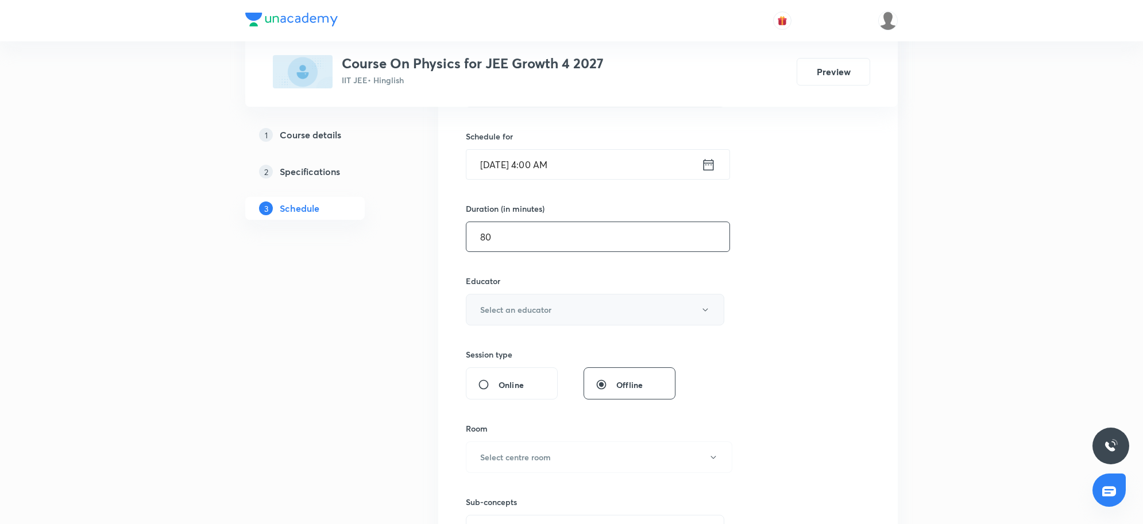
scroll to position [52, 0]
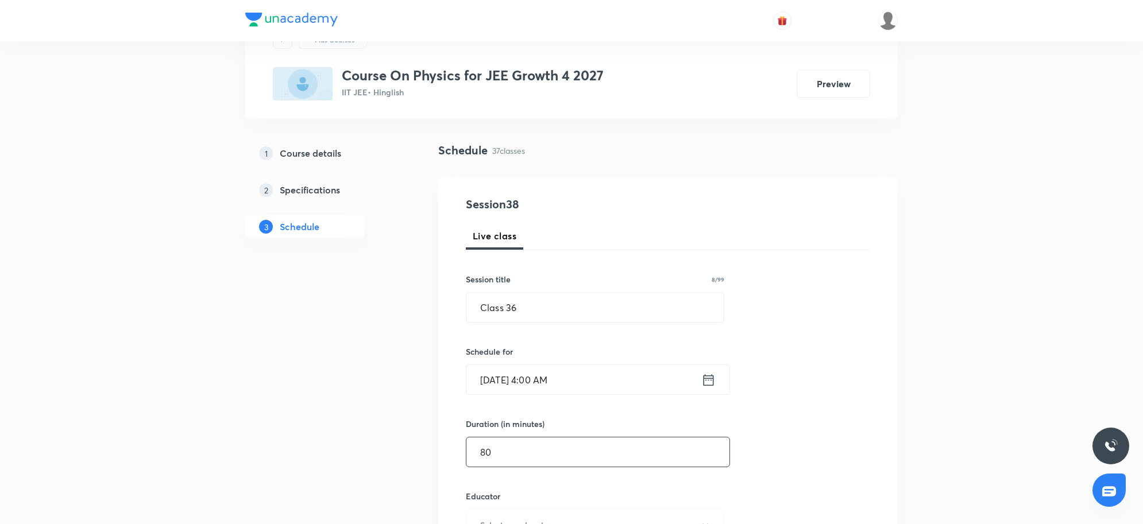
click at [596, 373] on input "Sep 4, 2025, 4:00 AM" at bounding box center [583, 379] width 235 height 29
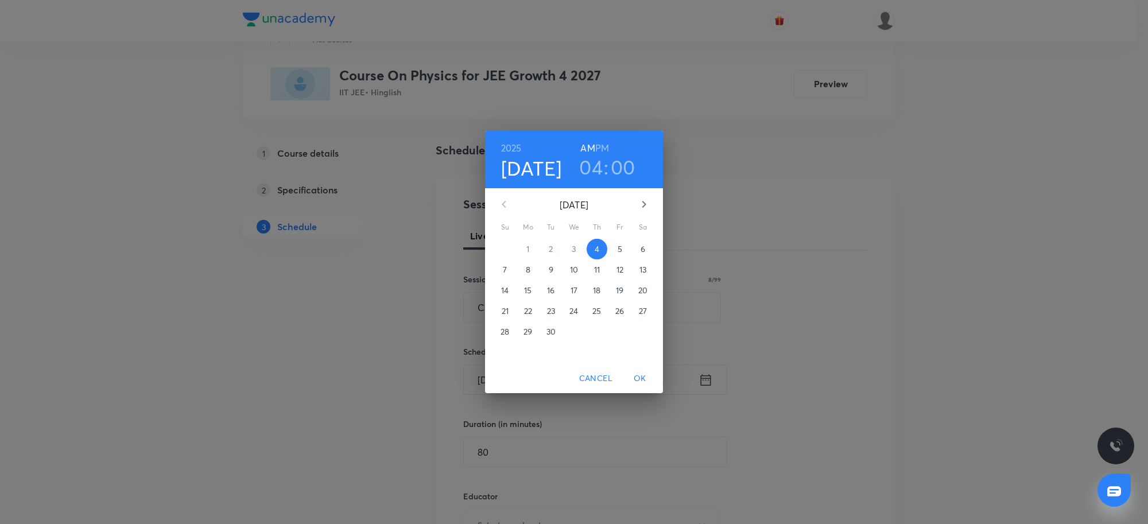
click at [607, 147] on h6 "PM" at bounding box center [602, 148] width 14 height 16
click at [648, 382] on span "OK" at bounding box center [640, 378] width 28 height 14
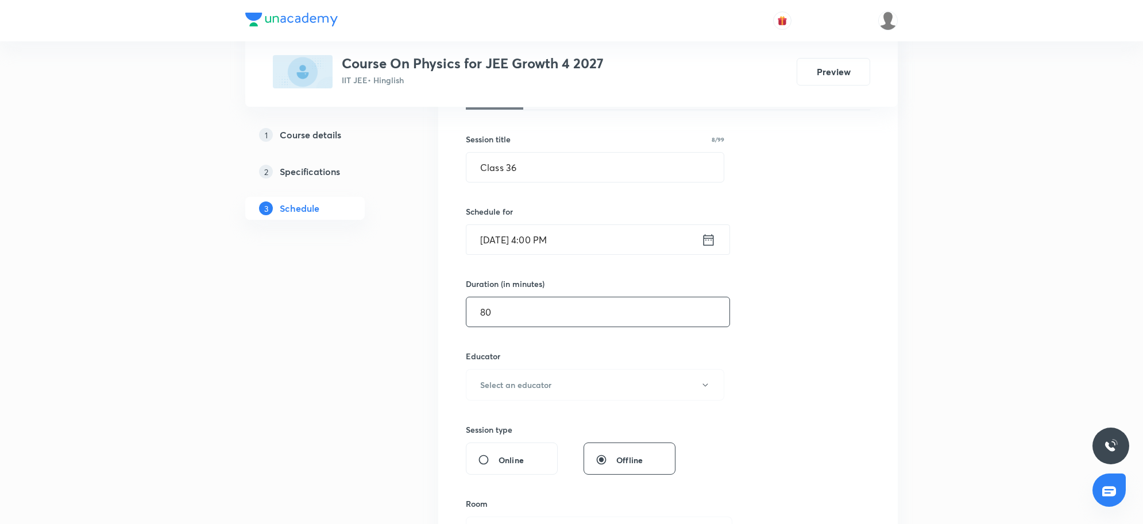
scroll to position [196, 0]
click at [557, 316] on input "80" at bounding box center [597, 308] width 263 height 29
click at [594, 382] on button "Select an educator" at bounding box center [595, 382] width 258 height 32
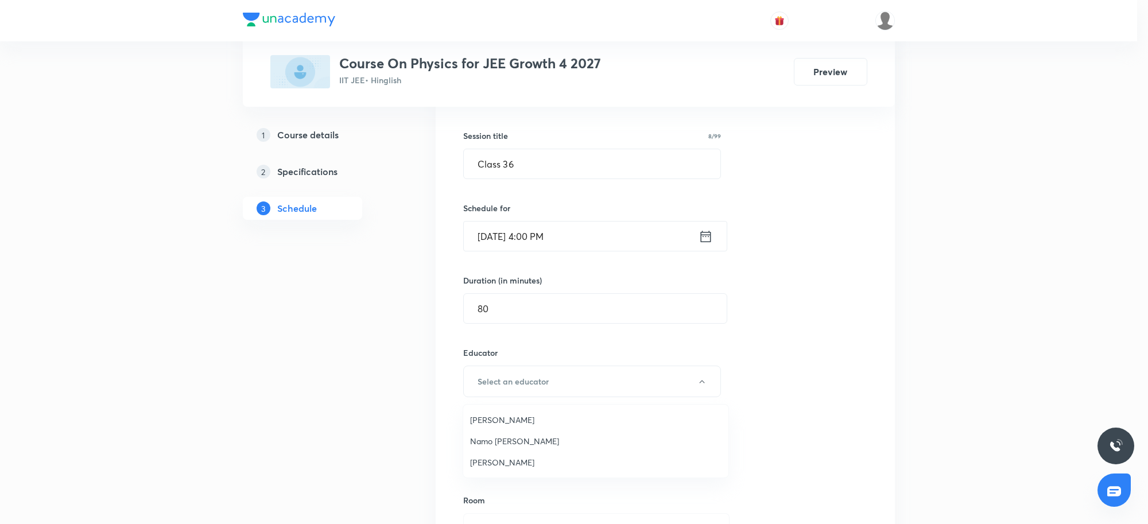
click at [511, 461] on span "Ritesh Kumar" at bounding box center [595, 462] width 251 height 12
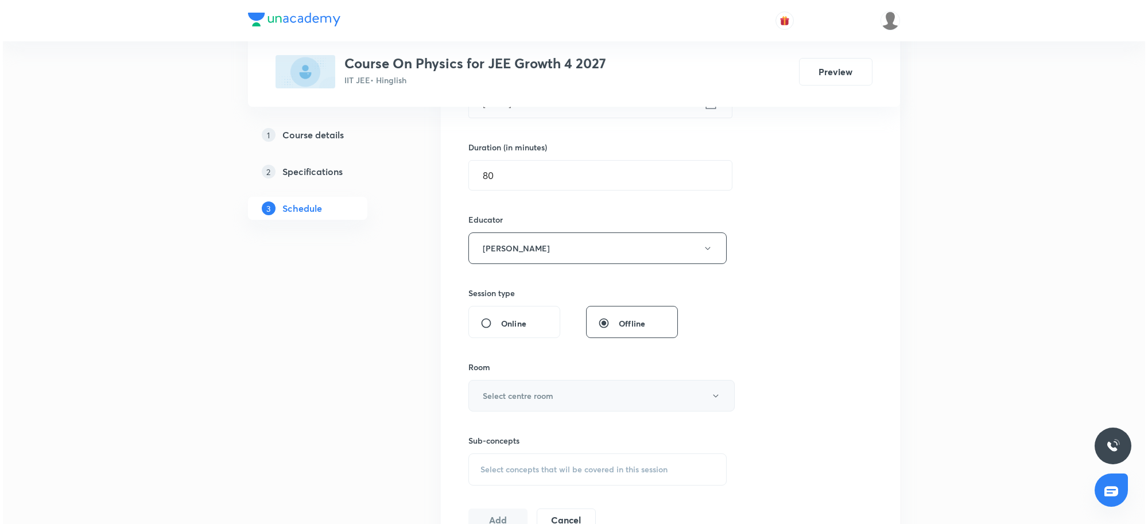
scroll to position [339, 0]
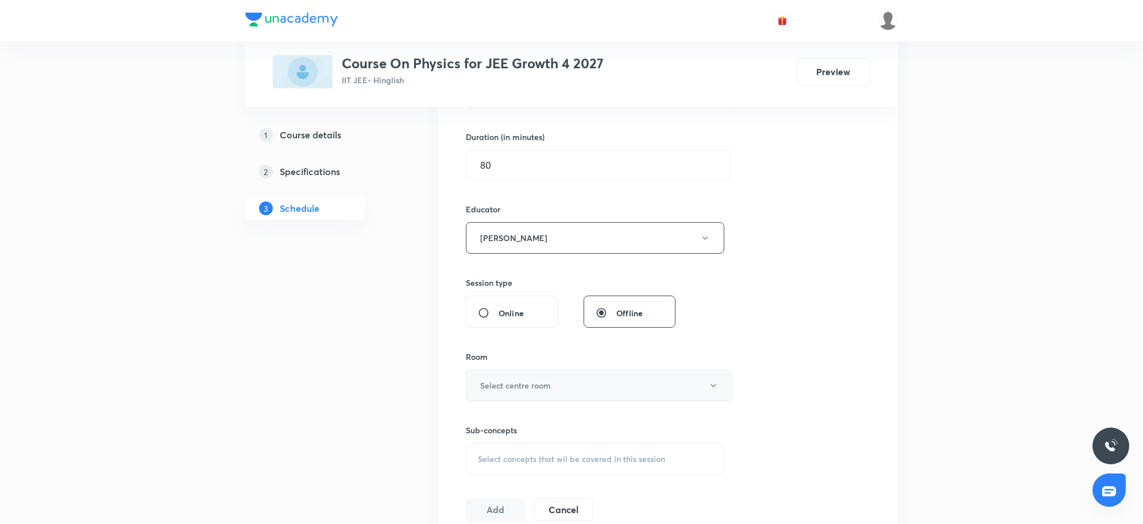
click at [547, 386] on h6 "Select centre room" at bounding box center [515, 386] width 71 height 12
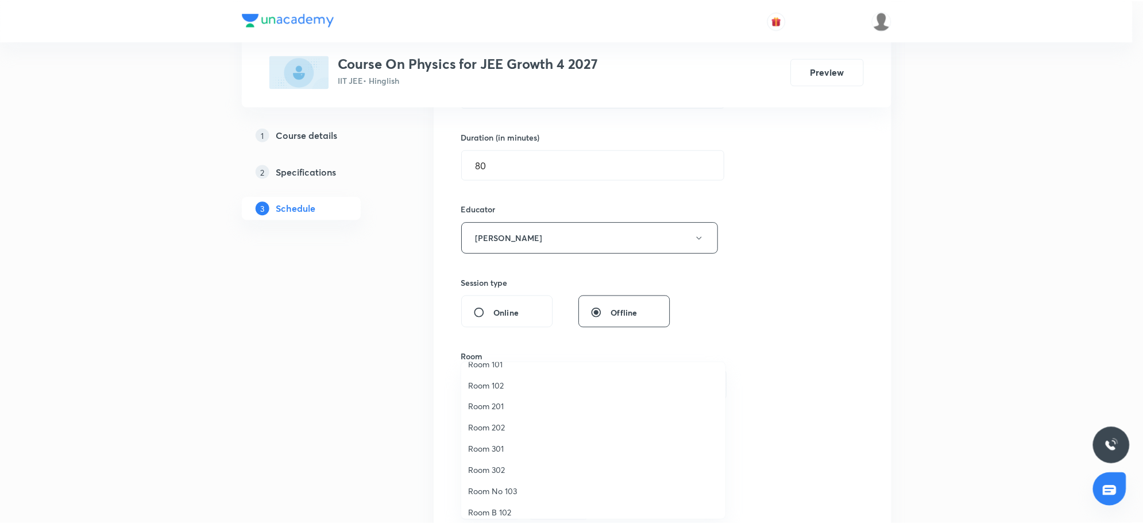
scroll to position [0, 0]
click at [503, 440] on span "Room 202" at bounding box center [595, 442] width 251 height 12
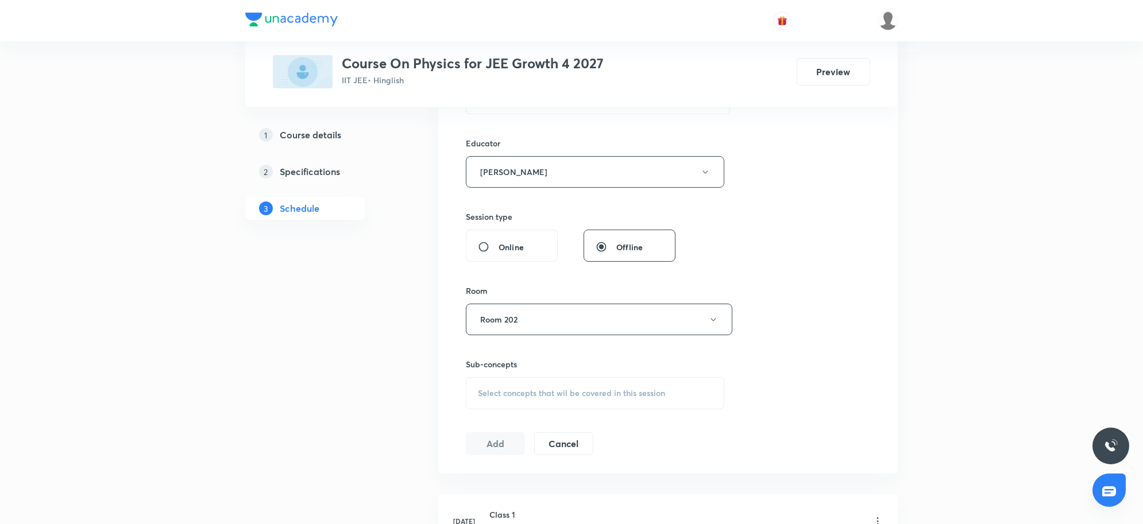
scroll to position [483, 0]
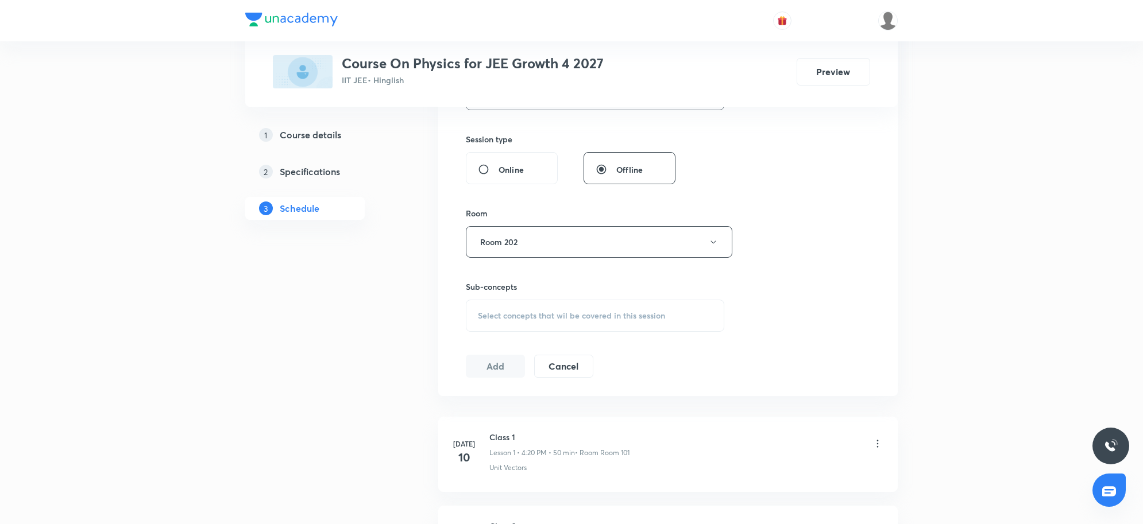
click at [572, 311] on span "Select concepts that wil be covered in this session" at bounding box center [571, 315] width 187 height 9
click at [572, 312] on span "Select concepts that wil be covered in this session" at bounding box center [571, 315] width 187 height 9
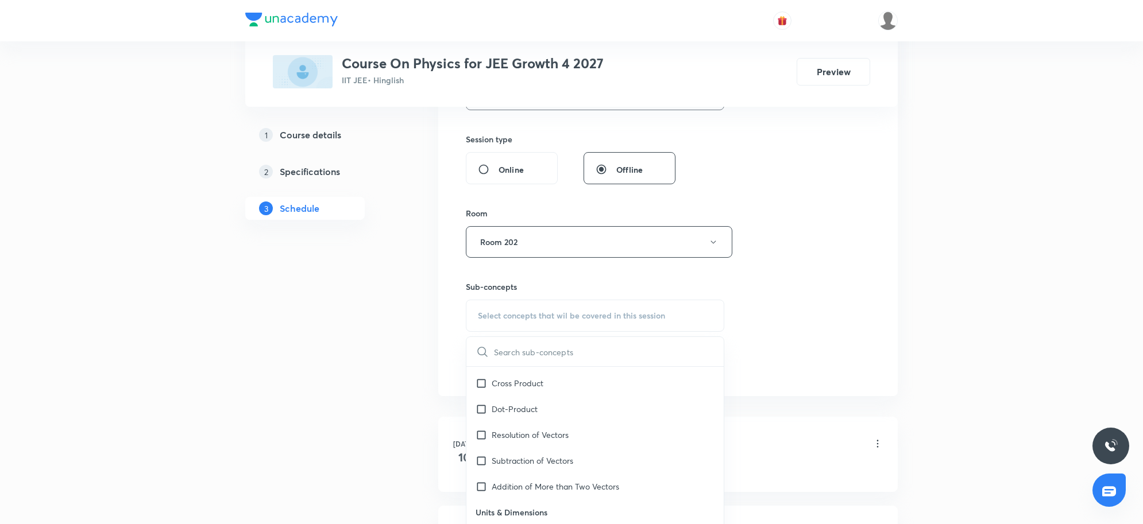
scroll to position [718, 0]
click at [558, 437] on p "Resolution of Vectors" at bounding box center [529, 434] width 77 height 12
checkbox input "true"
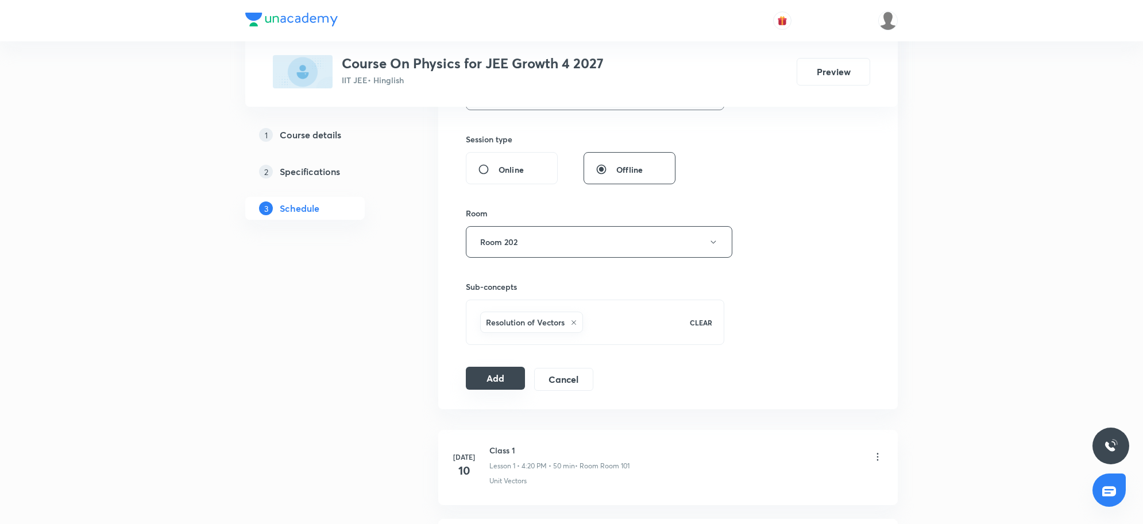
click at [495, 386] on button "Add" at bounding box center [495, 378] width 59 height 23
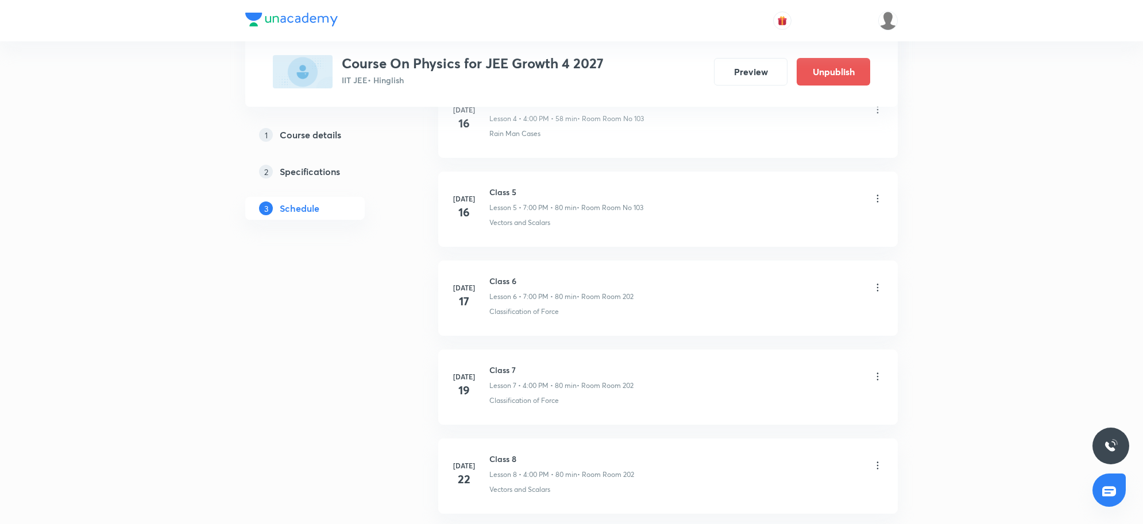
click at [509, 374] on h6 "Class 7" at bounding box center [561, 370] width 144 height 12
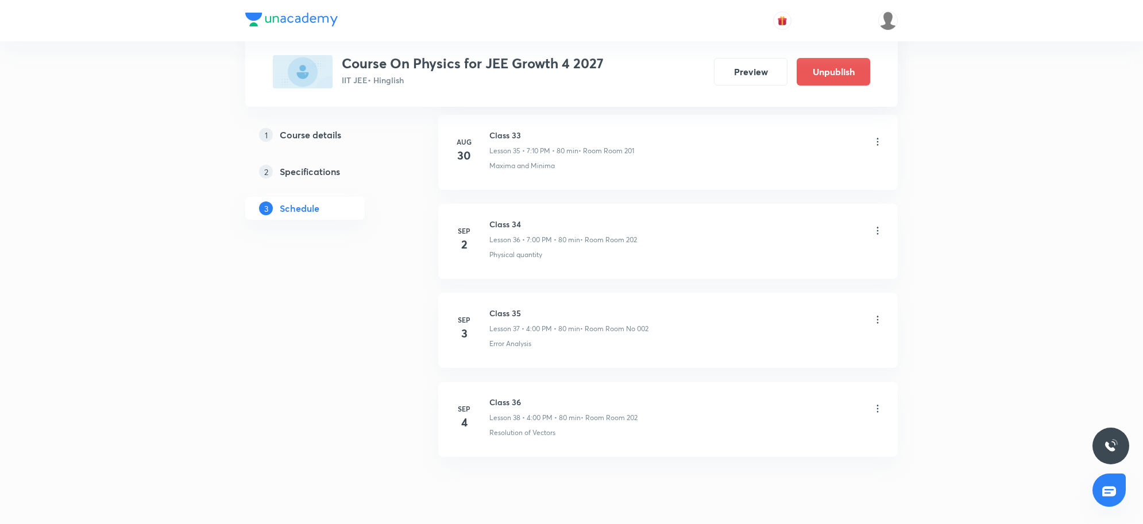
scroll to position [3259, 0]
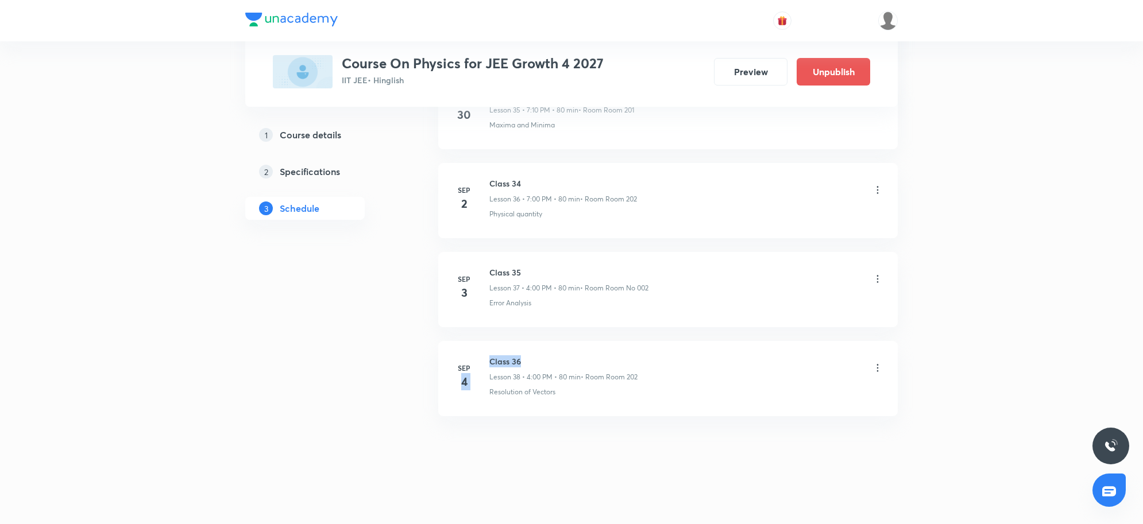
drag, startPoint x: 514, startPoint y: 351, endPoint x: 639, endPoint y: 342, distance: 124.9
click at [638, 342] on li "Sep 4 Class 36 Lesson 38 • 4:00 PM • 80 min • Room Room 202 Resolution of Vecto…" at bounding box center [667, 378] width 459 height 75
click at [747, 381] on div "Class 36 Lesson 38 • 4:00 PM • 80 min • Room Room 202" at bounding box center [686, 368] width 394 height 27
drag, startPoint x: 490, startPoint y: 357, endPoint x: 583, endPoint y: 355, distance: 93.6
click at [583, 355] on h6 "Class 36" at bounding box center [563, 361] width 148 height 12
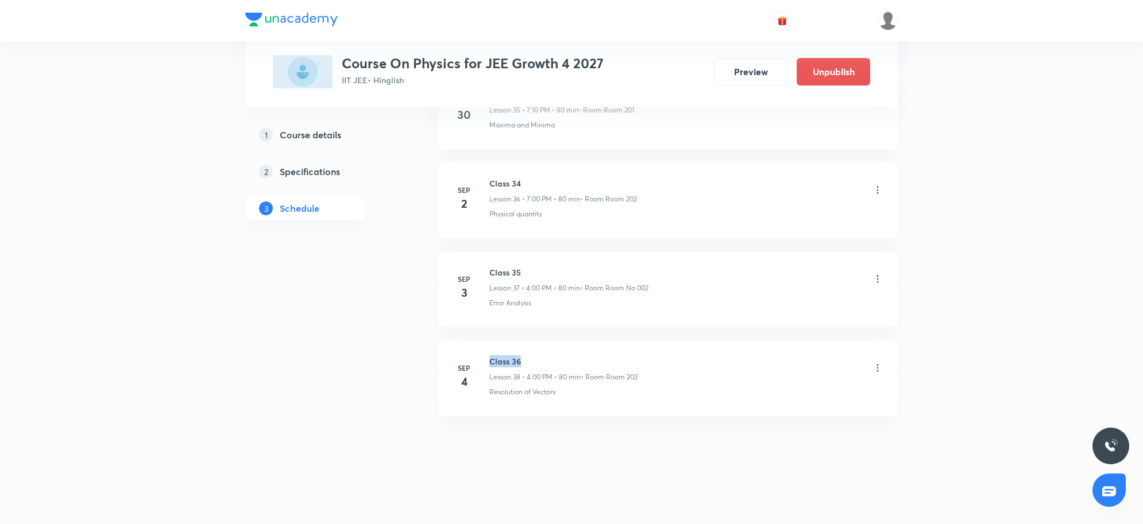
copy h6 "Class 36"
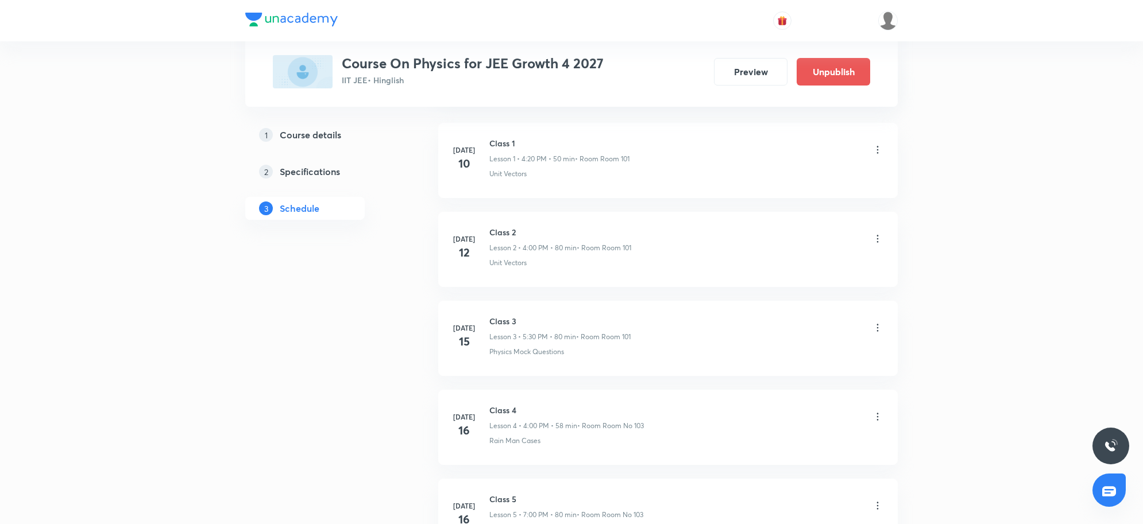
scroll to position [0, 0]
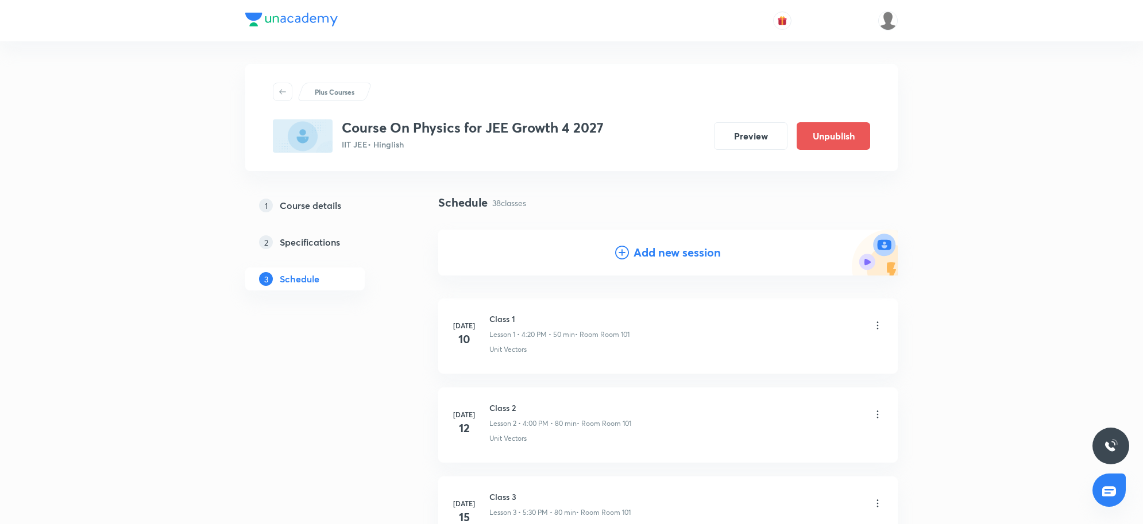
click at [672, 259] on h4 "Add new session" at bounding box center [676, 252] width 87 height 17
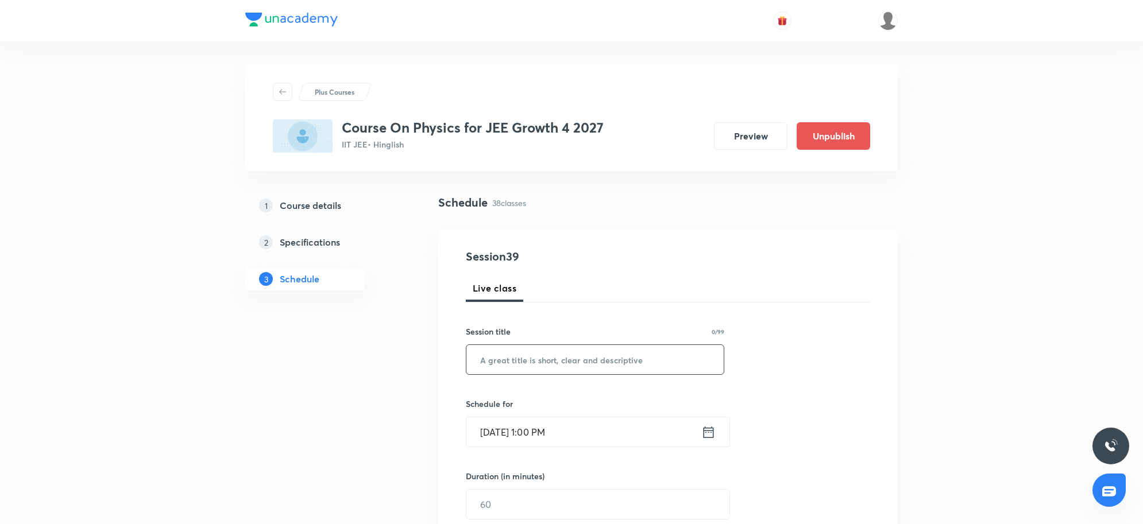
click at [547, 349] on input "text" at bounding box center [594, 359] width 257 height 29
paste input "Class 36"
type input "Class 37"
click at [587, 435] on input "Sep 4, 2025, 1:00 PM" at bounding box center [583, 431] width 235 height 29
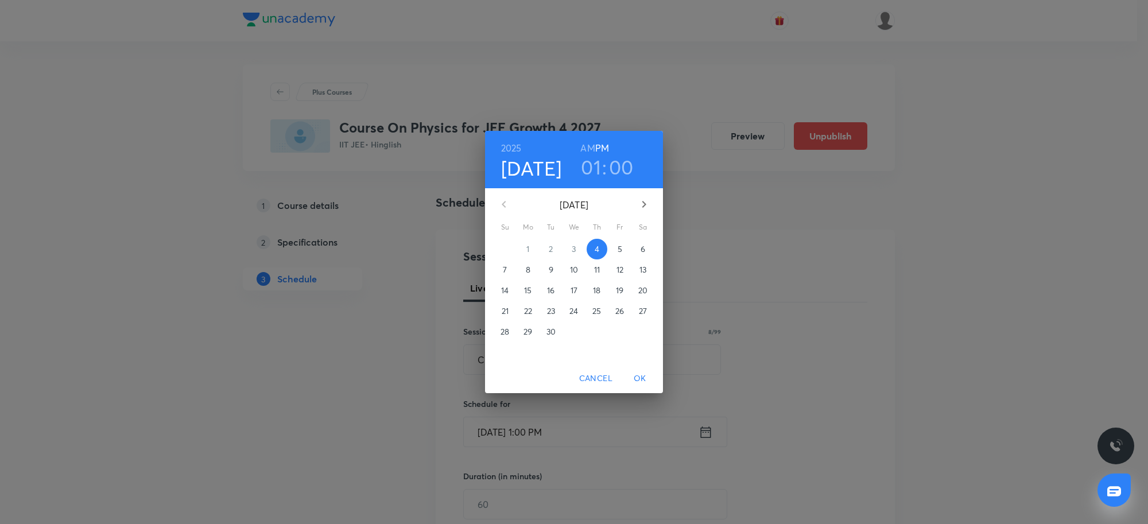
click at [589, 162] on h3 "01" at bounding box center [591, 167] width 20 height 24
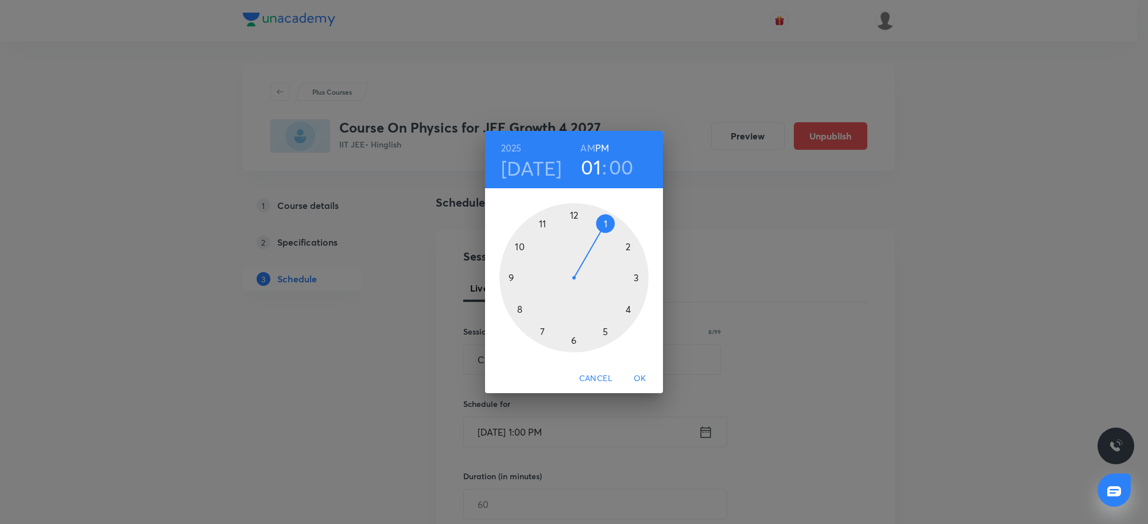
click at [541, 330] on div at bounding box center [574, 277] width 149 height 149
click at [574, 214] on div at bounding box center [574, 277] width 149 height 149
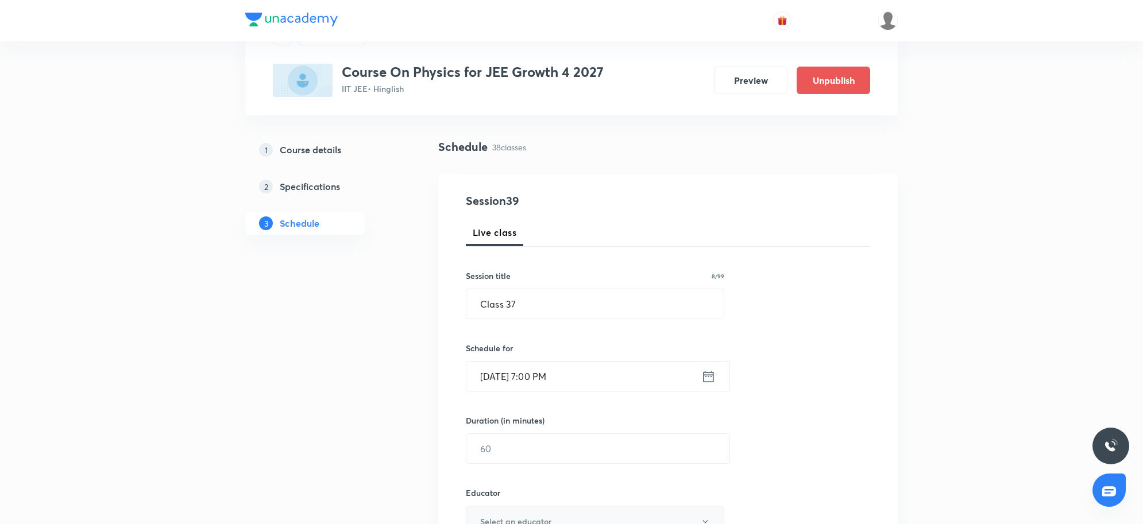
scroll to position [144, 0]
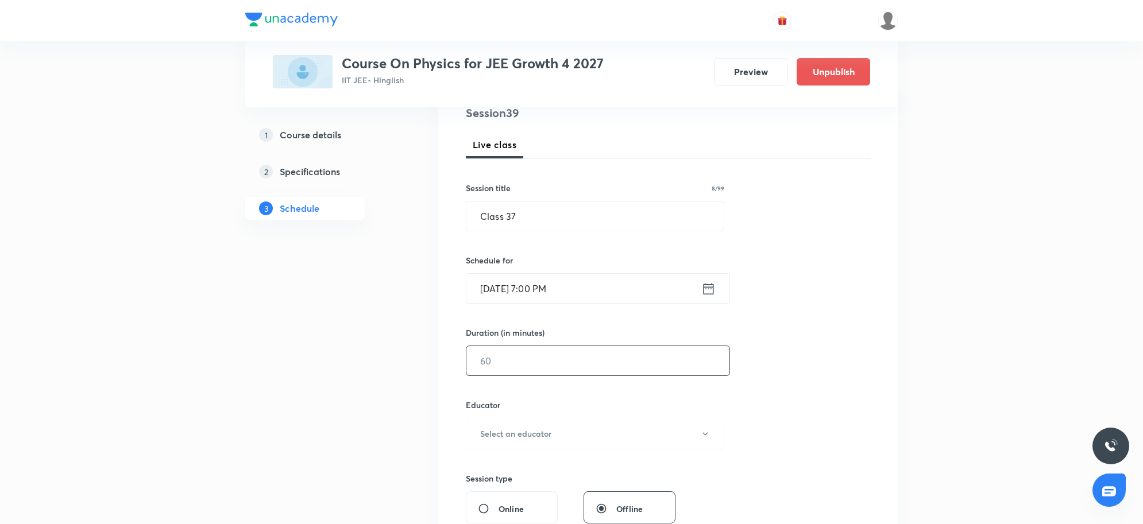
click at [549, 365] on input "text" at bounding box center [597, 360] width 263 height 29
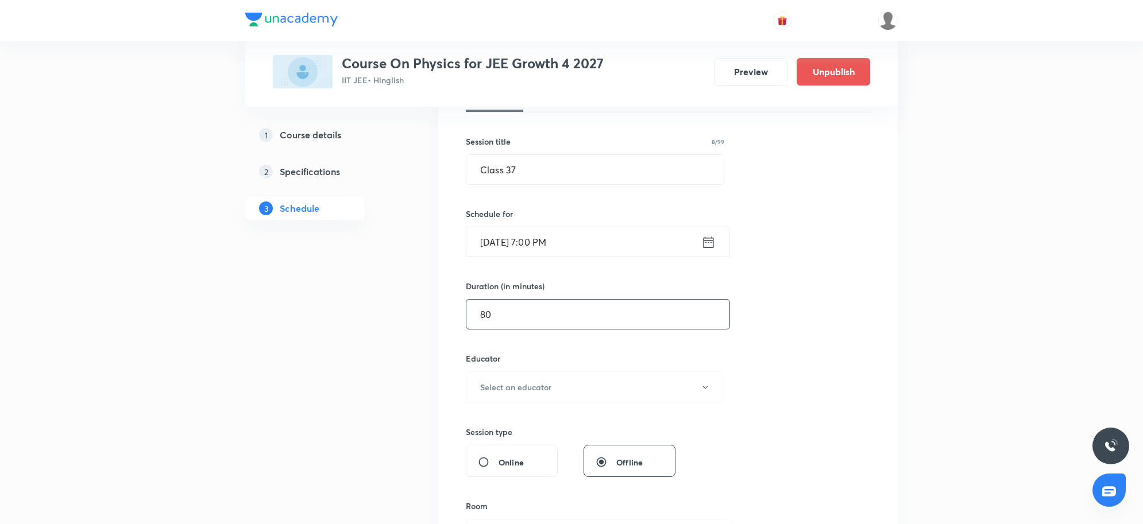
scroll to position [215, 0]
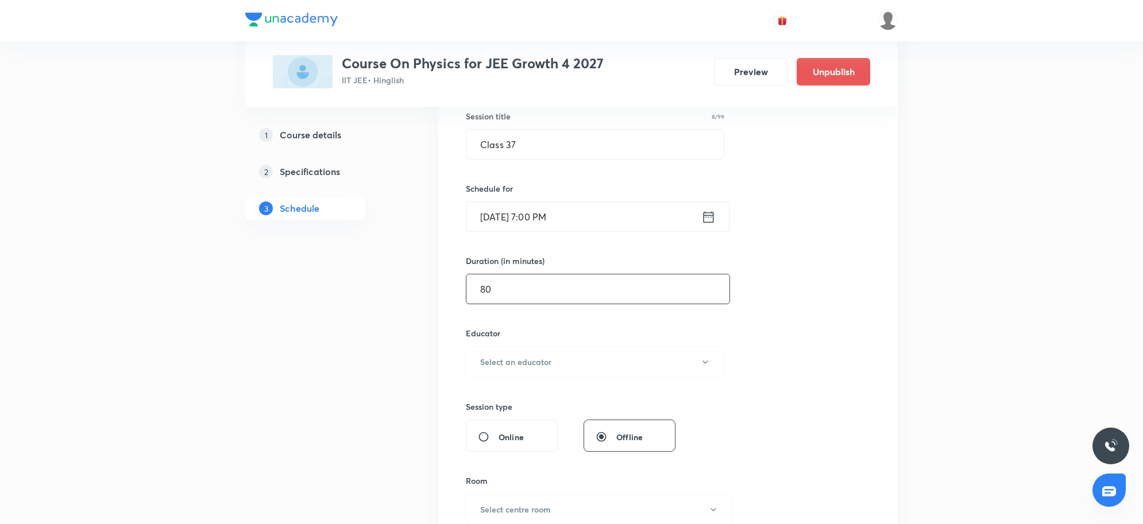
type input "80"
click at [549, 365] on h6 "Select an educator" at bounding box center [515, 362] width 71 height 12
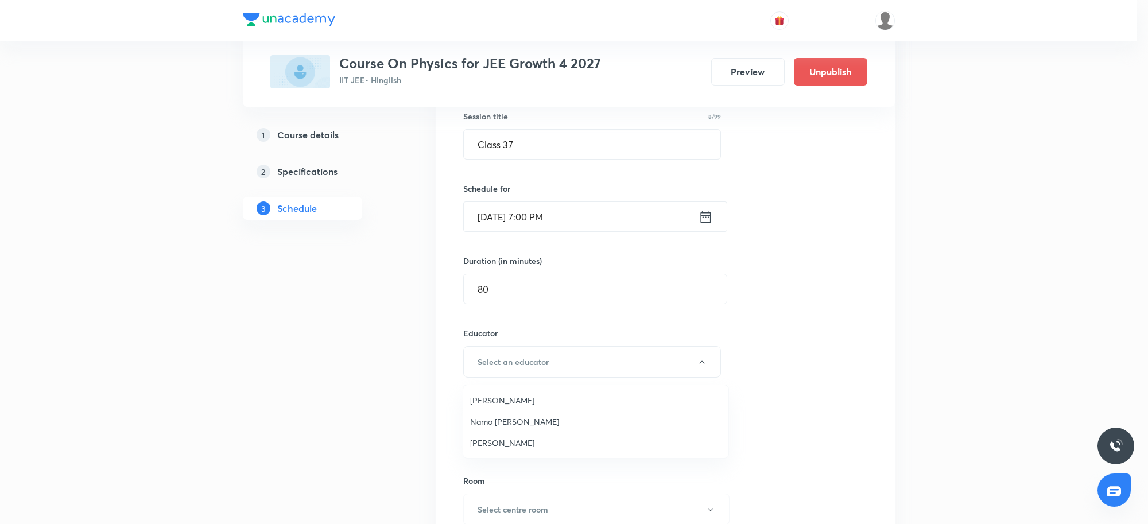
drag, startPoint x: 504, startPoint y: 441, endPoint x: 514, endPoint y: 441, distance: 10.3
click at [504, 441] on span "Ritesh Kumar" at bounding box center [595, 443] width 251 height 12
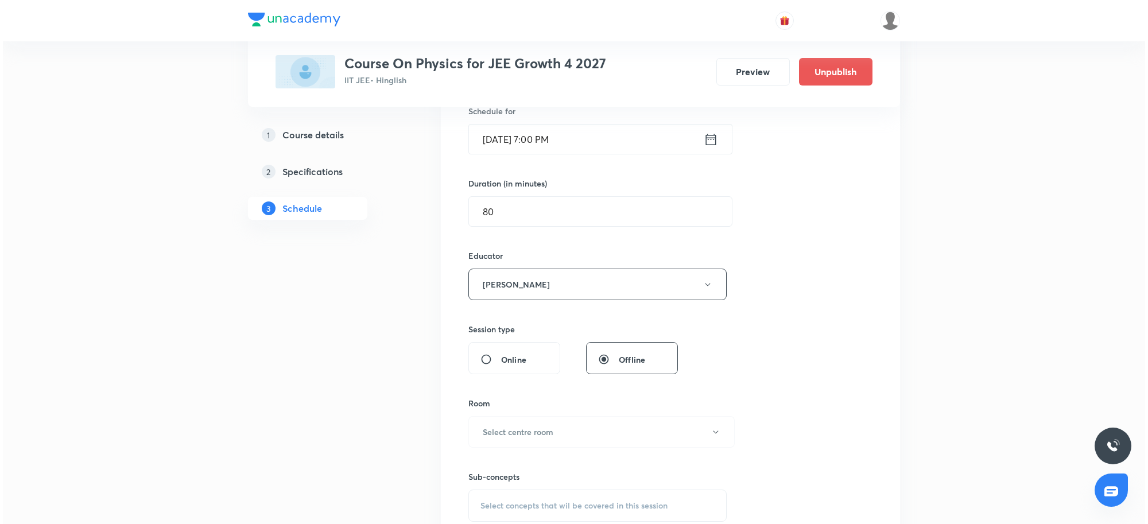
scroll to position [359, 0]
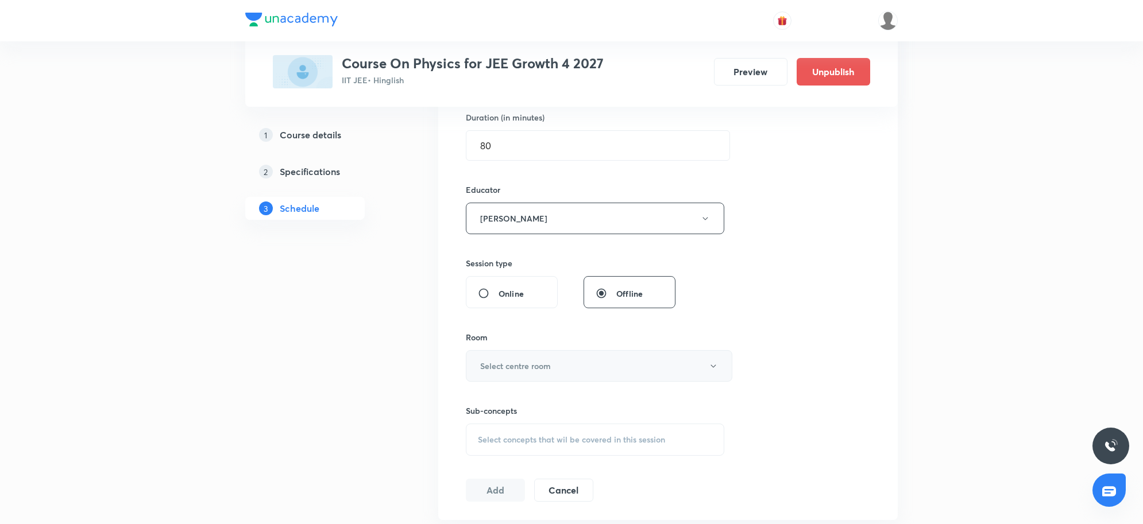
click at [563, 376] on button "Select centre room" at bounding box center [599, 366] width 266 height 32
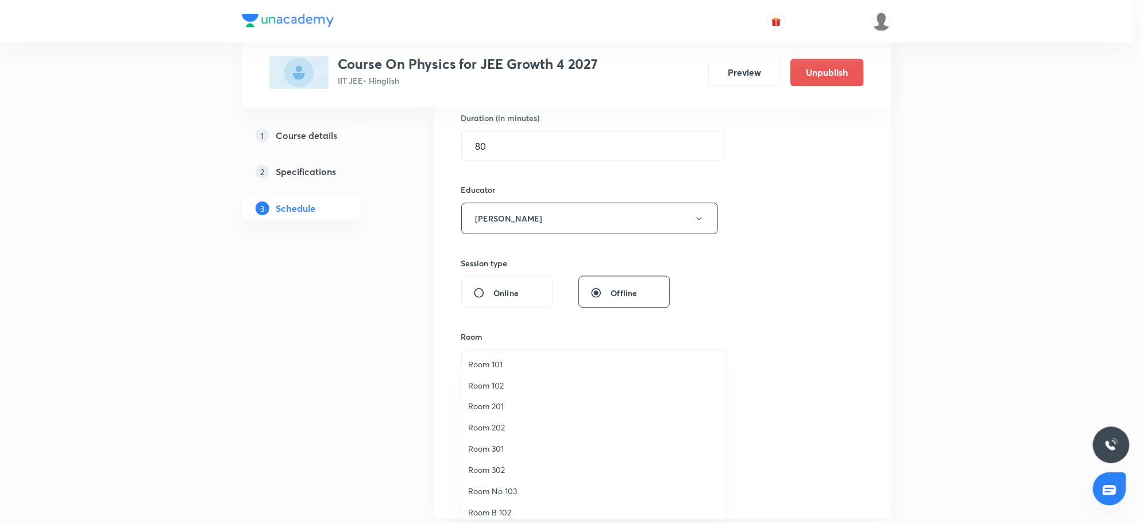
scroll to position [0, 0]
click at [494, 440] on span "Room 202" at bounding box center [595, 442] width 251 height 12
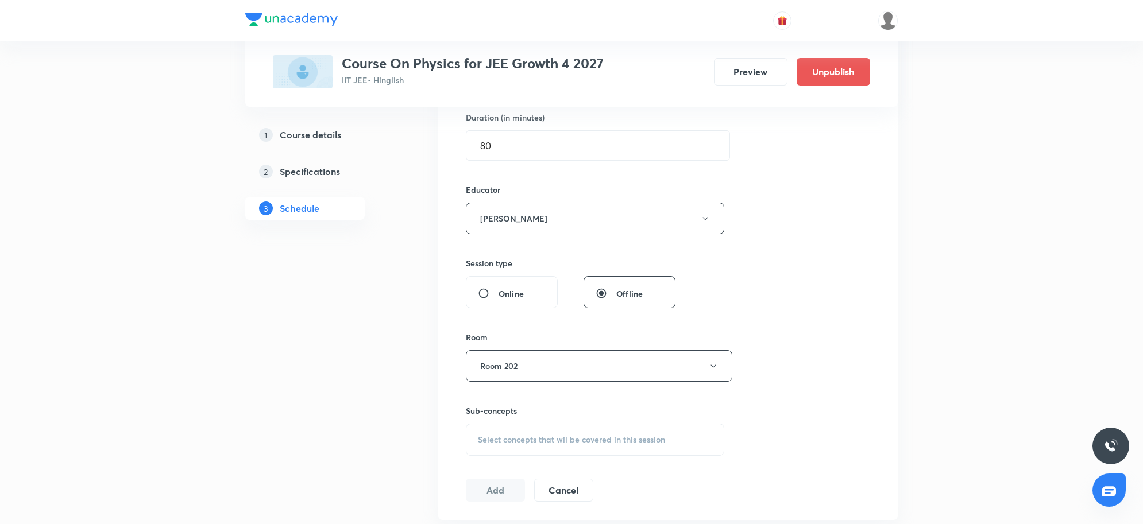
click at [557, 444] on span "Select concepts that wil be covered in this session" at bounding box center [571, 439] width 187 height 9
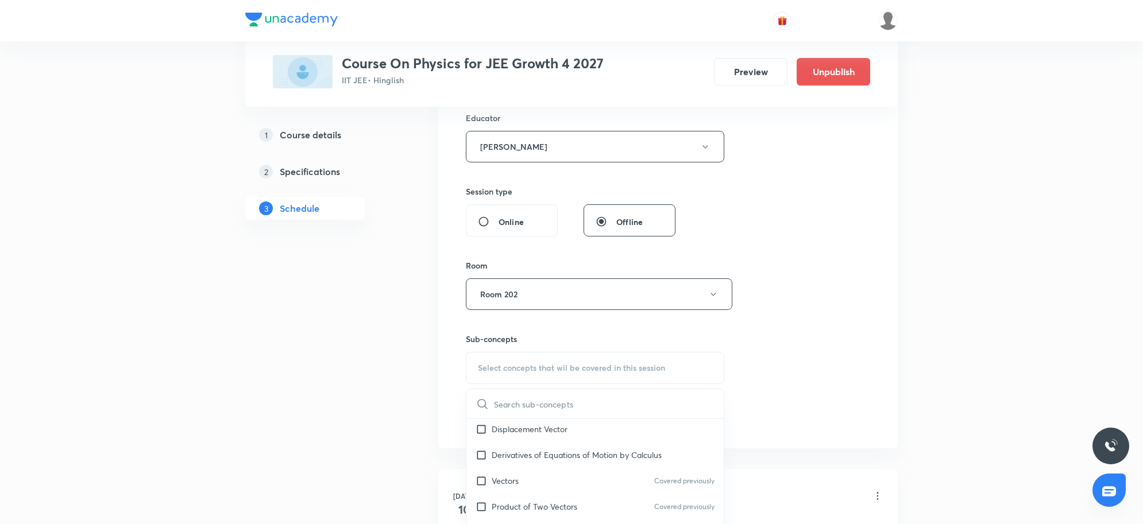
scroll to position [646, 0]
click at [516, 485] on p "Chain Rule" at bounding box center [511, 480] width 40 height 12
checkbox input "true"
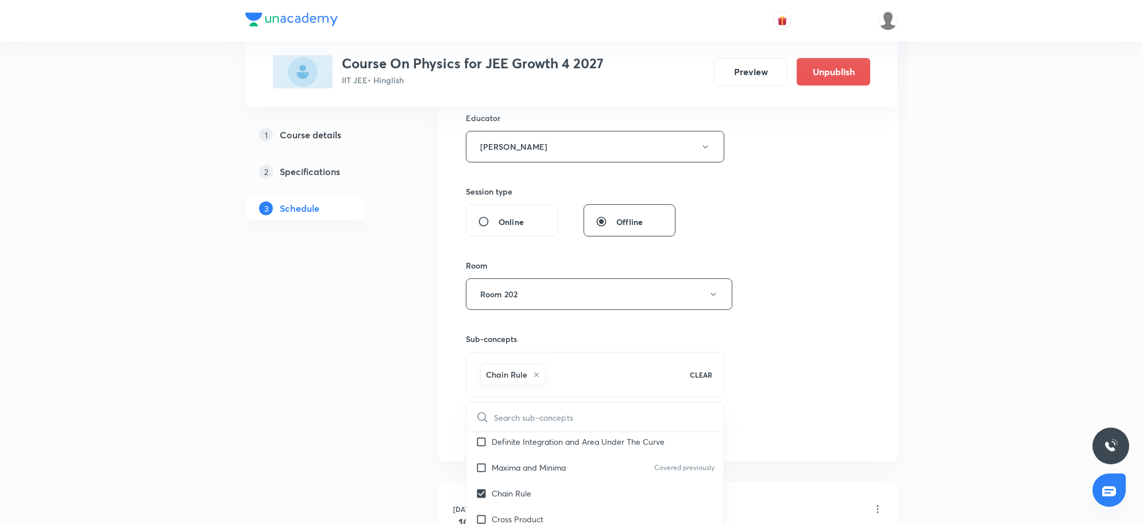
click at [885, 351] on div "Session 39 Live class Session title 8/99 Class 37 ​ Schedule for Sep 4, 2025, 7…" at bounding box center [667, 130] width 459 height 663
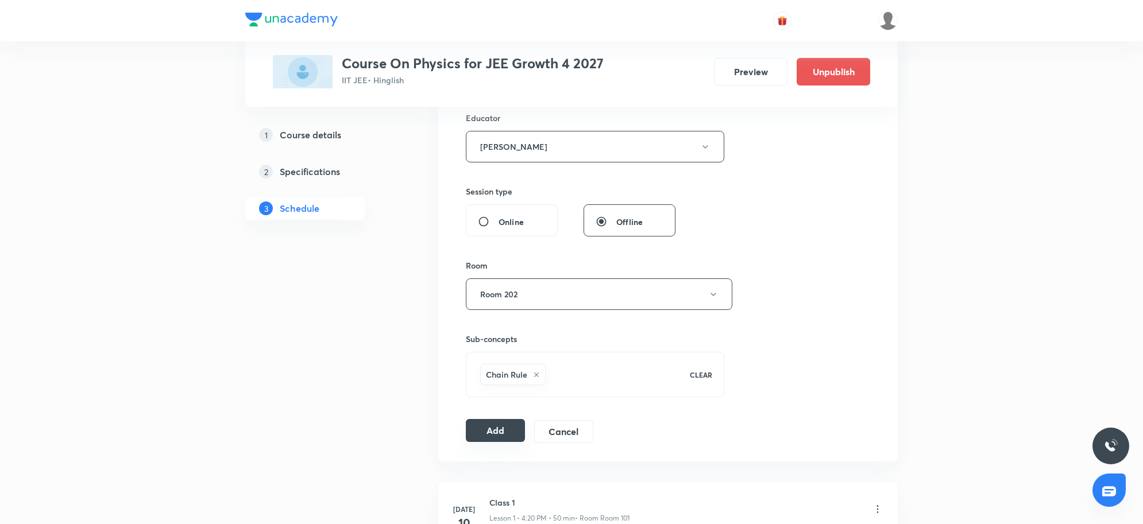
click at [521, 438] on button "Add" at bounding box center [495, 430] width 59 height 23
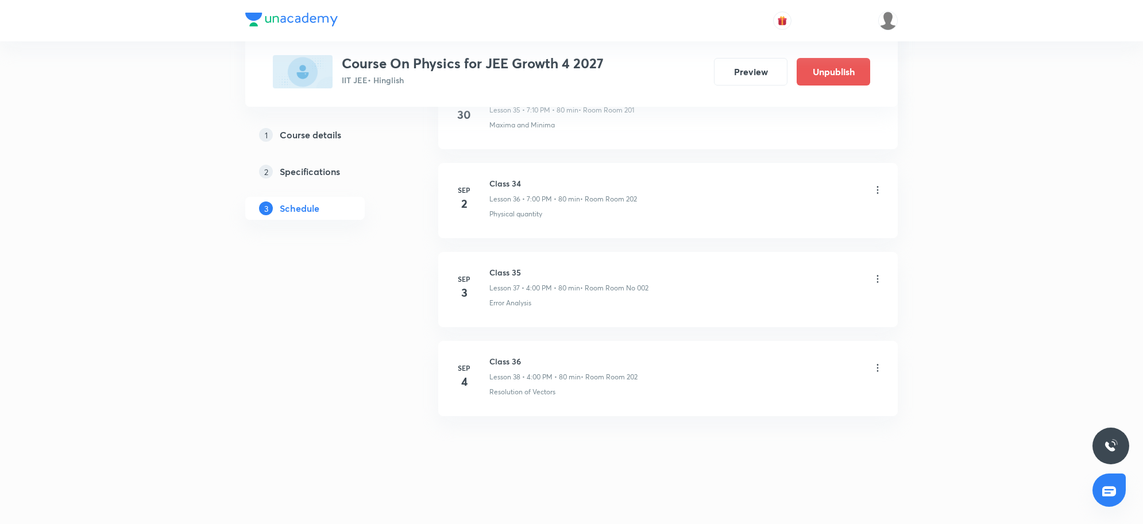
scroll to position [3259, 0]
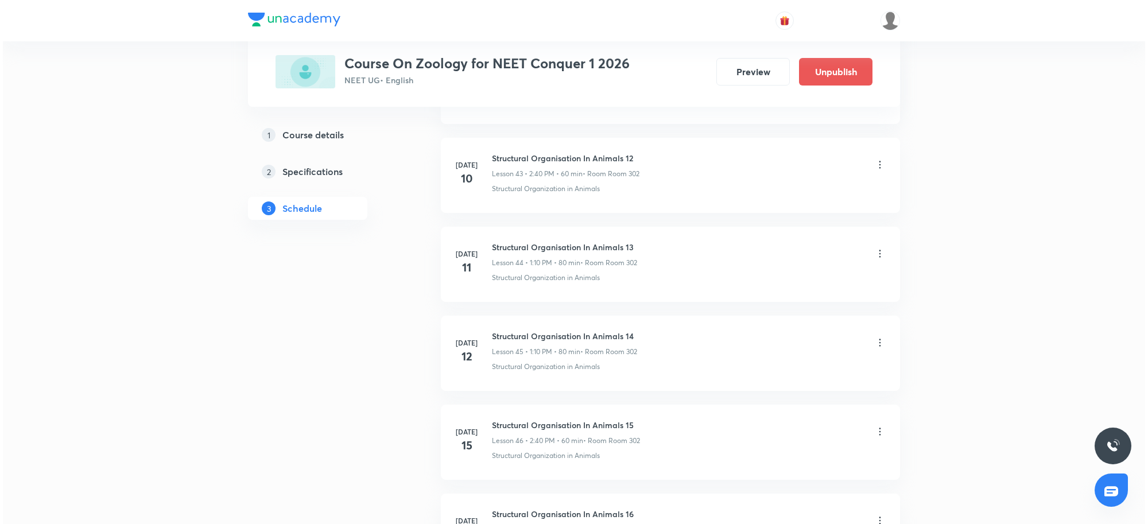
scroll to position [7342, 0]
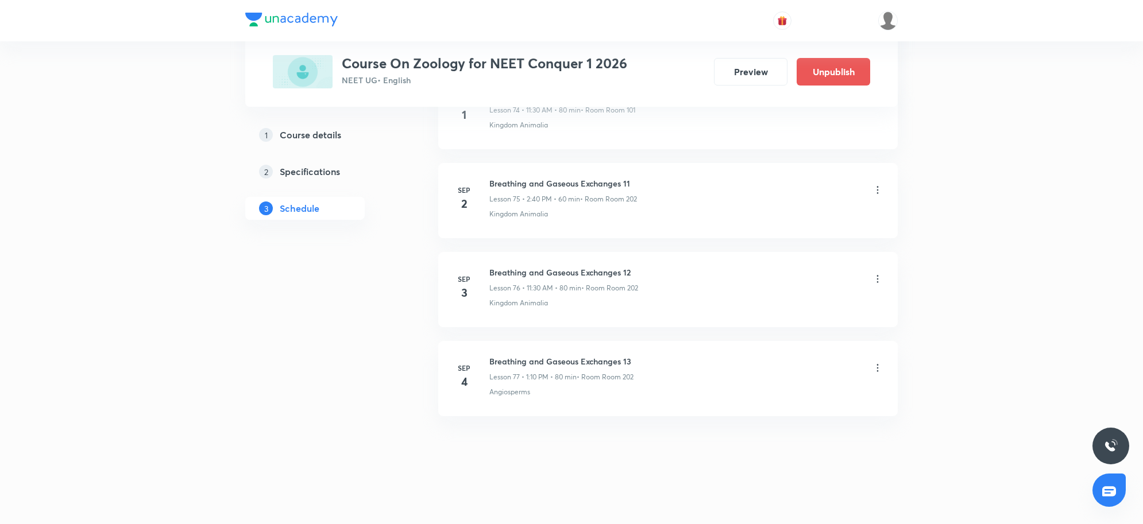
click at [873, 368] on icon at bounding box center [877, 367] width 11 height 11
click at [776, 396] on p "Edit" at bounding box center [770, 398] width 14 height 12
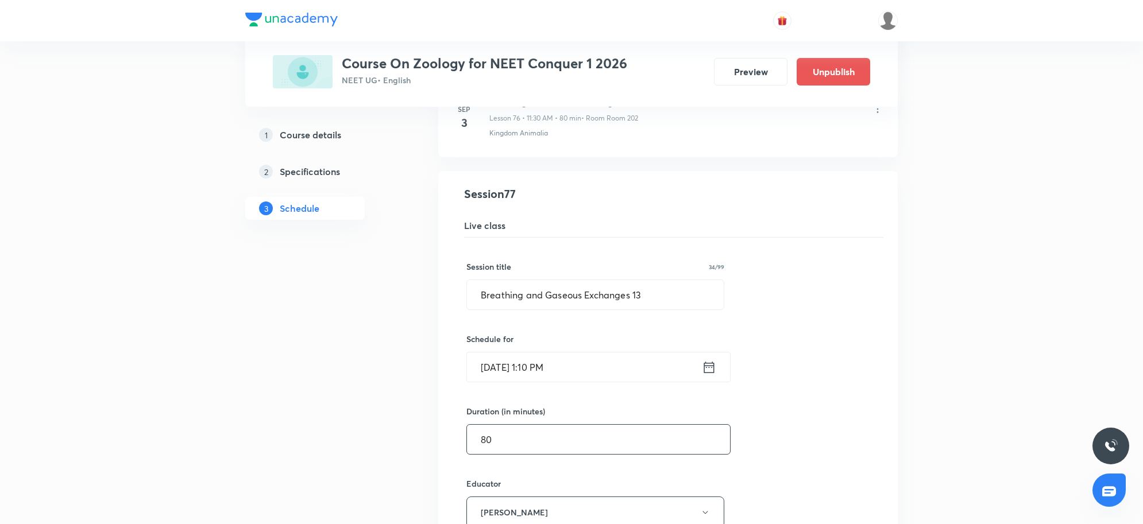
scroll to position [6825, 0]
drag, startPoint x: 664, startPoint y: 317, endPoint x: 414, endPoint y: 319, distance: 249.8
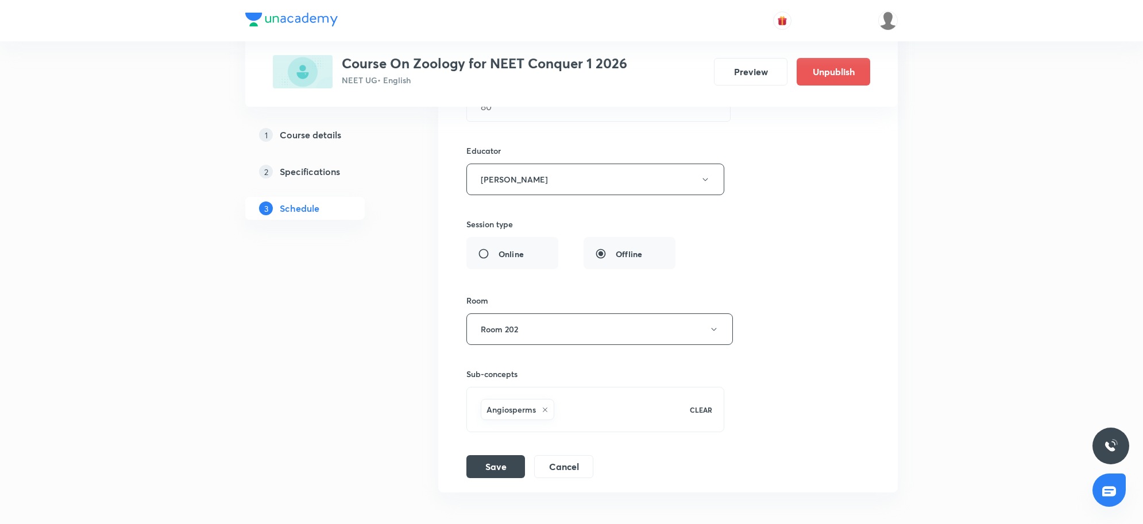
scroll to position [7184, 0]
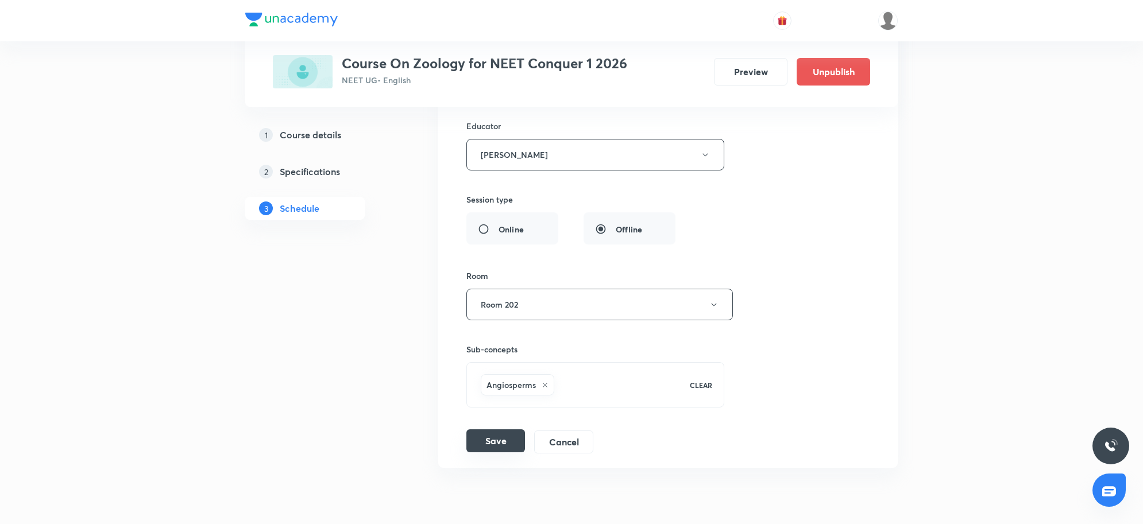
type input "[MEDICAL_DATA] and circulation 1"
click at [500, 452] on button "Save" at bounding box center [495, 440] width 59 height 23
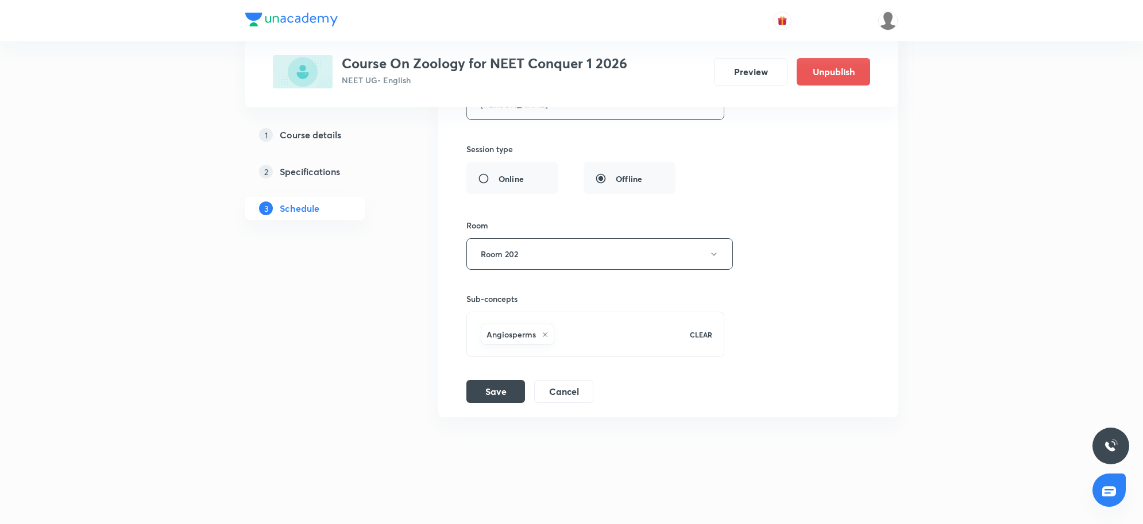
scroll to position [7256, 0]
click at [493, 393] on button "Save" at bounding box center [495, 389] width 59 height 23
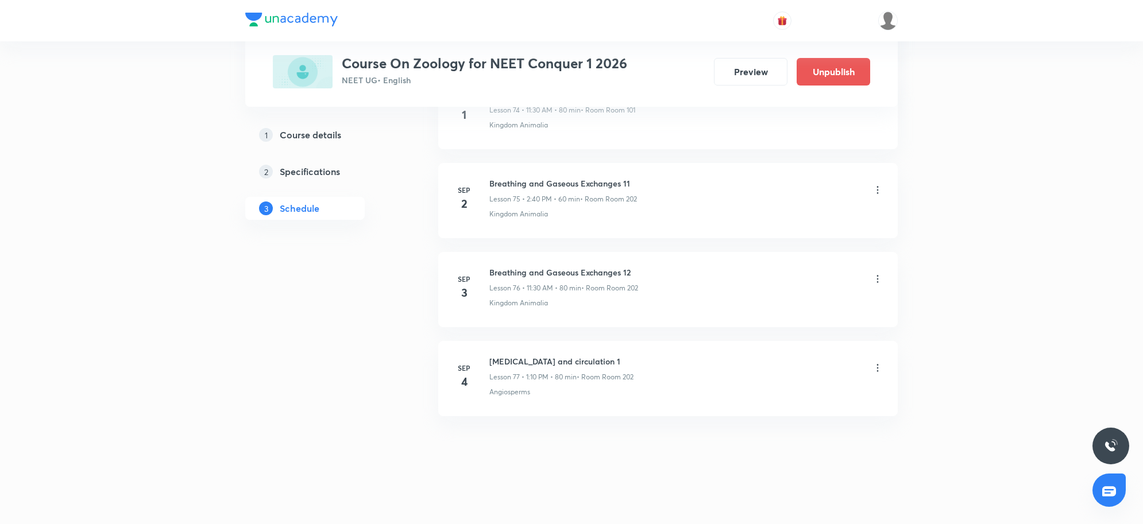
scroll to position [6739, 0]
drag, startPoint x: 490, startPoint y: 358, endPoint x: 659, endPoint y: 359, distance: 168.8
click at [659, 359] on div "Body fluid and circulation 1 Lesson 77 • 1:10 PM • 80 min • Room Room 202" at bounding box center [686, 368] width 394 height 27
click at [734, 385] on div "Body fluid and circulation 1 Lesson 77 • 1:10 PM • 80 min • Room Room 202 Angio…" at bounding box center [686, 376] width 394 height 42
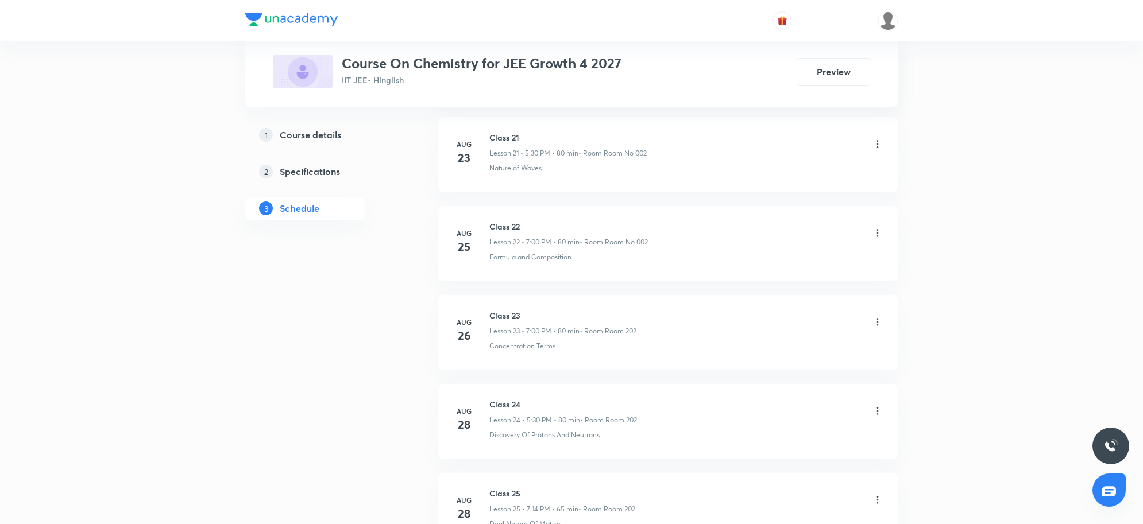
scroll to position [2895, 0]
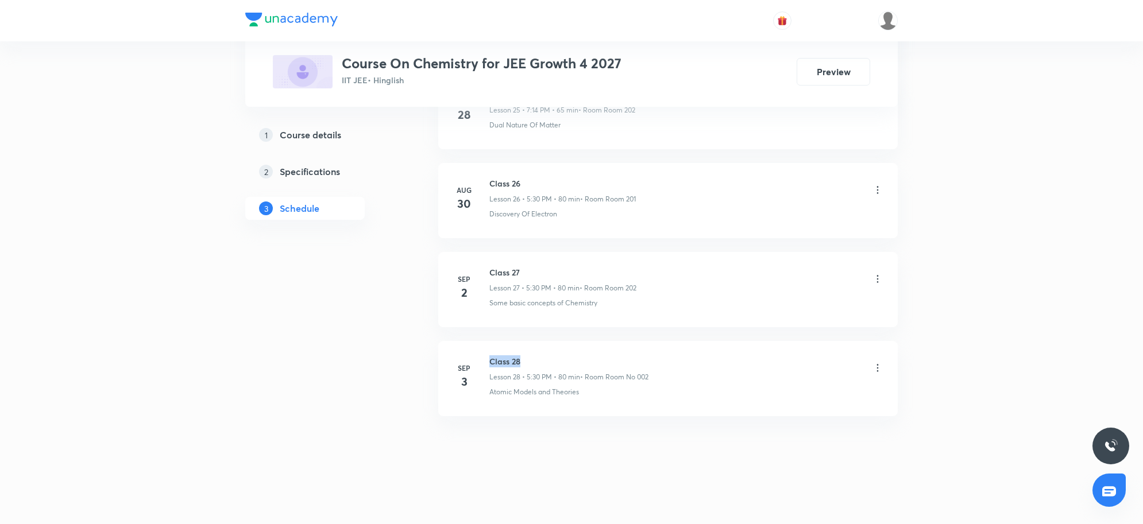
drag, startPoint x: 497, startPoint y: 359, endPoint x: 584, endPoint y: 359, distance: 86.7
click at [584, 359] on h6 "Class 28" at bounding box center [568, 361] width 159 height 12
copy h6 "Class 28"
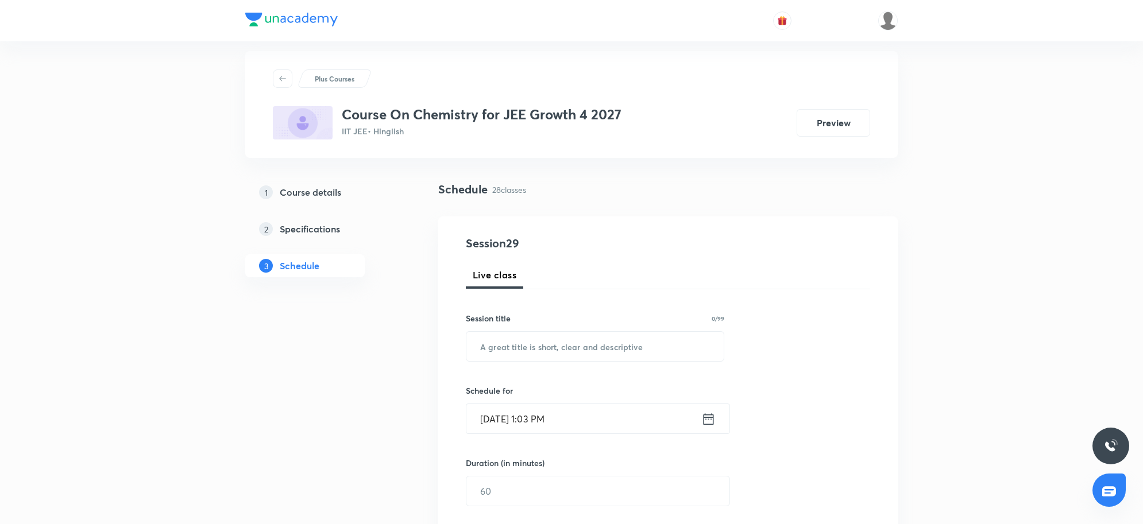
scroll to position [0, 0]
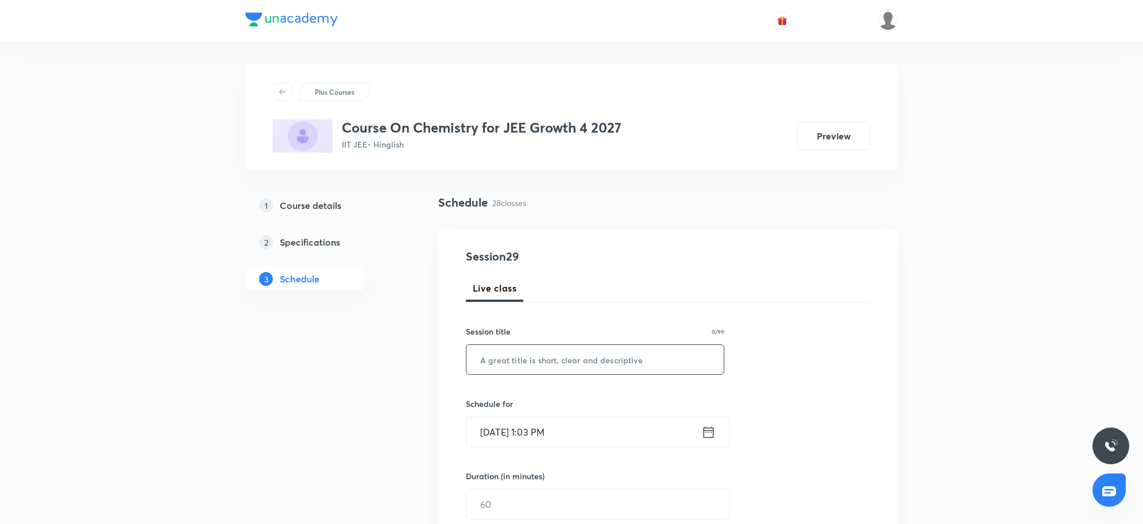
click at [508, 371] on input "text" at bounding box center [594, 359] width 257 height 29
paste input "Class 28"
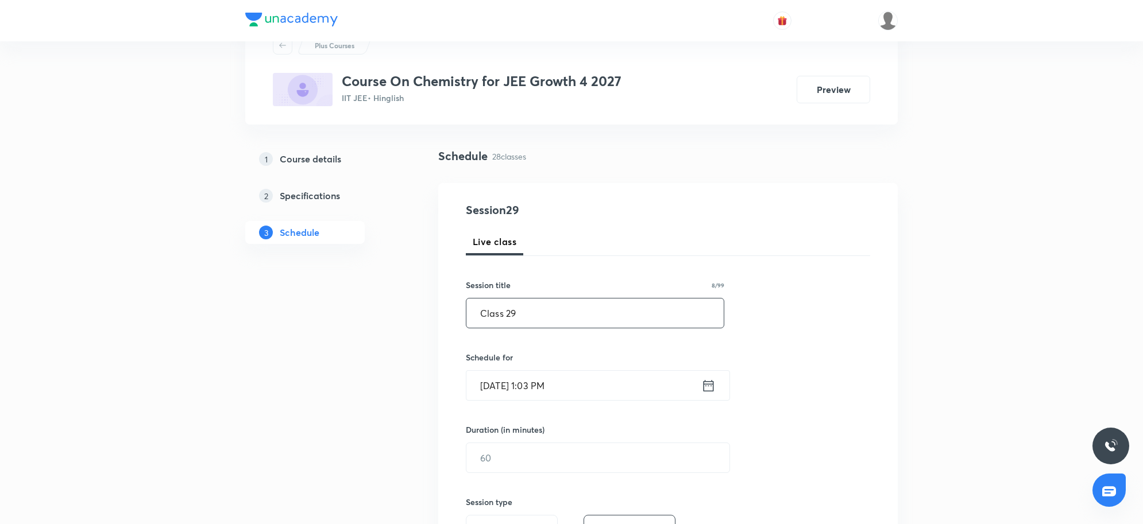
scroll to position [72, 0]
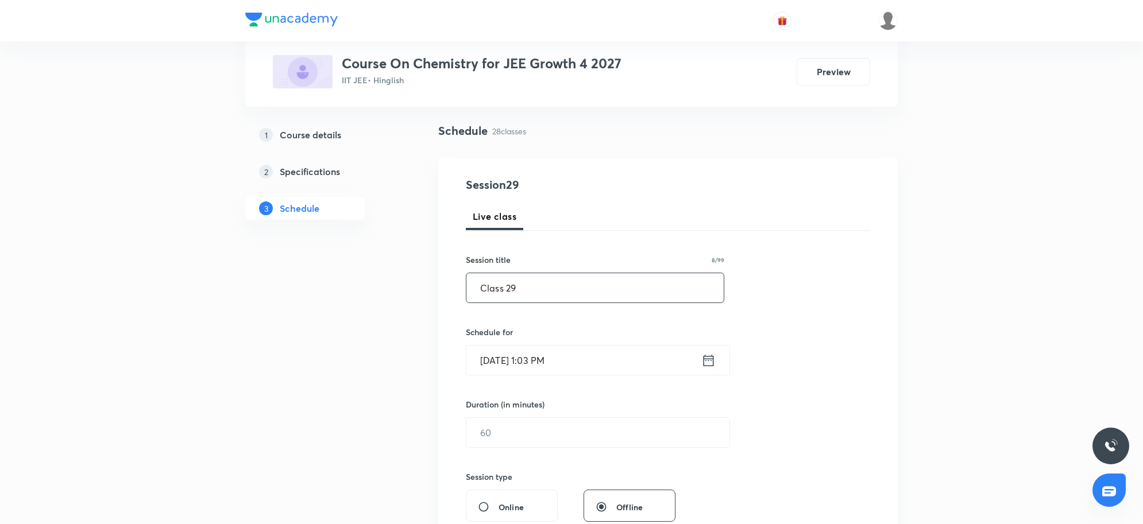
type input "Class 29"
click at [595, 371] on input "[DATE] 1:03 PM" at bounding box center [583, 360] width 235 height 29
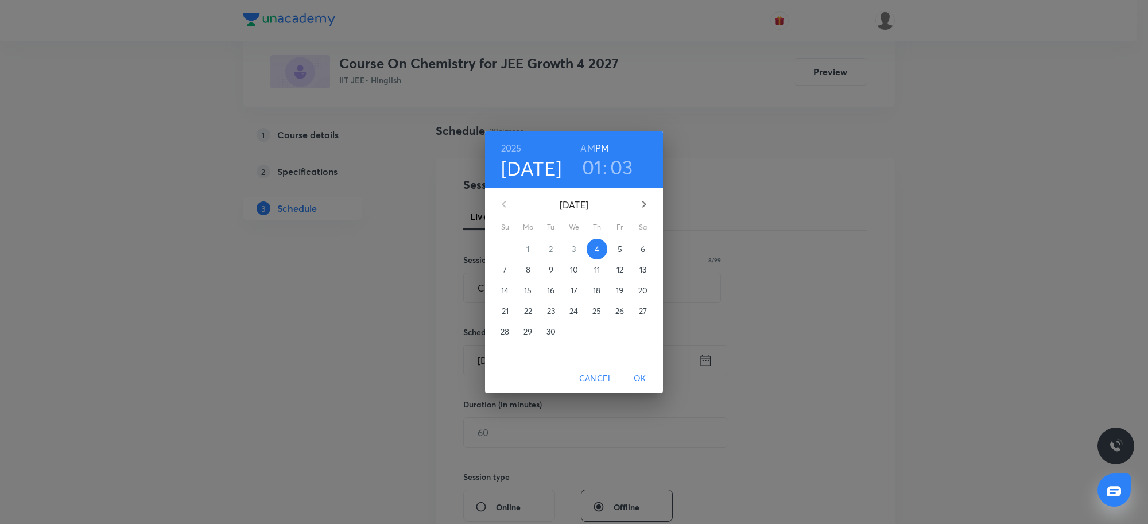
click at [596, 167] on h3 "01" at bounding box center [592, 167] width 20 height 24
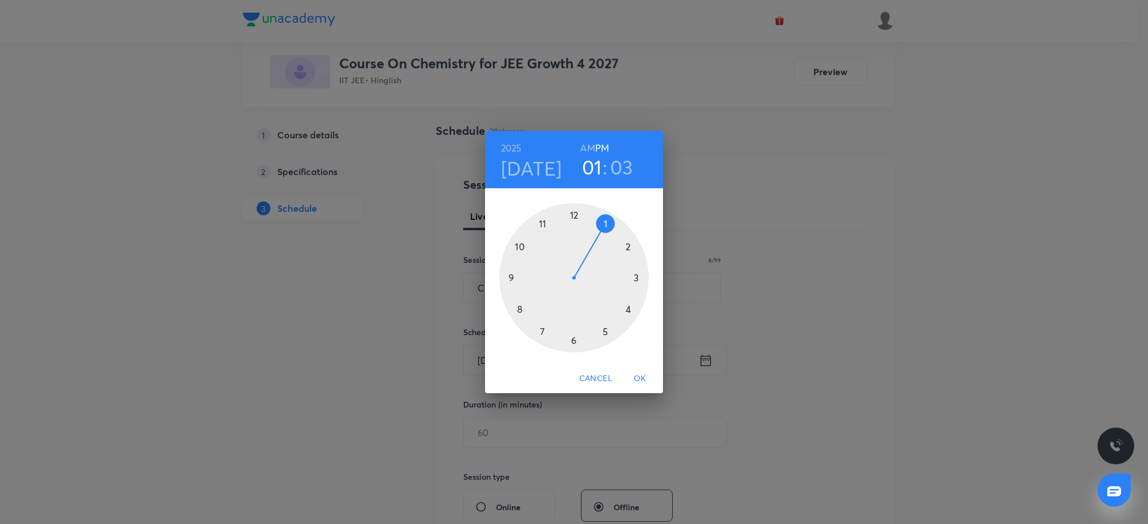
click at [603, 330] on div at bounding box center [574, 277] width 149 height 149
click at [576, 340] on div at bounding box center [574, 277] width 149 height 149
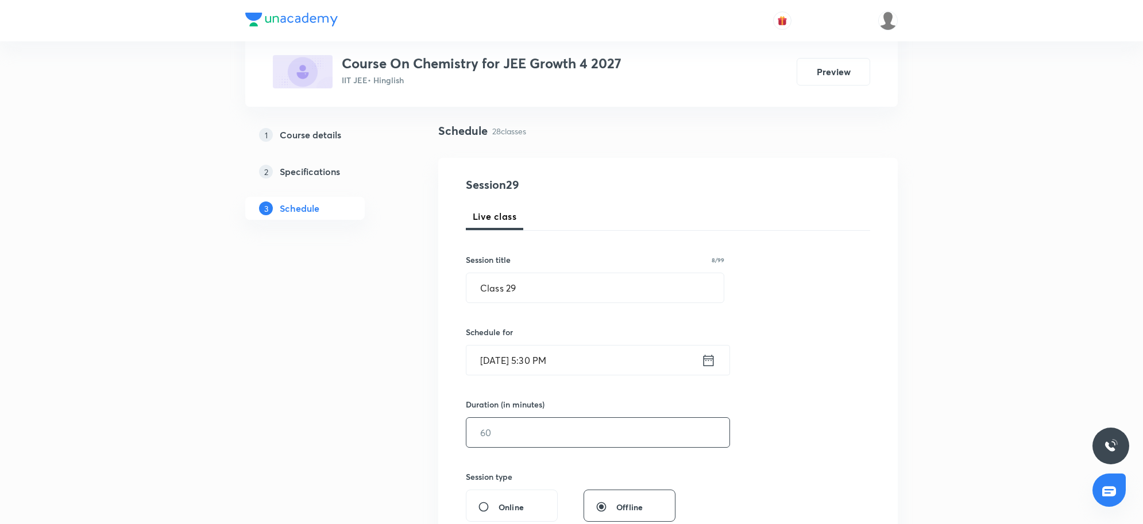
click at [555, 438] on input "text" at bounding box center [597, 432] width 263 height 29
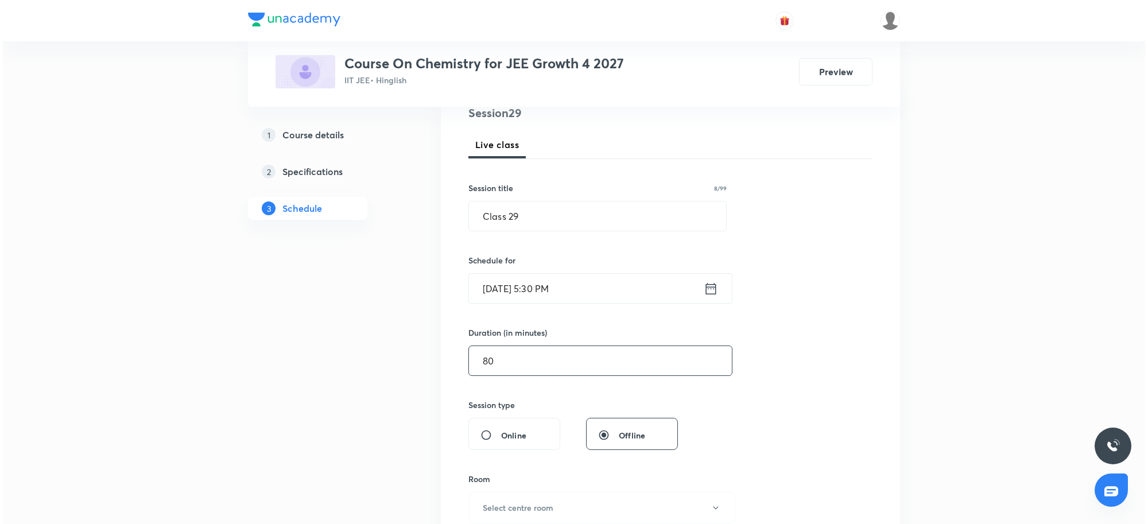
scroll to position [215, 0]
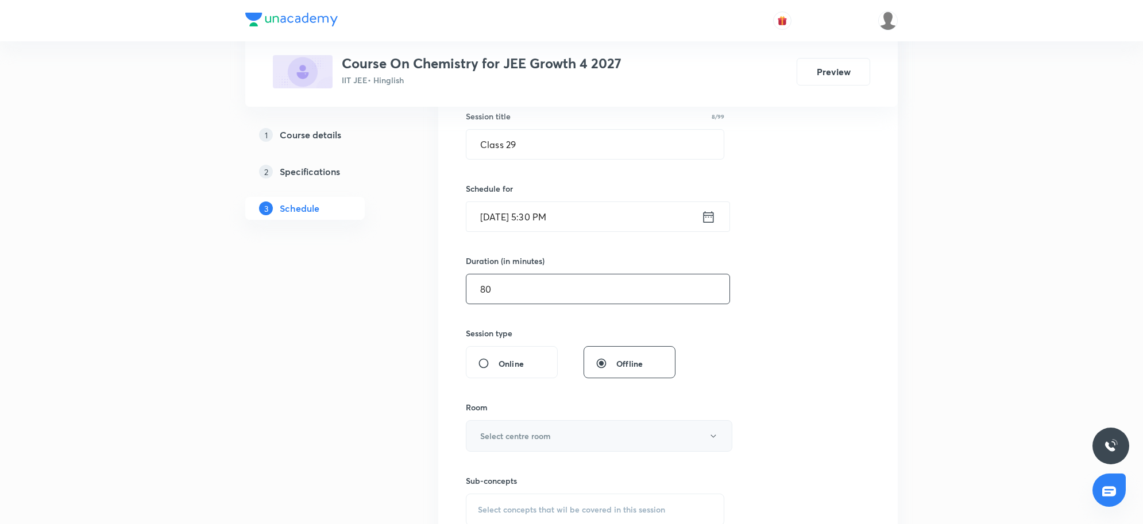
type input "80"
click at [554, 427] on button "Select centre room" at bounding box center [599, 436] width 266 height 32
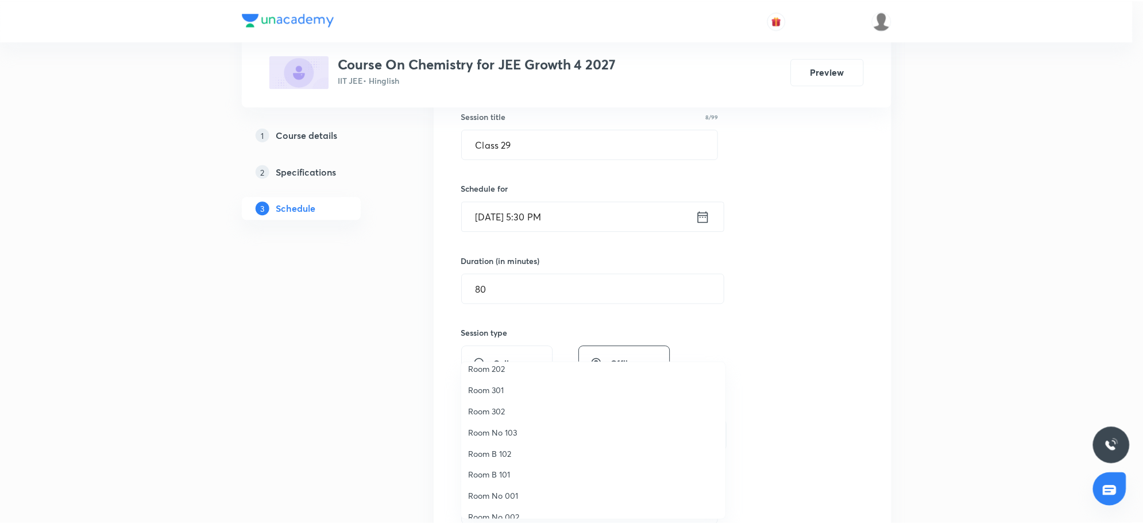
scroll to position [0, 0]
click at [511, 446] on span "Room 202" at bounding box center [595, 442] width 251 height 12
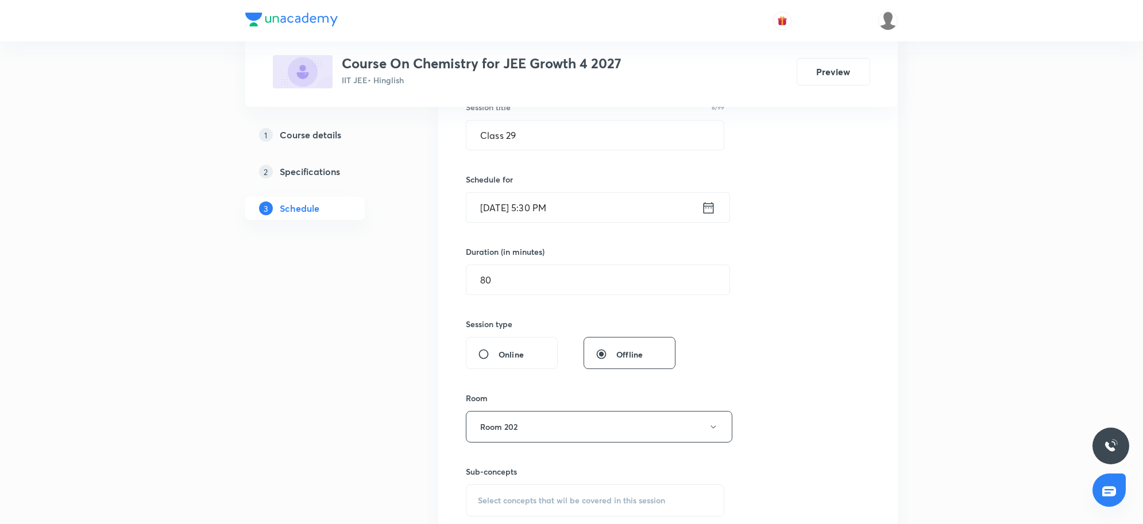
scroll to position [287, 0]
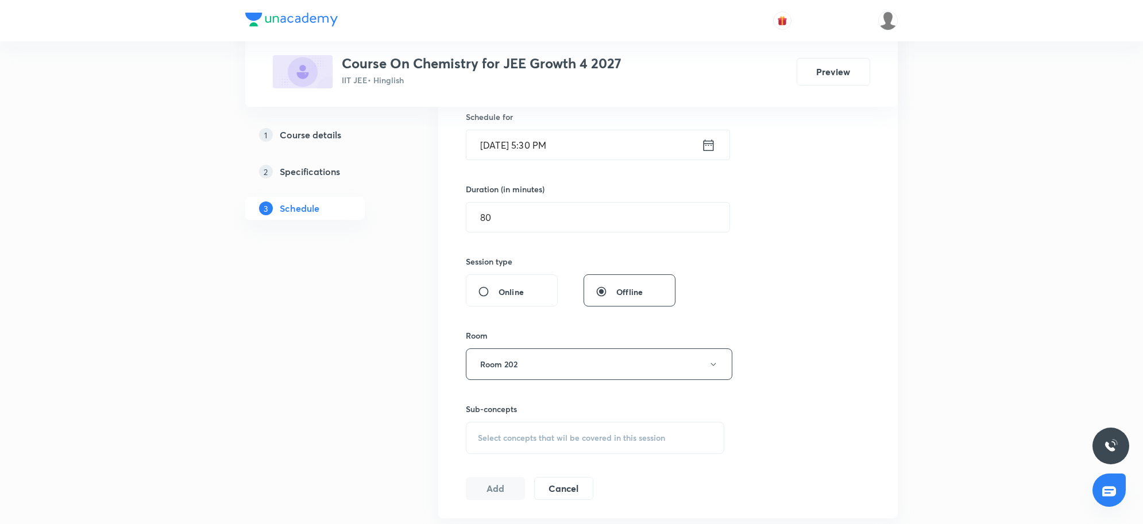
click at [545, 431] on div "Select concepts that wil be covered in this session" at bounding box center [595, 438] width 258 height 32
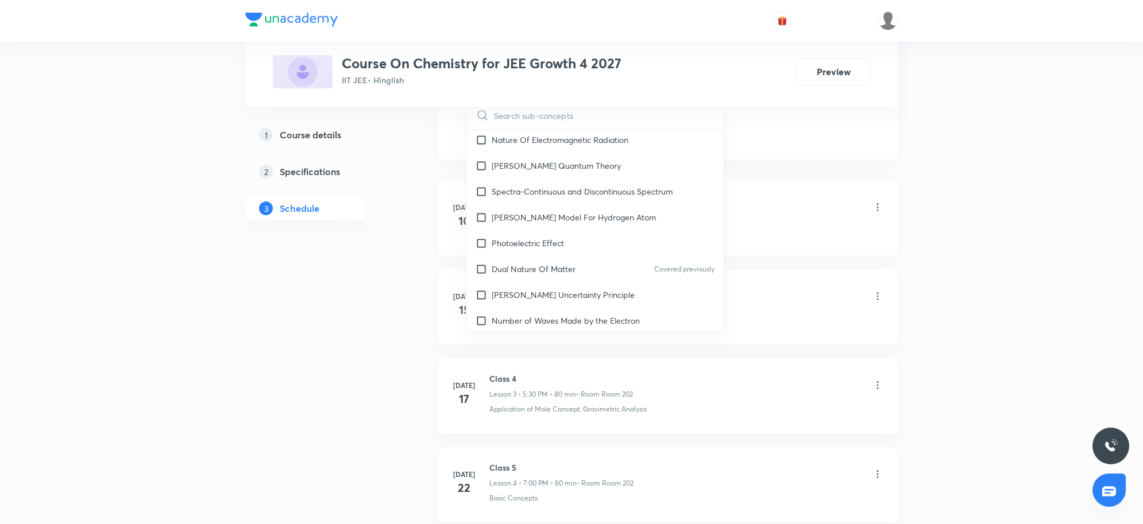
scroll to position [789, 0]
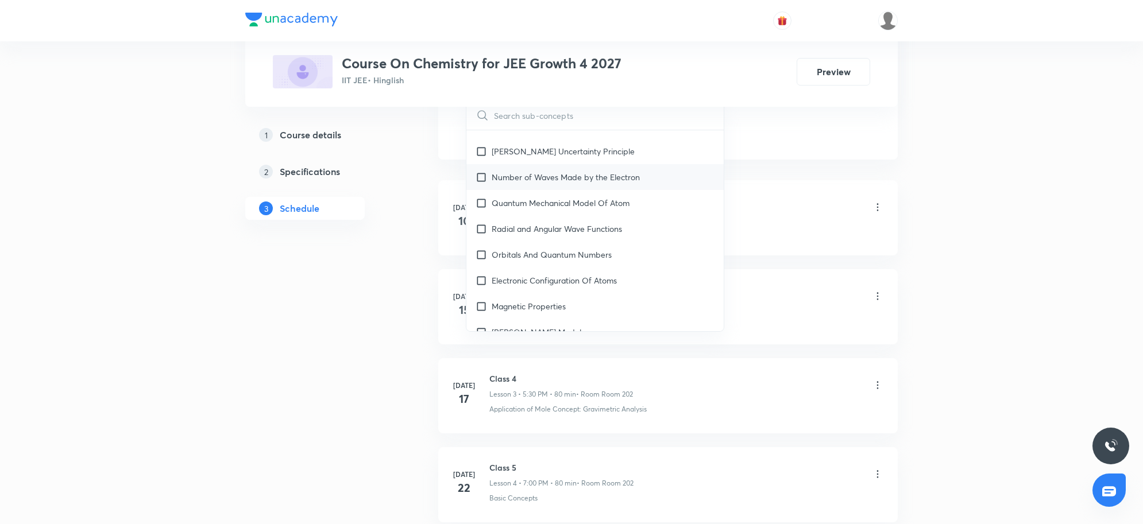
click at [589, 167] on div "Number of Waves Made by the Electron" at bounding box center [594, 177] width 257 height 26
checkbox input "true"
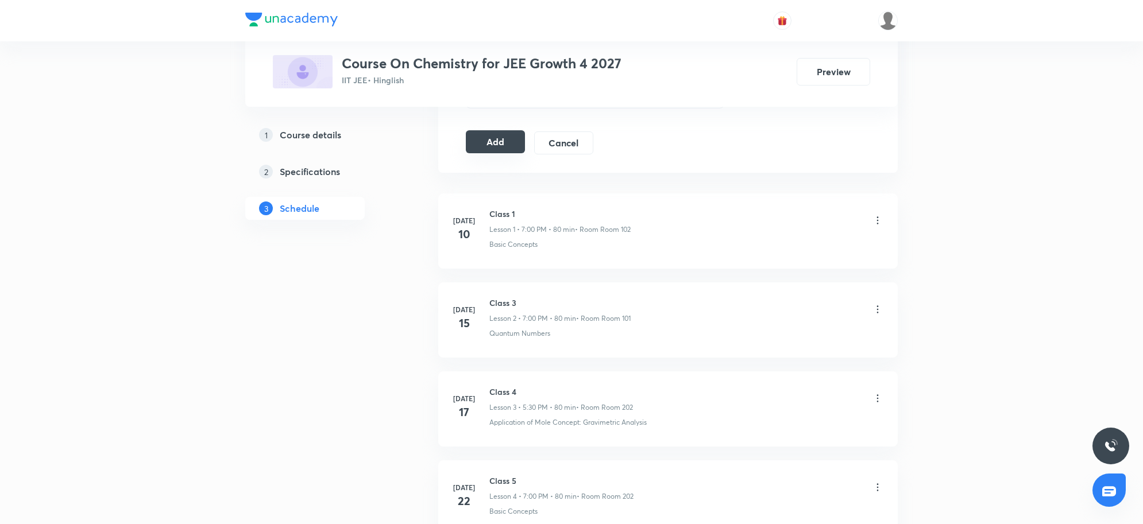
click at [492, 146] on button "Add" at bounding box center [495, 141] width 59 height 23
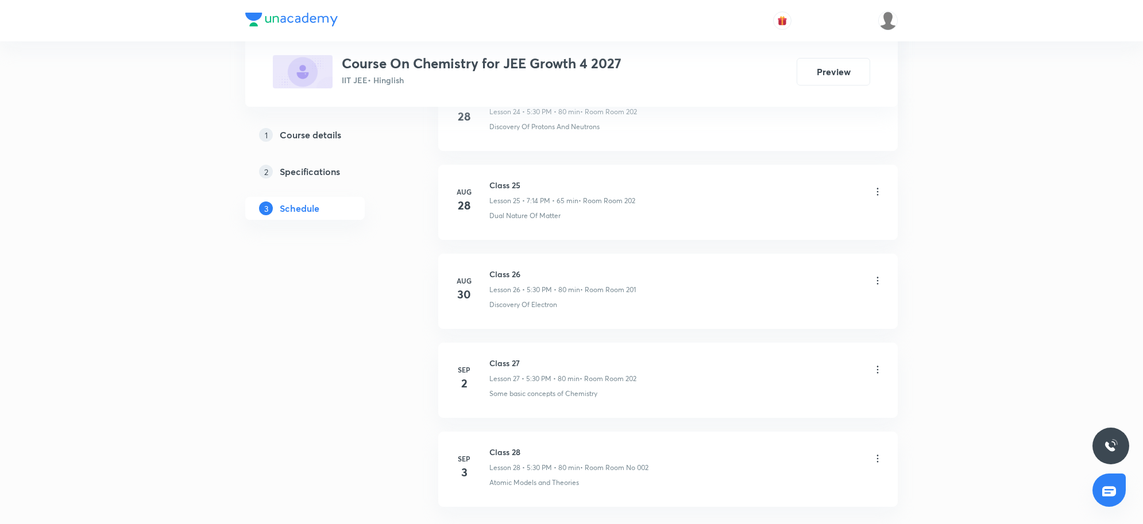
scroll to position [2367, 0]
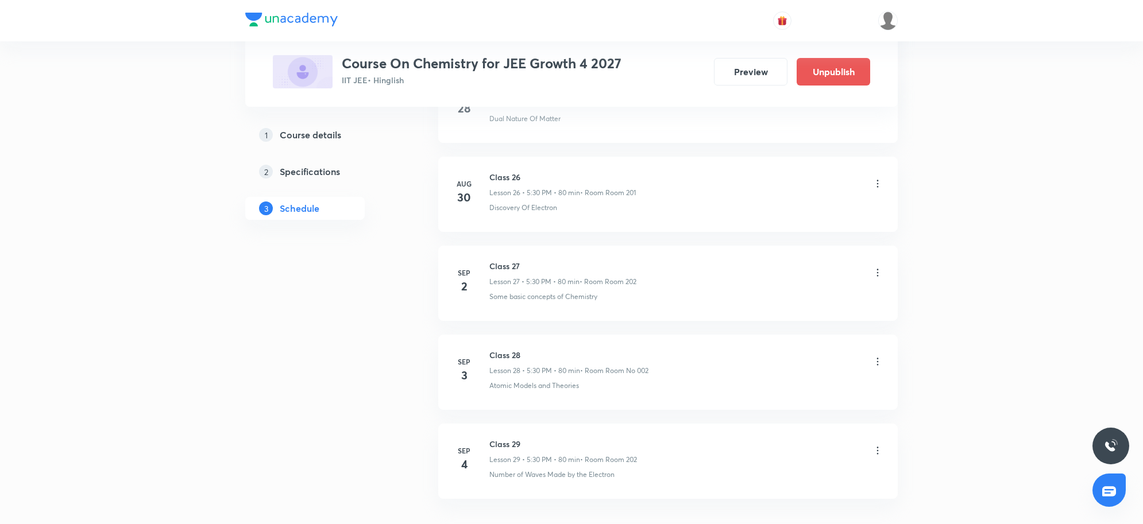
click at [699, 463] on div "Class 29 Lesson 29 • 5:30 PM • 80 min • Room Room 202" at bounding box center [686, 451] width 394 height 27
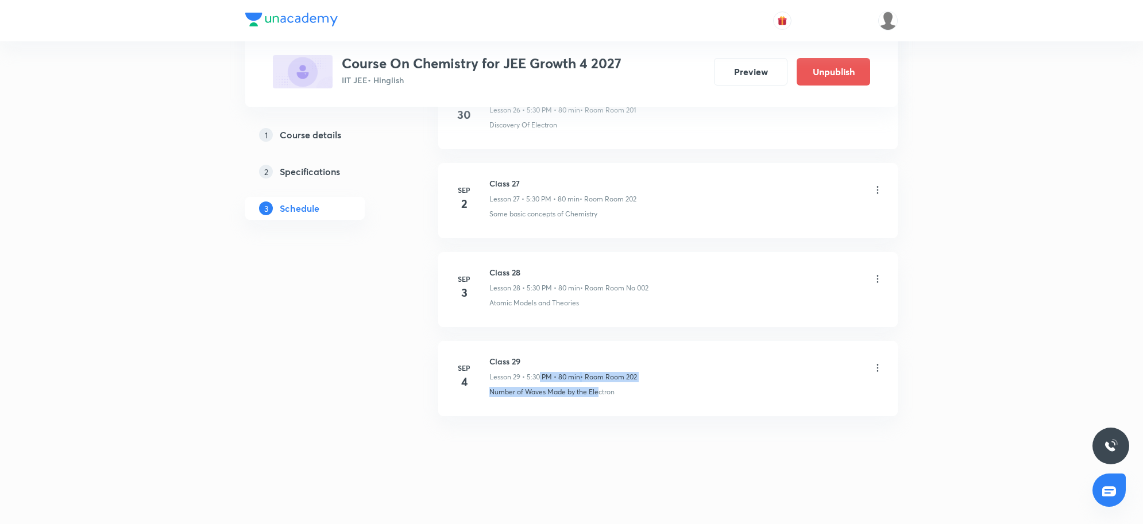
drag, startPoint x: 600, startPoint y: 384, endPoint x: 677, endPoint y: 379, distance: 77.6
click at [656, 382] on div "Class 29 Lesson 29 • 5:30 PM • 80 min • Room Room 202" at bounding box center [686, 368] width 394 height 27
click at [749, 405] on li "Sep 4 Class 29 Lesson 29 • 5:30 PM • 80 min • Room Room 202 Number of Waves Mad…" at bounding box center [667, 378] width 459 height 75
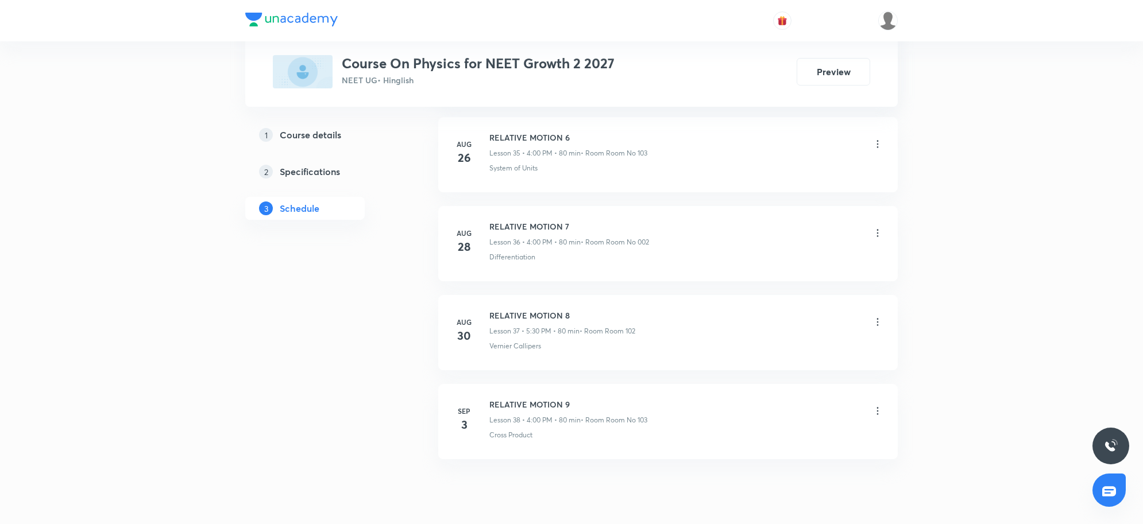
scroll to position [3788, 0]
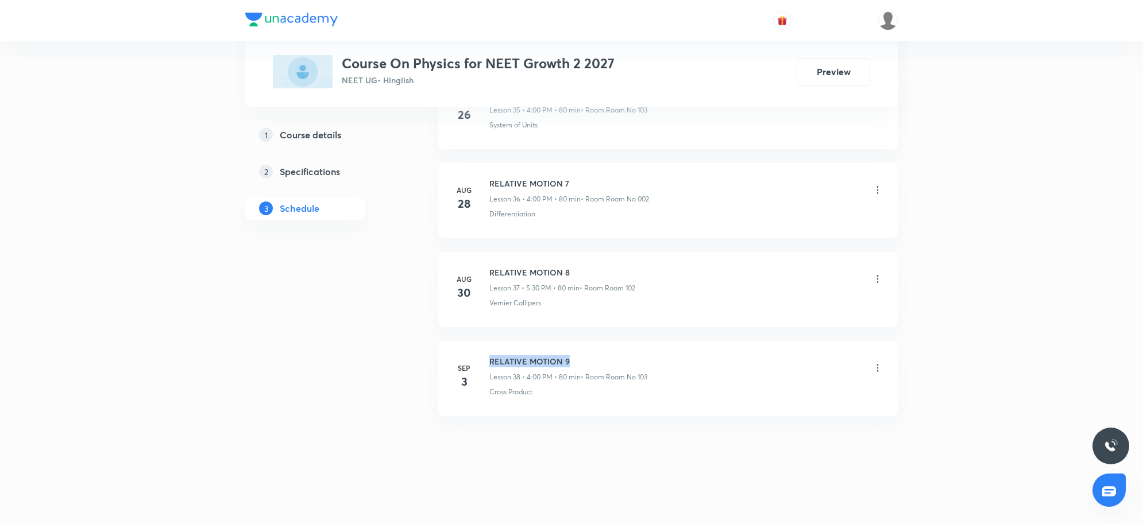
drag, startPoint x: 489, startPoint y: 357, endPoint x: 613, endPoint y: 352, distance: 123.5
click at [613, 352] on li "[DATE] RELATIVE MOTION 9 Lesson 38 • 4:00 PM • 80 min • Room Room No 103 Cross …" at bounding box center [667, 378] width 459 height 75
copy h6 "RELATIVE MOTION 9"
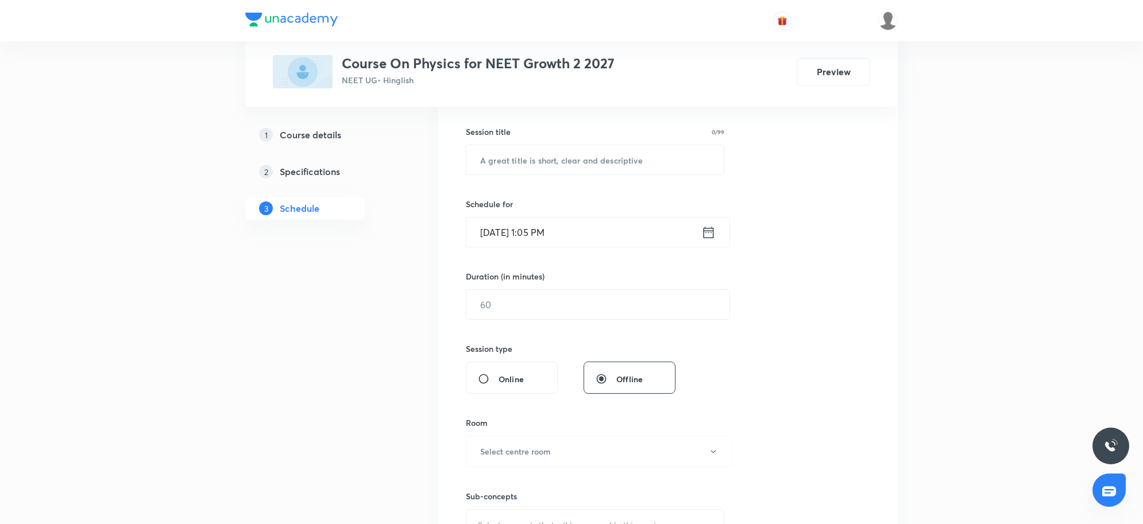
scroll to position [0, 0]
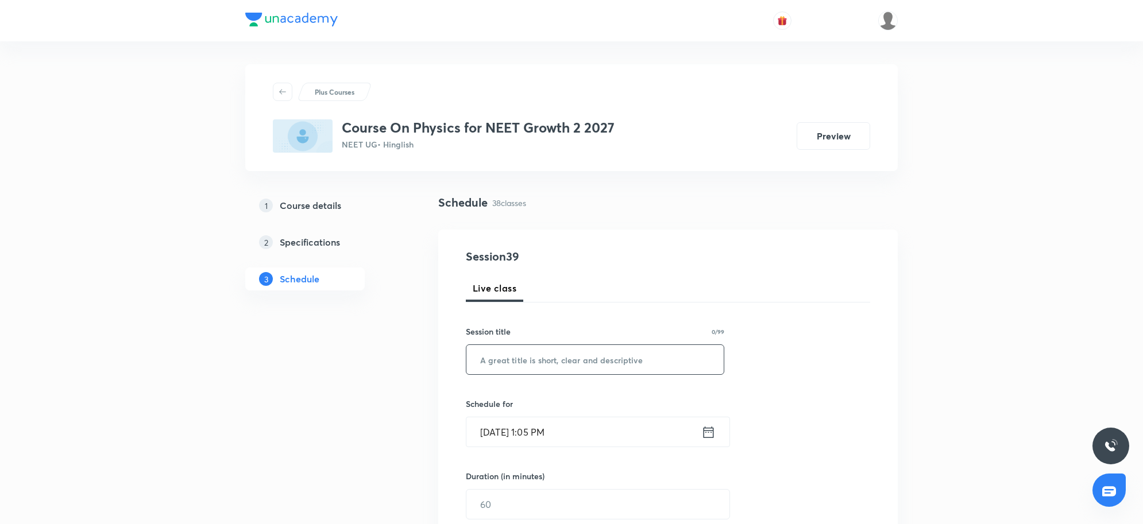
click at [544, 365] on input "text" at bounding box center [594, 359] width 257 height 29
paste input "RELATIVE MOTION 9"
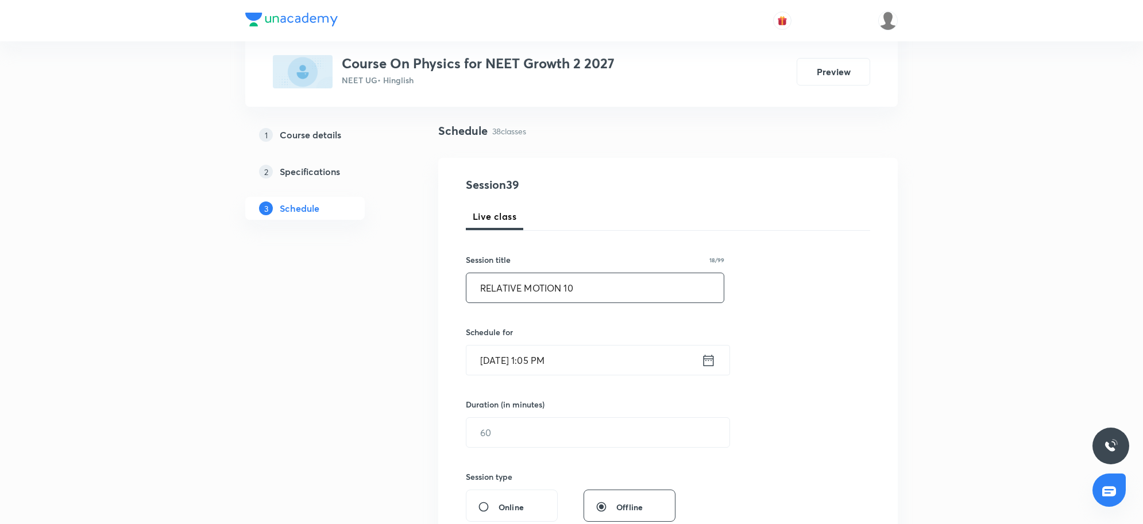
type input "RELATIVE MOTION 10"
click at [600, 362] on input "[DATE] 1:05 PM" at bounding box center [583, 360] width 235 height 29
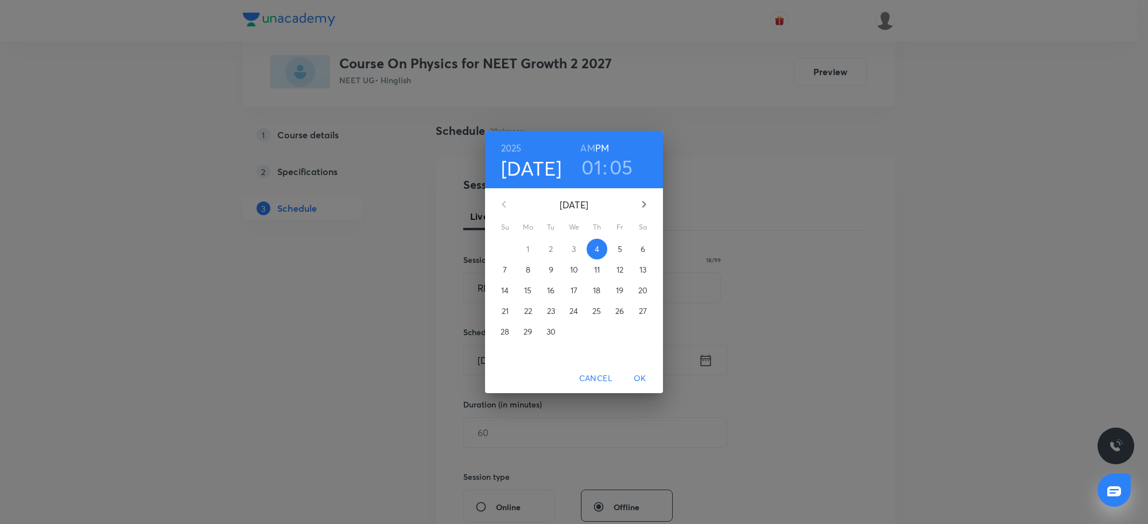
click at [598, 162] on h3 "01" at bounding box center [592, 167] width 20 height 24
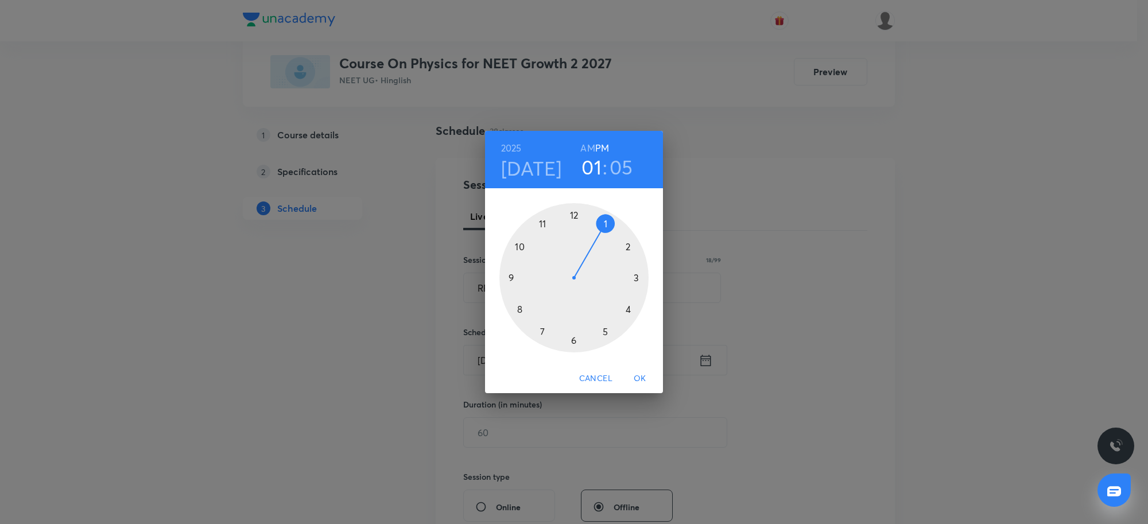
click at [628, 311] on div at bounding box center [574, 277] width 149 height 149
click at [578, 216] on div at bounding box center [574, 277] width 149 height 149
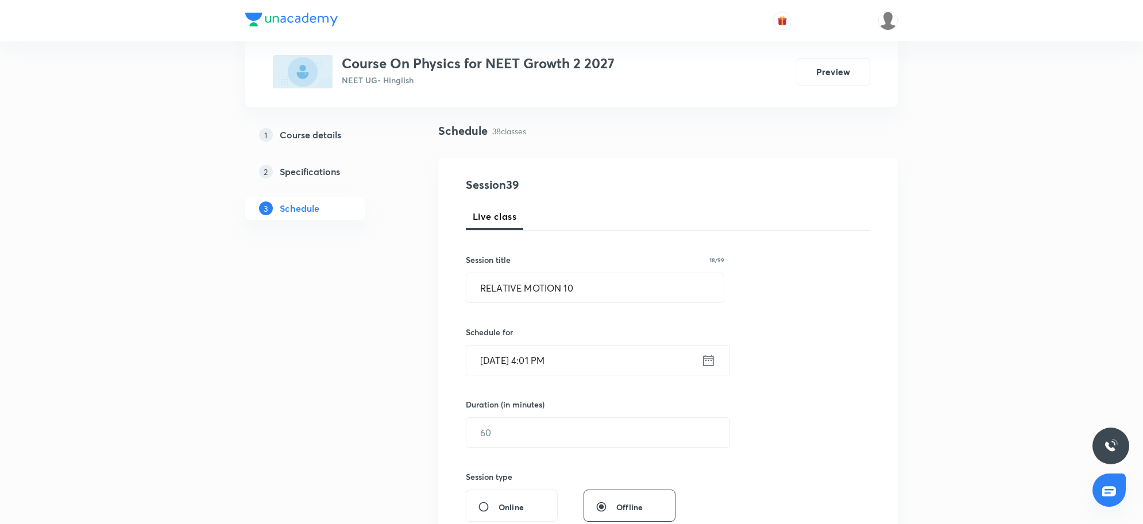
click at [578, 351] on input "[DATE] 4:01 PM" at bounding box center [583, 360] width 235 height 29
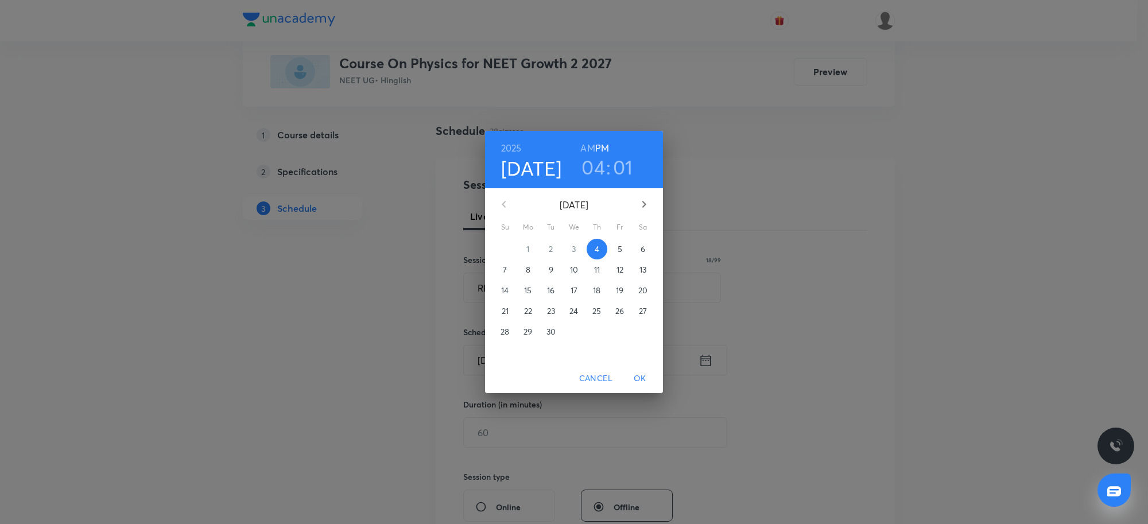
click at [626, 167] on h3 "01" at bounding box center [623, 167] width 20 height 24
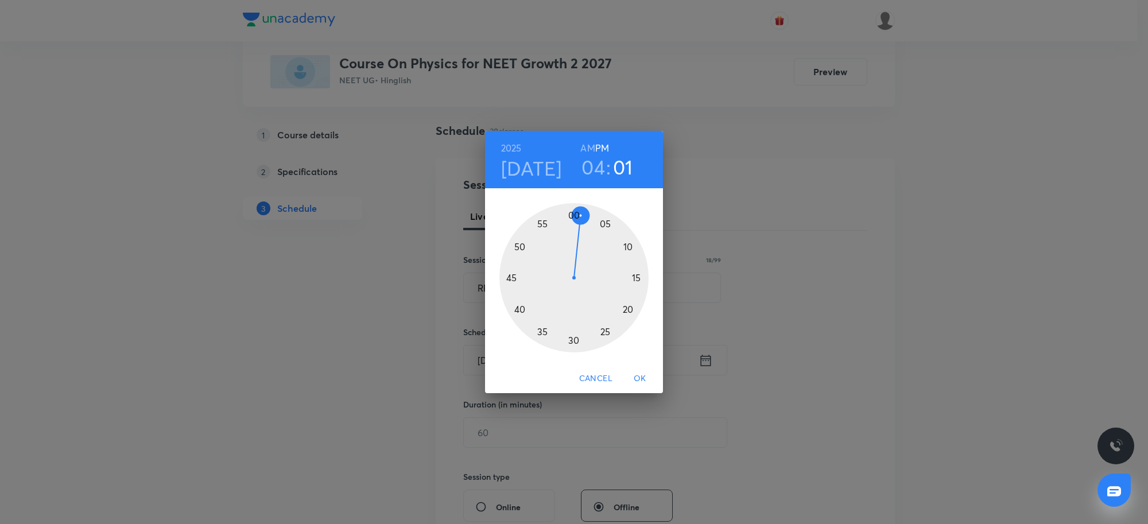
click at [575, 215] on div at bounding box center [574, 277] width 149 height 149
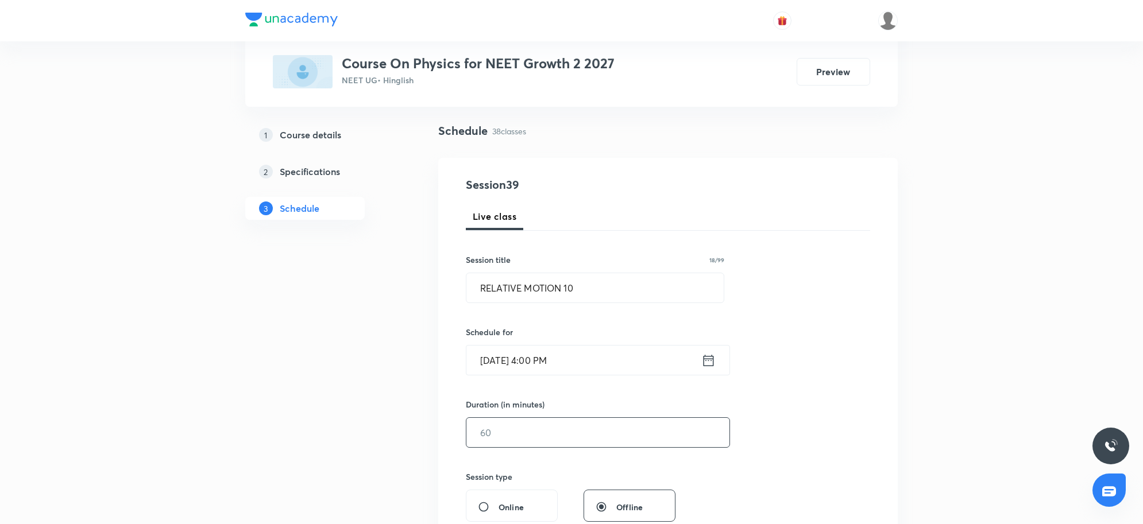
click at [562, 422] on input "text" at bounding box center [597, 432] width 263 height 29
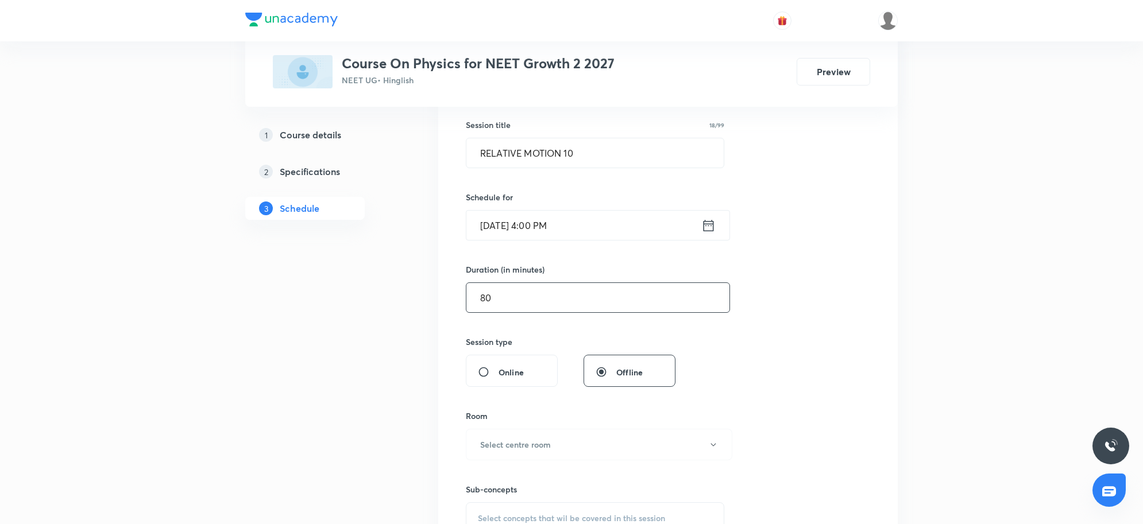
scroll to position [215, 0]
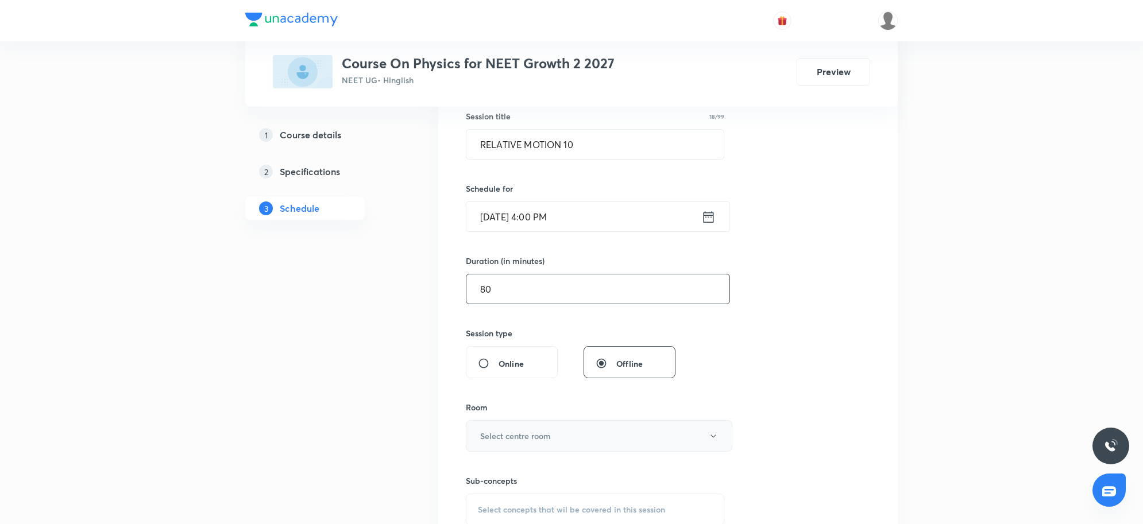
type input "80"
click at [570, 441] on button "Select centre room" at bounding box center [599, 436] width 266 height 32
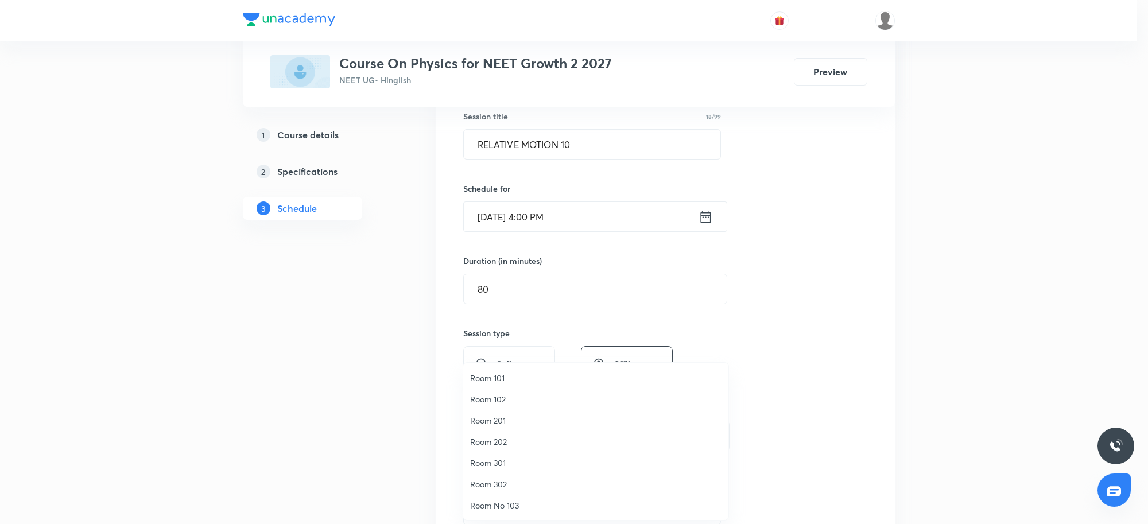
click at [505, 505] on span "Room No 103" at bounding box center [595, 506] width 251 height 12
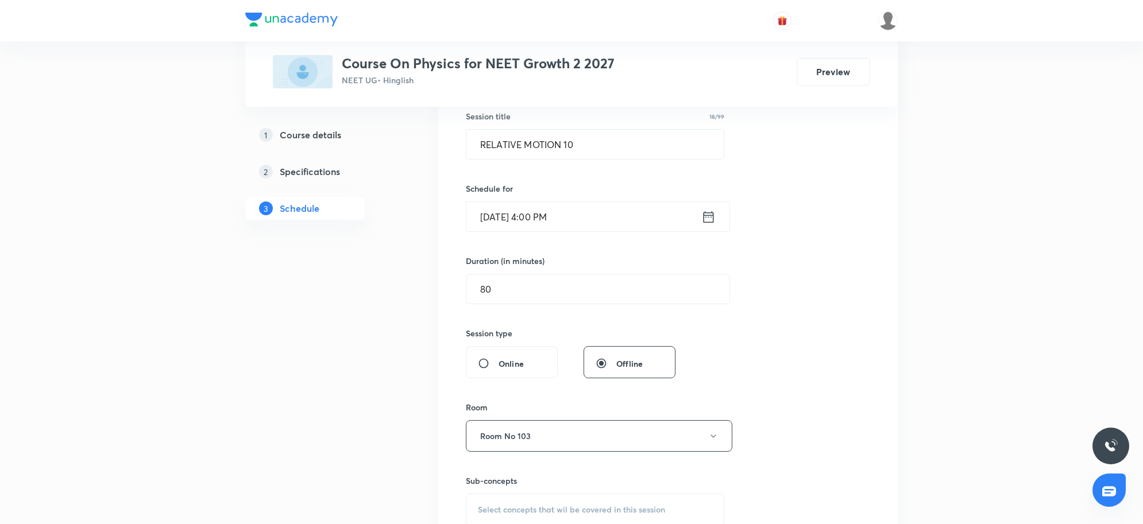
scroll to position [359, 0]
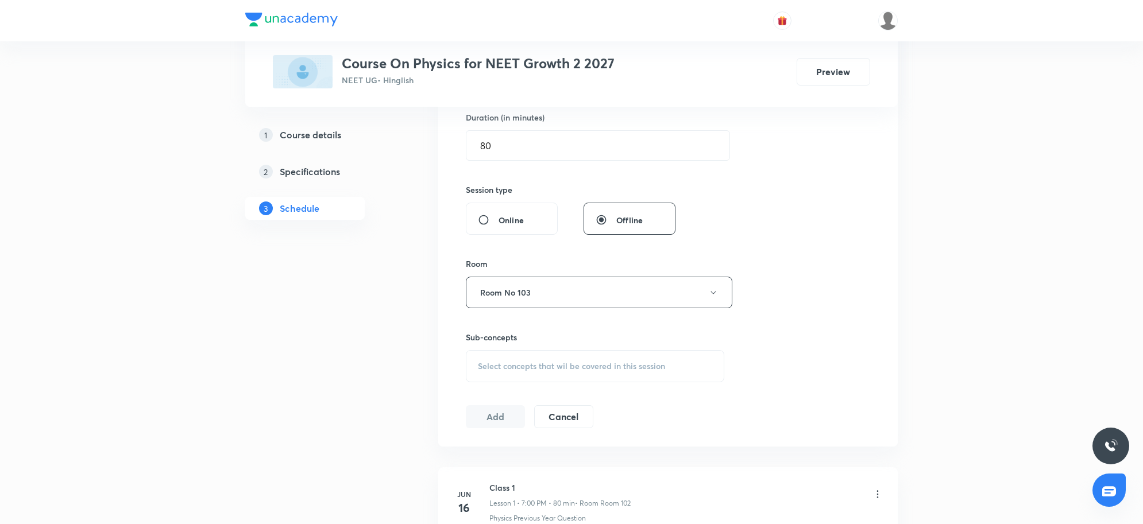
click at [623, 363] on span "Select concepts that wil be covered in this session" at bounding box center [571, 366] width 187 height 9
click at [625, 361] on div "Select concepts that wil be covered in this session" at bounding box center [595, 366] width 258 height 32
click at [621, 360] on div "Select concepts that wil be covered in this session" at bounding box center [595, 366] width 258 height 32
click at [532, 454] on p "Cross Product" at bounding box center [517, 457] width 52 height 12
checkbox input "true"
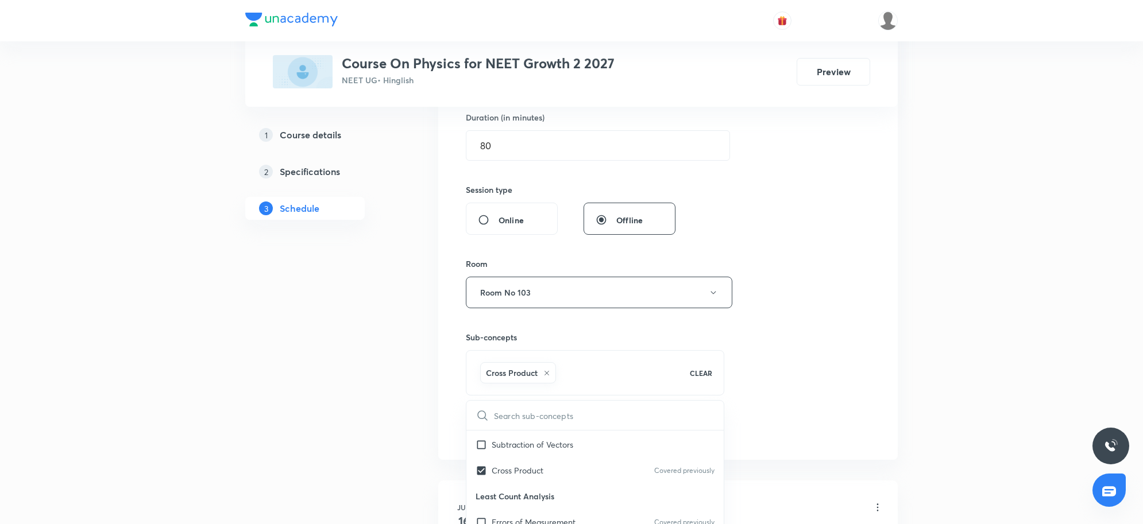
click at [896, 372] on div "Session 39 Live class Session title 18/99 RELATIVE MOTION 10 ​ Schedule for [DA…" at bounding box center [667, 165] width 459 height 589
click at [497, 425] on button "Add" at bounding box center [495, 428] width 59 height 23
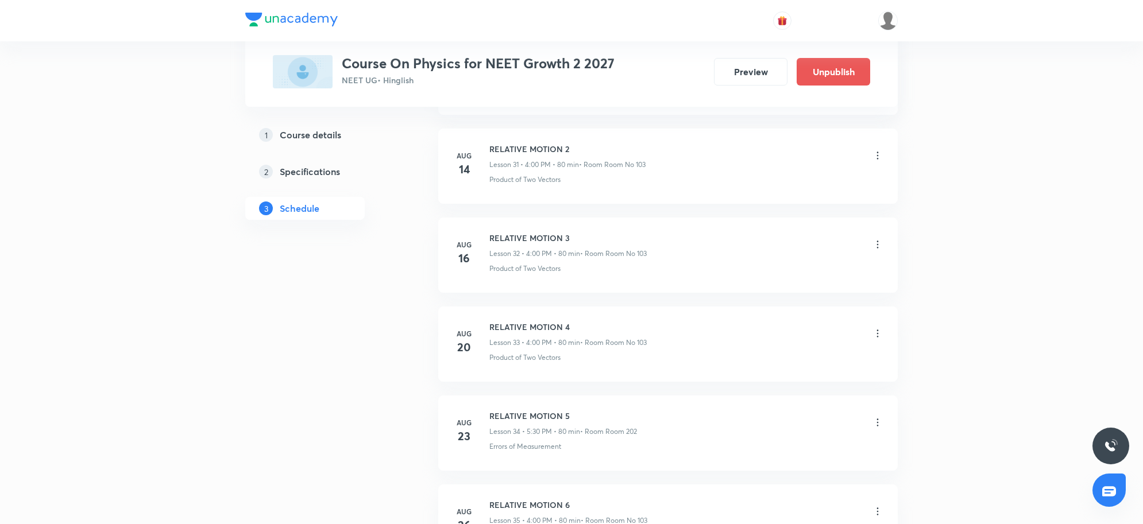
scroll to position [3348, 0]
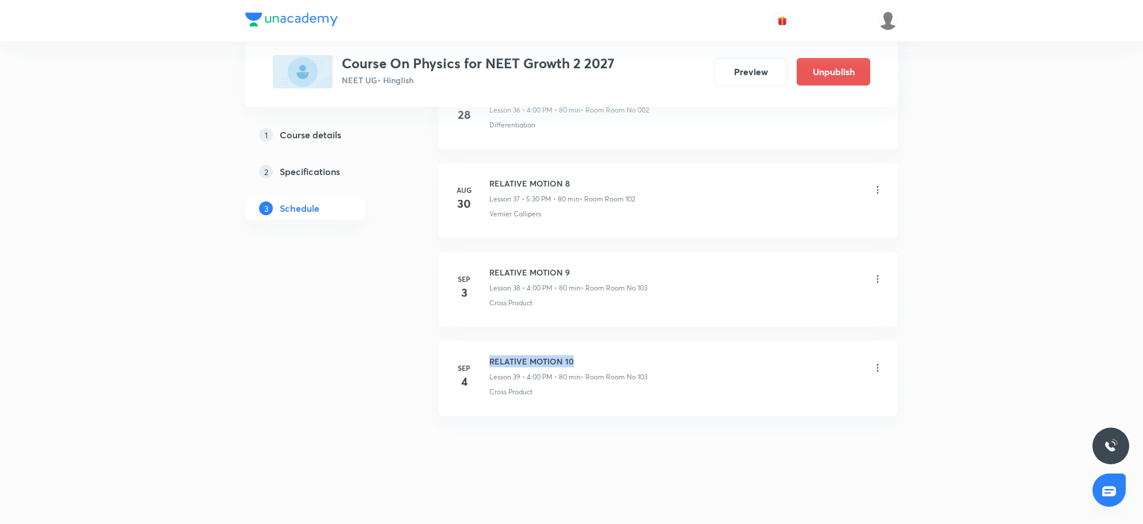
drag, startPoint x: 490, startPoint y: 357, endPoint x: 649, endPoint y: 356, distance: 159.0
click at [647, 356] on h6 "RELATIVE MOTION 10" at bounding box center [568, 361] width 158 height 12
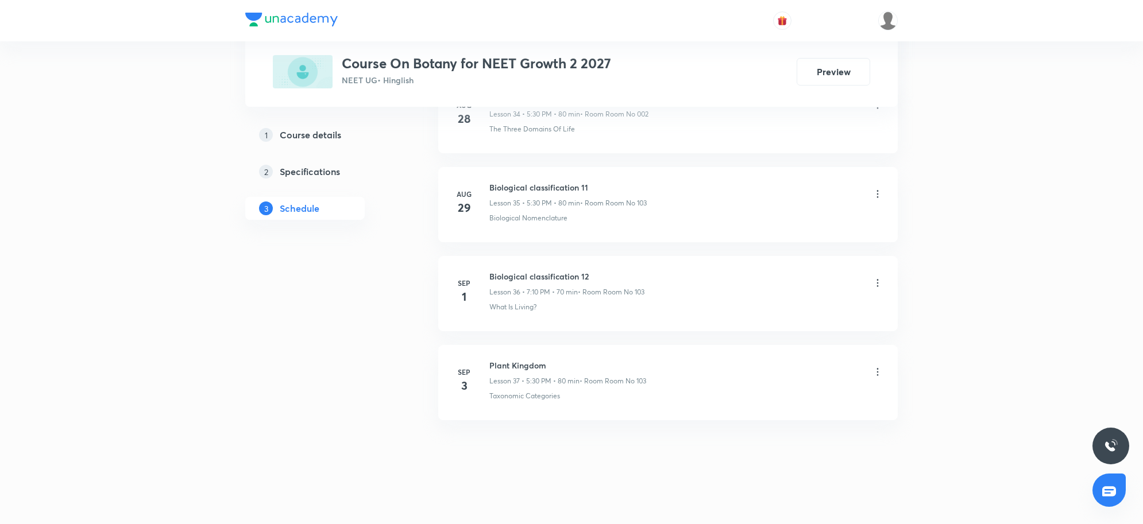
scroll to position [3699, 0]
drag, startPoint x: 488, startPoint y: 354, endPoint x: 619, endPoint y: 354, distance: 130.9
click at [619, 354] on li "[DATE] Plant Kingdom Lesson 37 • 5:30 PM • 80 min • Room Room No 103 Taxonomic …" at bounding box center [667, 378] width 459 height 75
copy h6 "Plant Kingdom"
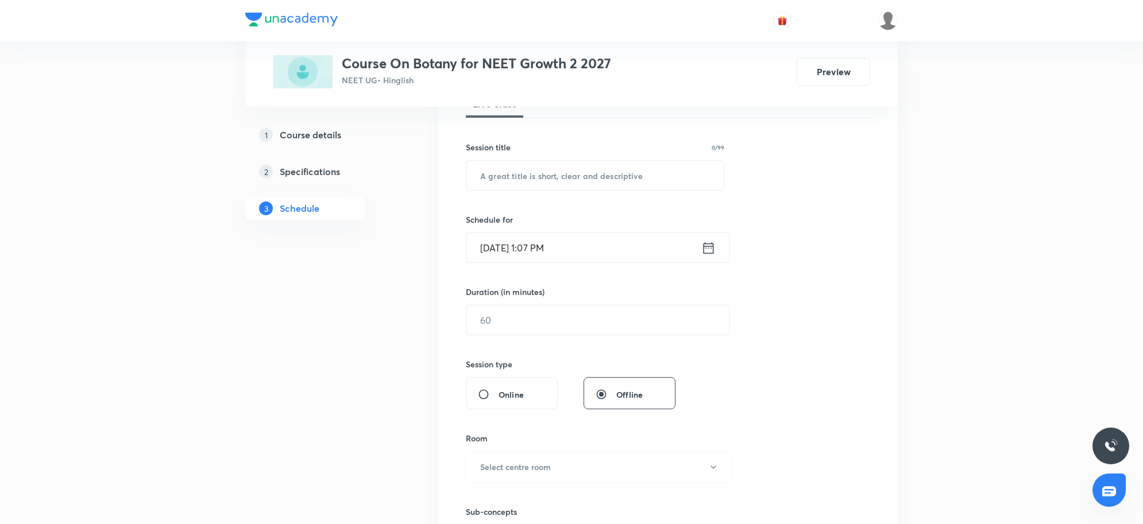
scroll to position [52, 0]
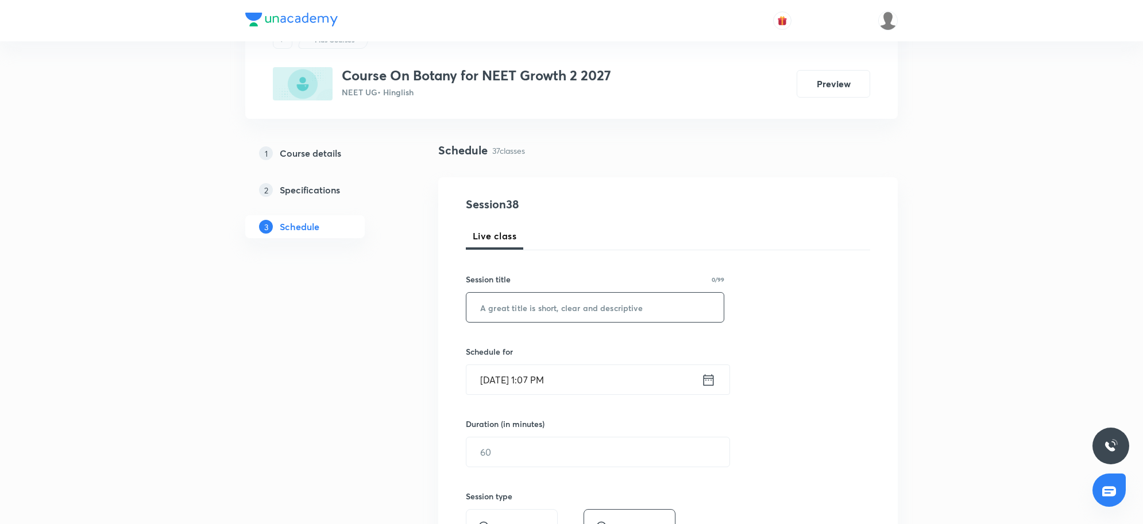
click at [572, 310] on input "text" at bounding box center [594, 307] width 257 height 29
paste input "Plant Kingdom"
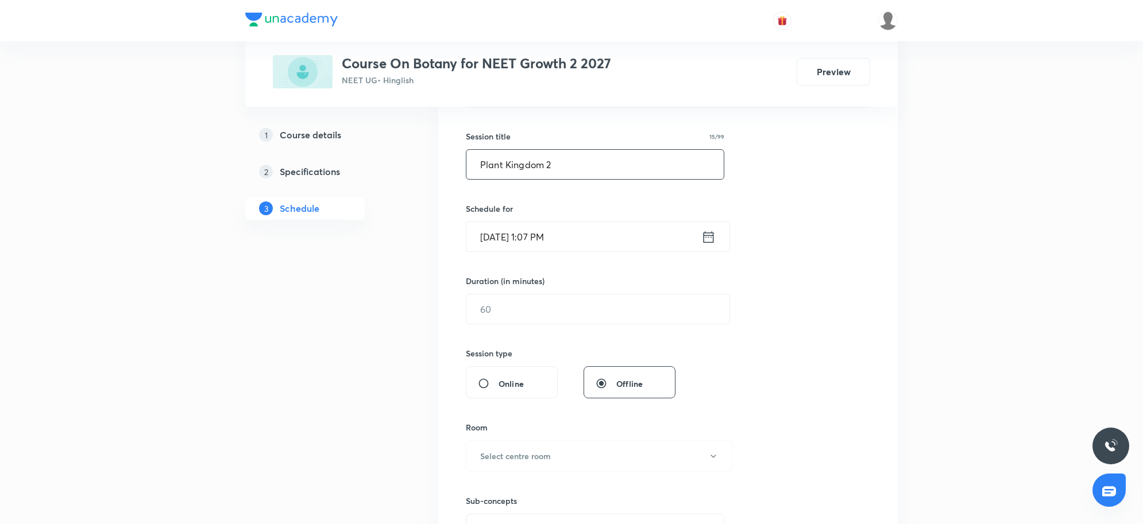
scroll to position [196, 0]
type input "Plant Kingdom 2"
click at [587, 244] on input "[DATE] 1:07 PM" at bounding box center [583, 236] width 235 height 29
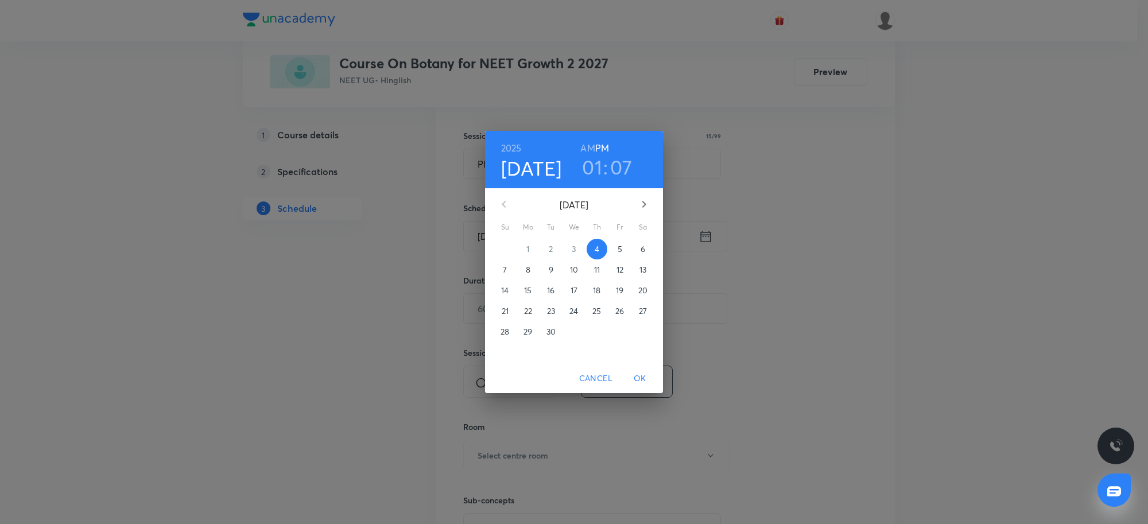
click at [593, 161] on h3 "01" at bounding box center [592, 167] width 20 height 24
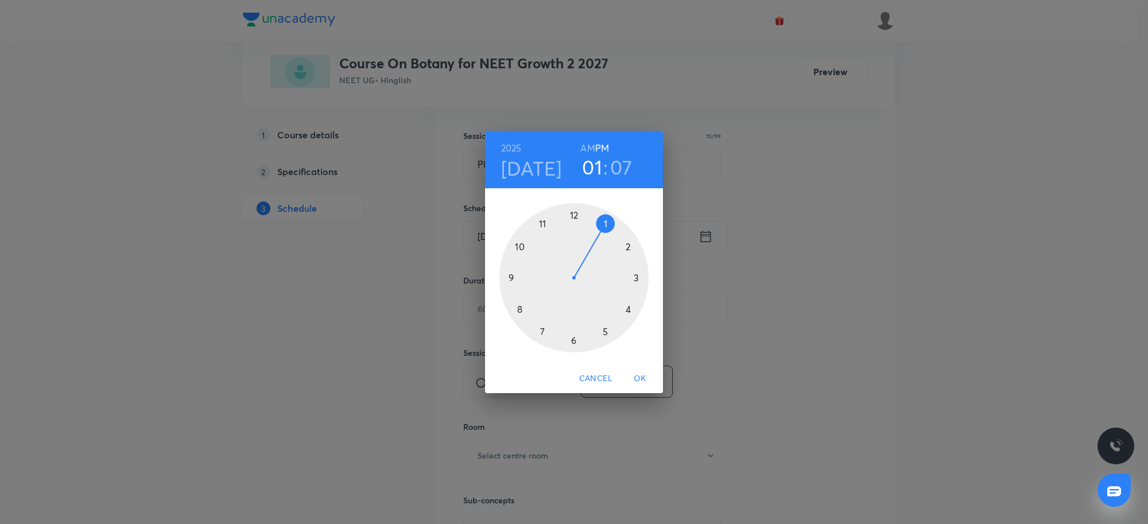
click at [603, 331] on div at bounding box center [574, 277] width 149 height 149
click at [575, 340] on div at bounding box center [574, 277] width 149 height 149
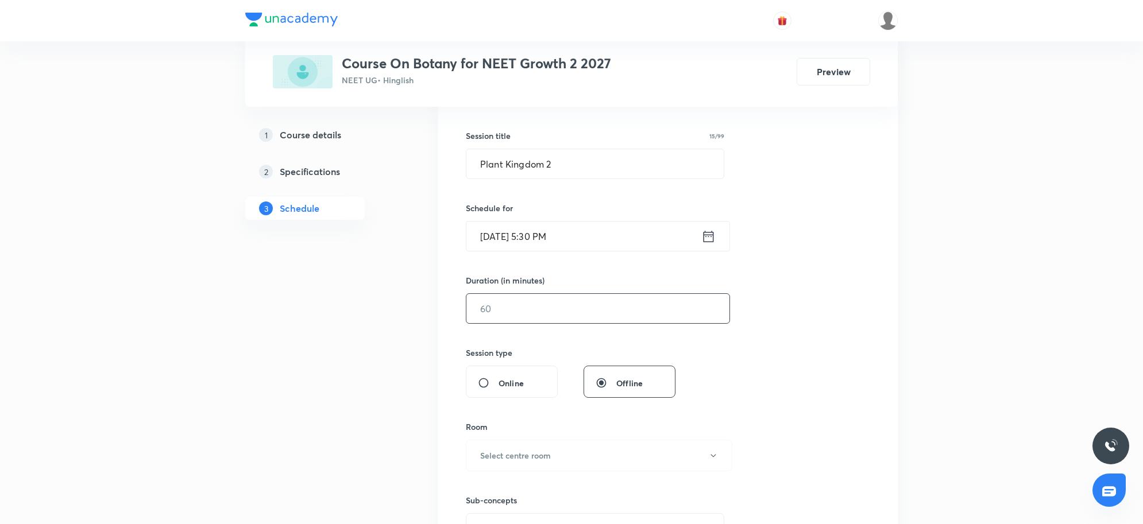
click at [561, 306] on input "text" at bounding box center [597, 308] width 263 height 29
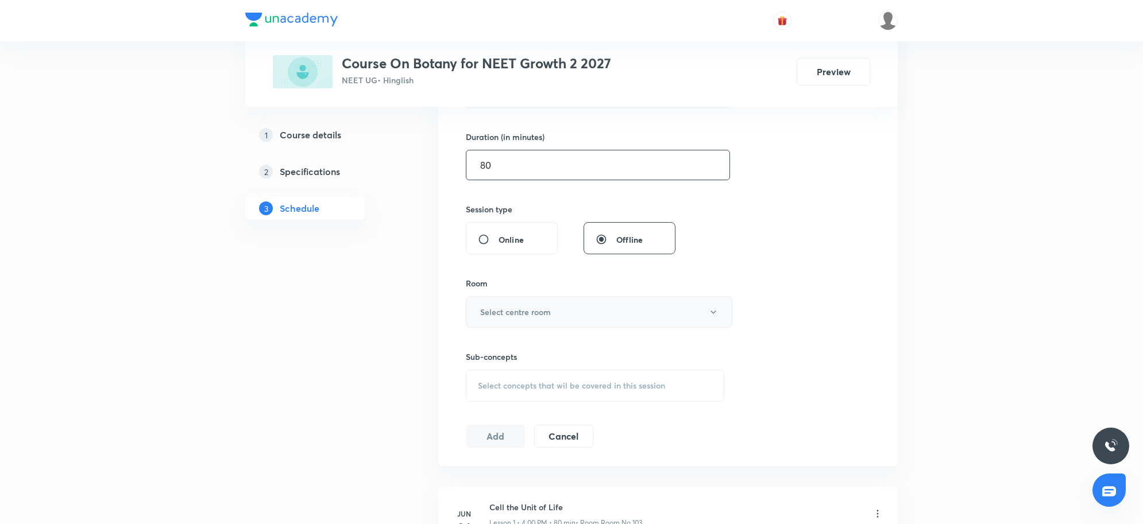
type input "80"
click at [559, 311] on button "Select centre room" at bounding box center [599, 312] width 266 height 32
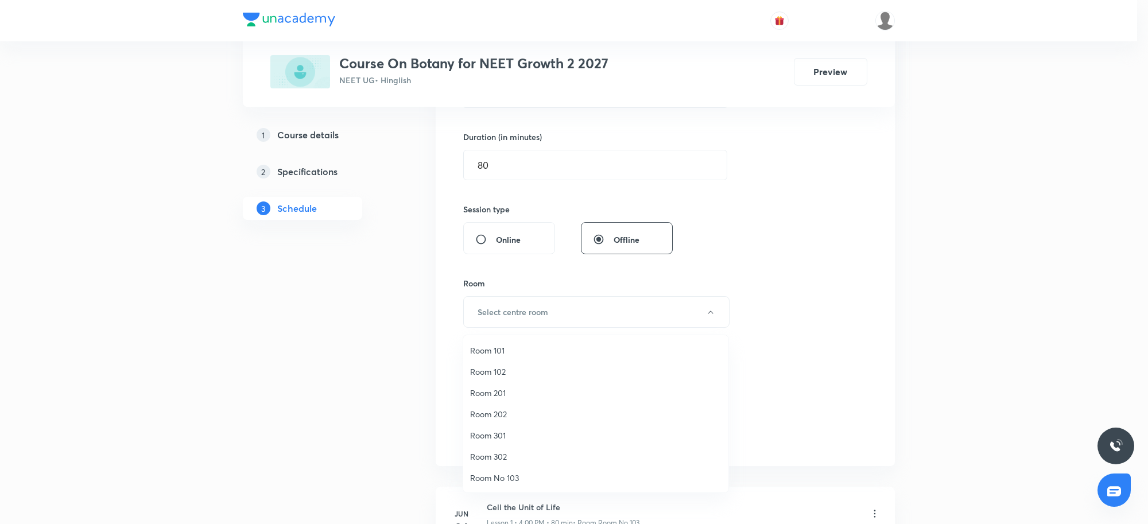
click at [506, 477] on span "Room No 103" at bounding box center [595, 478] width 251 height 12
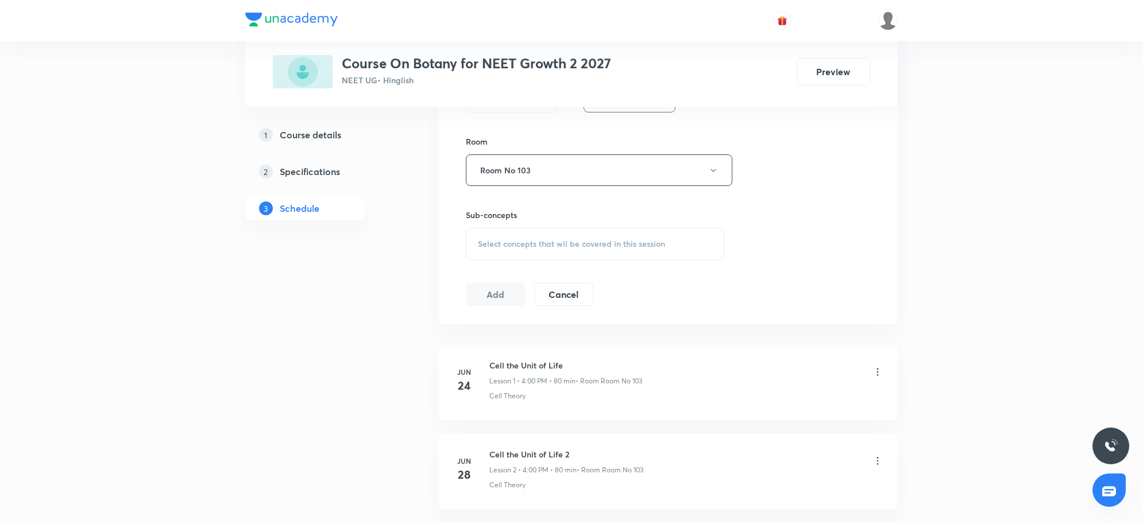
scroll to position [483, 0]
click at [482, 240] on span "Select concepts that wil be covered in this session" at bounding box center [571, 242] width 187 height 9
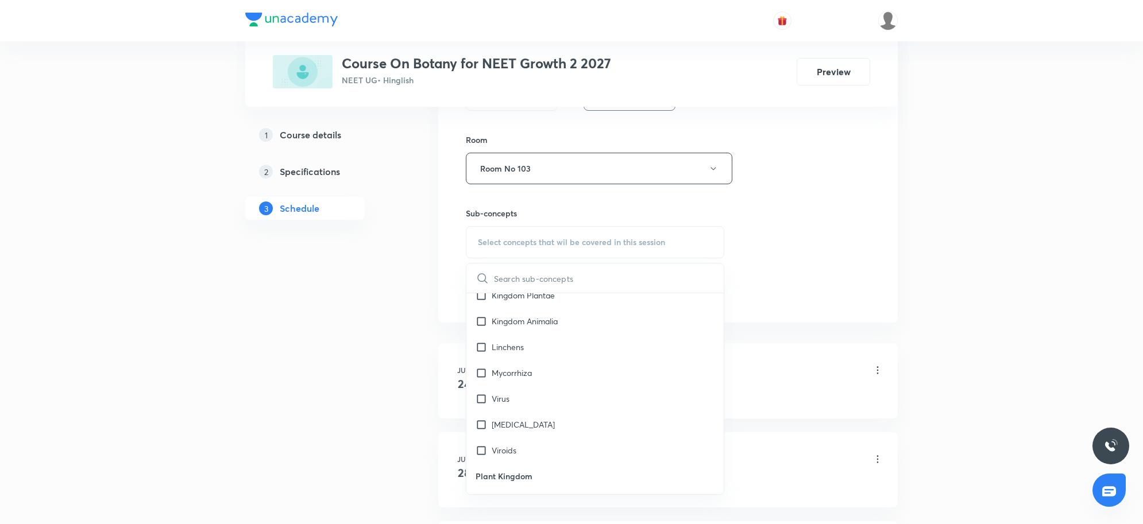
scroll to position [718, 0]
click at [513, 366] on div "Algae" at bounding box center [594, 362] width 257 height 26
checkbox input "true"
click at [865, 362] on li "[DATE] Cell the Unit of Life Lesson 1 • 4:00 PM • 80 min • Room Room No 103 Cel…" at bounding box center [667, 394] width 459 height 75
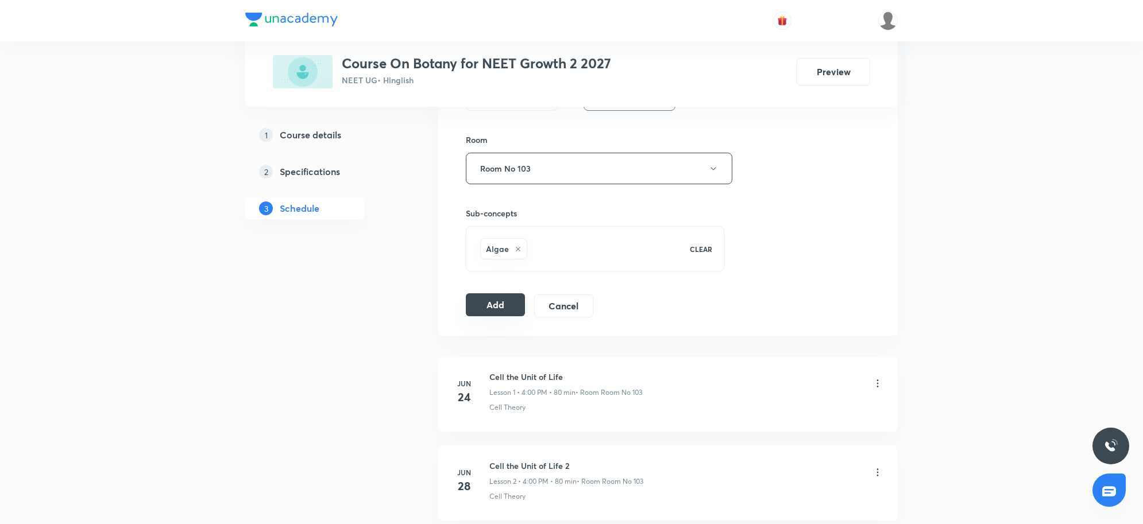
click at [502, 307] on button "Add" at bounding box center [495, 304] width 59 height 23
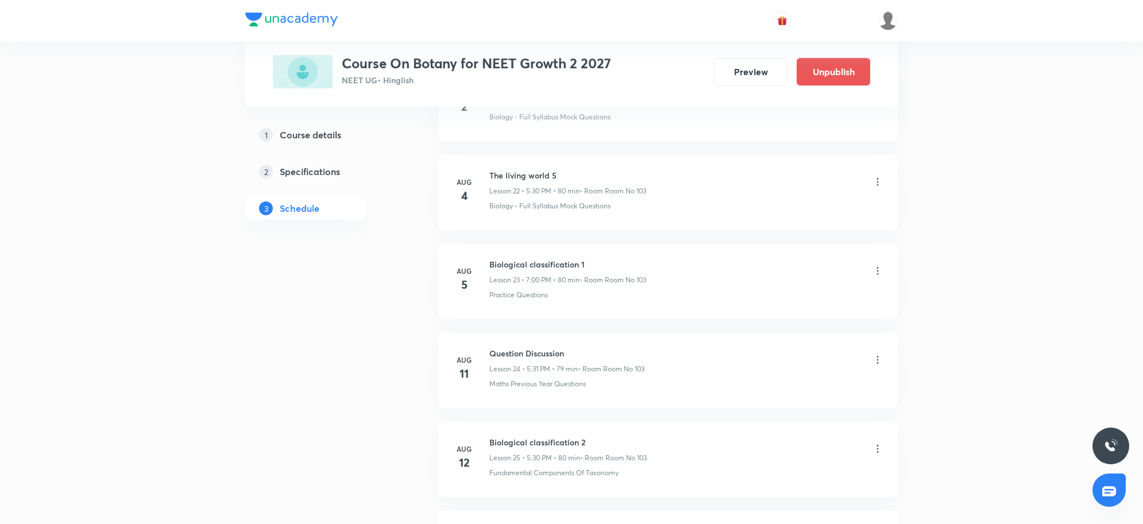
scroll to position [3259, 0]
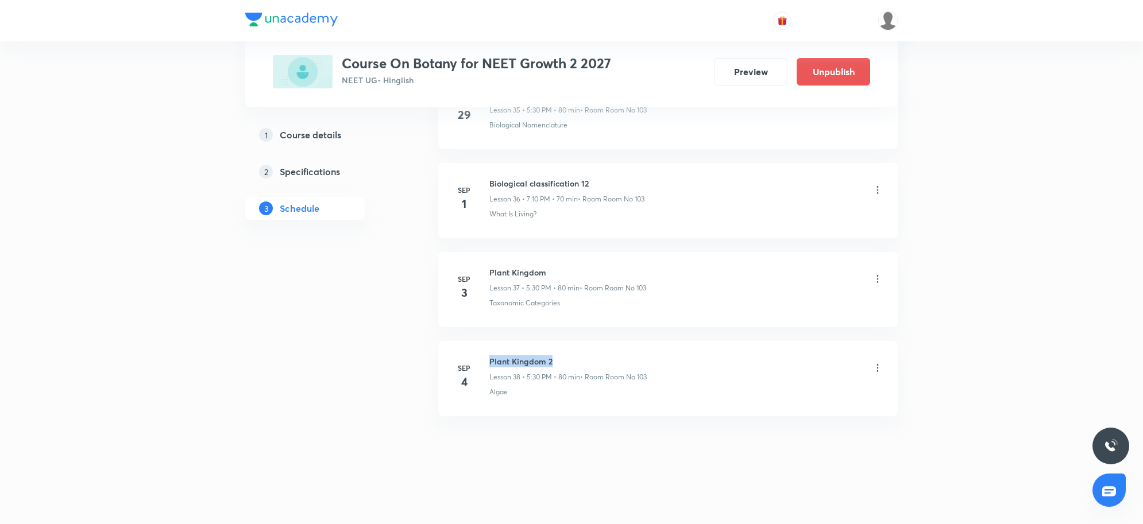
drag, startPoint x: 491, startPoint y: 359, endPoint x: 661, endPoint y: 365, distance: 170.6
click at [661, 365] on div "Plant Kingdom 2 Lesson 38 • 5:30 PM • 80 min • Room Room No 103" at bounding box center [686, 368] width 394 height 27
drag, startPoint x: 487, startPoint y: 356, endPoint x: 577, endPoint y: 358, distance: 90.2
click at [577, 358] on div "[DATE] Plant Kingdom 2 Lesson 38 • 5:30 PM • 80 min • Room Room No 103 Algae" at bounding box center [667, 376] width 431 height 42
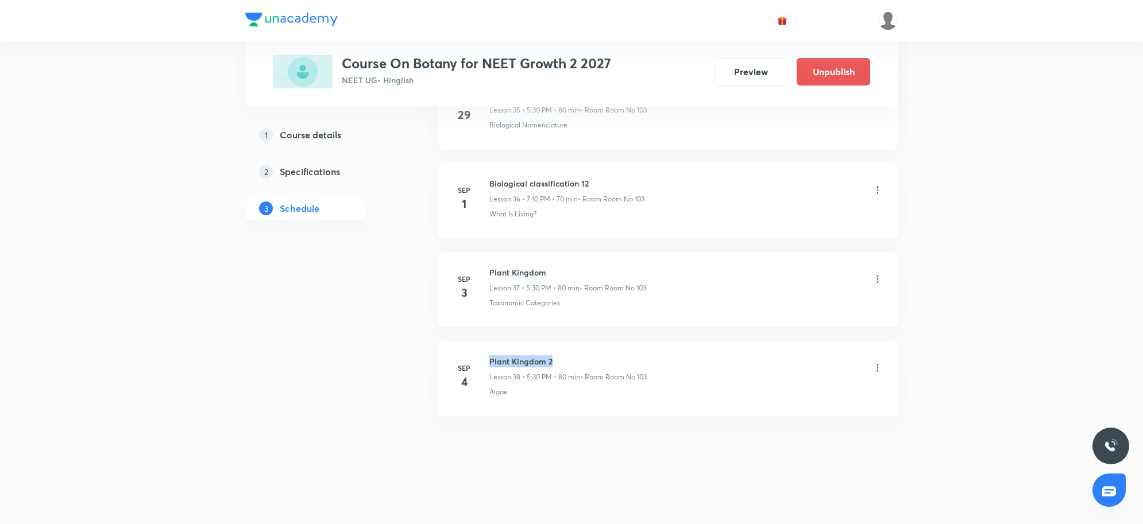
click at [491, 360] on h6 "Plant Kingdom 2" at bounding box center [567, 361] width 157 height 12
drag, startPoint x: 487, startPoint y: 361, endPoint x: 579, endPoint y: 361, distance: 91.9
click at [579, 361] on div "[DATE] Plant Kingdom 2 Lesson 38 • 5:30 PM • 80 min • Room Room No 103 Algae" at bounding box center [667, 376] width 431 height 42
drag, startPoint x: 607, startPoint y: 414, endPoint x: 598, endPoint y: 408, distance: 11.6
click at [607, 413] on li "[DATE] Plant Kingdom 2 Lesson 38 • 5:30 PM • 80 min • Room Room No 103 Algae" at bounding box center [667, 378] width 459 height 75
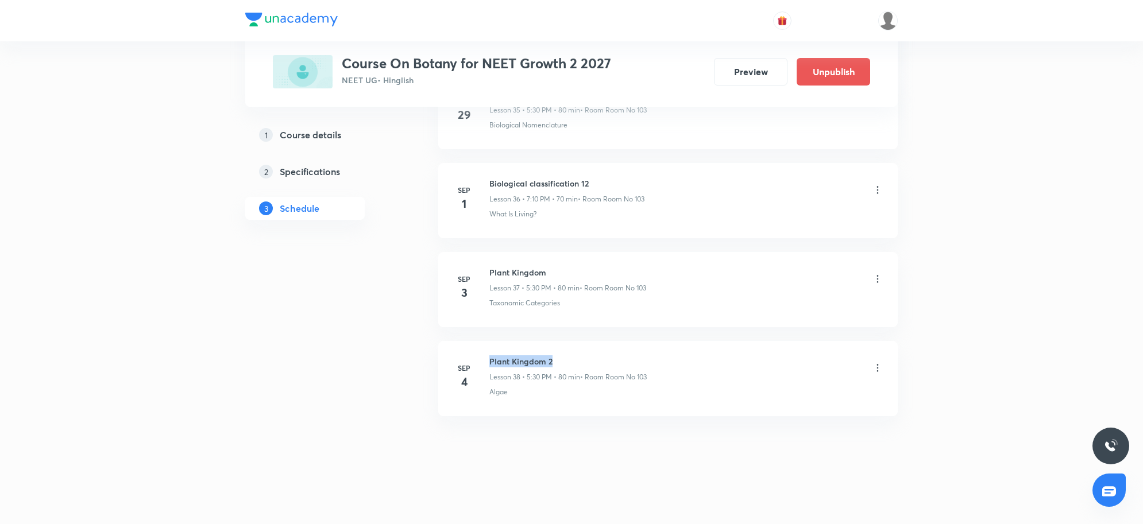
drag, startPoint x: 490, startPoint y: 362, endPoint x: 572, endPoint y: 365, distance: 82.1
click at [572, 365] on h6 "Plant Kingdom 2" at bounding box center [567, 361] width 157 height 12
click at [633, 415] on li "[DATE] Plant Kingdom 2 Lesson 38 • 5:30 PM • 80 min • Room Room No 103 Algae" at bounding box center [667, 378] width 459 height 75
